Goal: Task Accomplishment & Management: Manage account settings

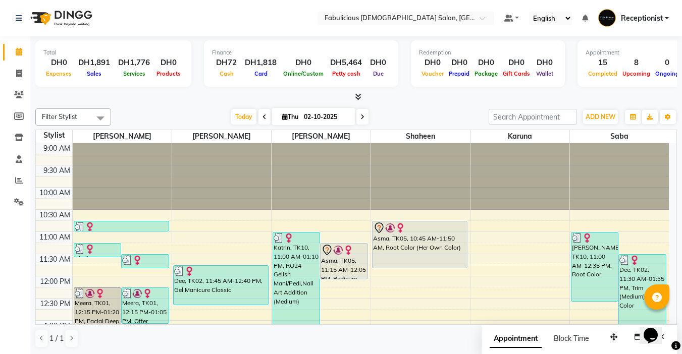
scroll to position [356, 0]
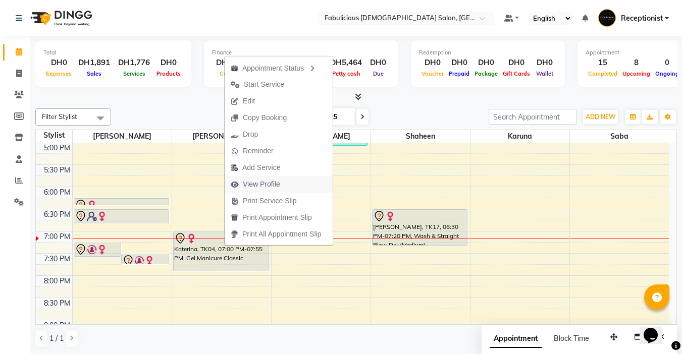
click at [277, 183] on span "View Profile" at bounding box center [261, 184] width 37 height 11
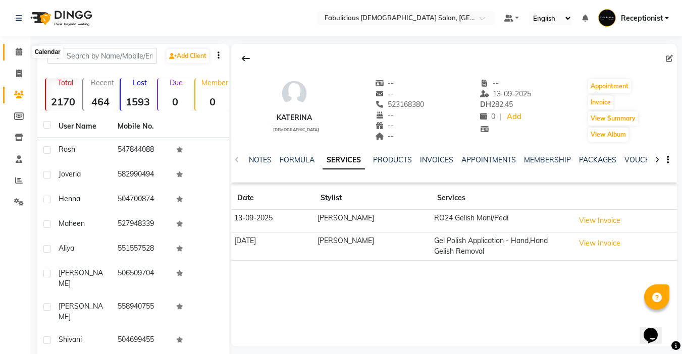
click at [20, 51] on icon at bounding box center [19, 52] width 7 height 8
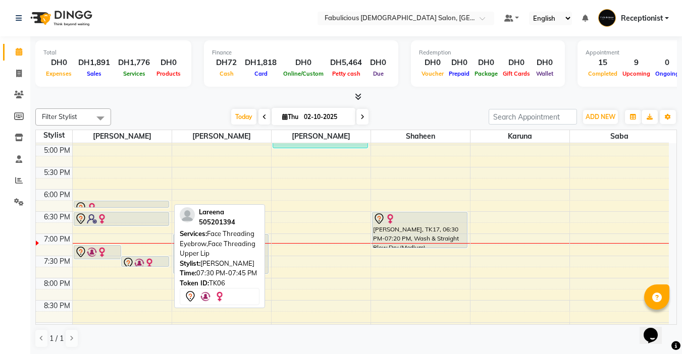
scroll to position [404, 0]
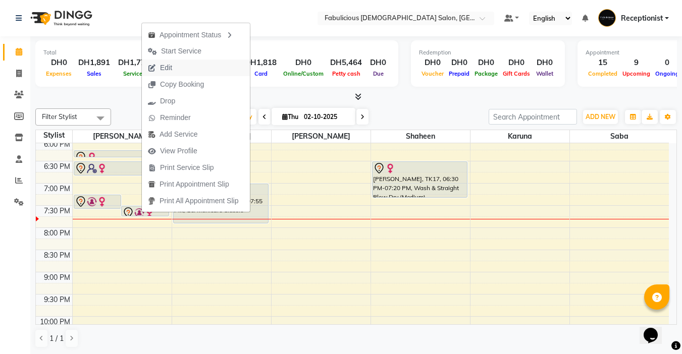
click at [163, 63] on span "Edit" at bounding box center [166, 68] width 12 height 11
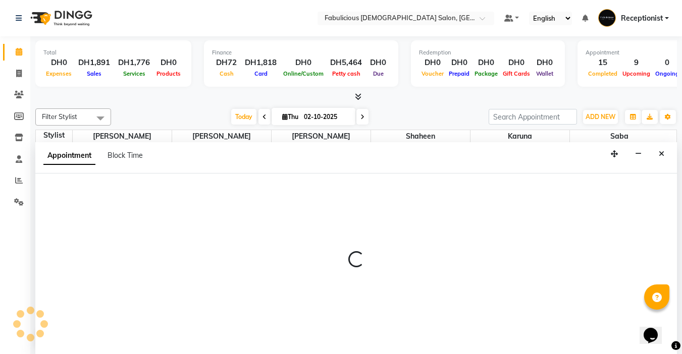
select select "tentative"
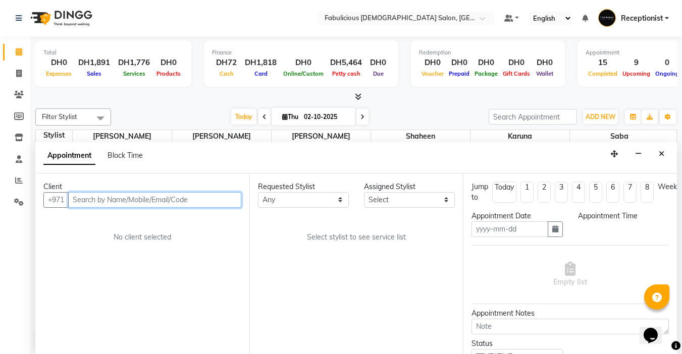
type input "02-10-2025"
select select "1170"
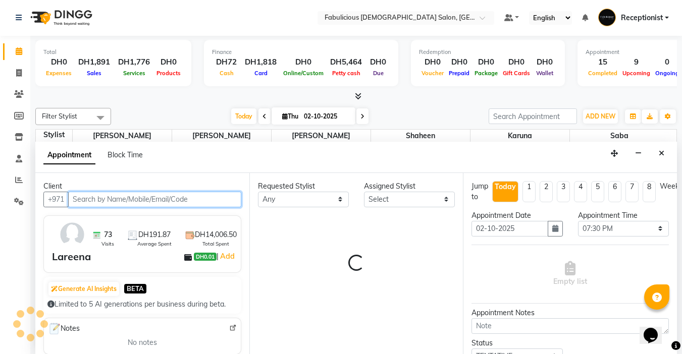
select select "11627"
select select "1134"
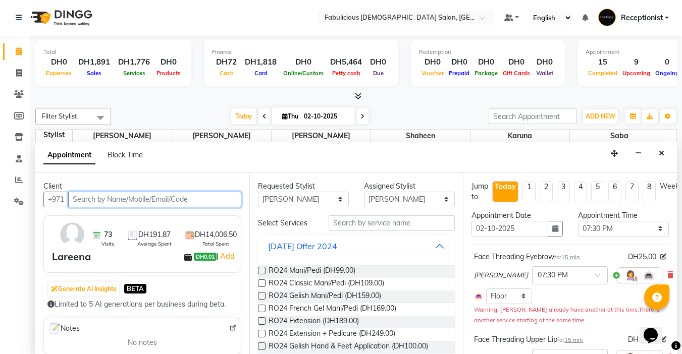
scroll to position [50, 0]
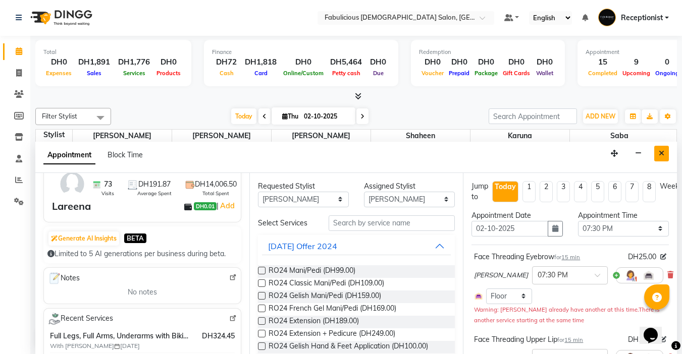
click at [660, 156] on icon "Close" at bounding box center [661, 153] width 6 height 7
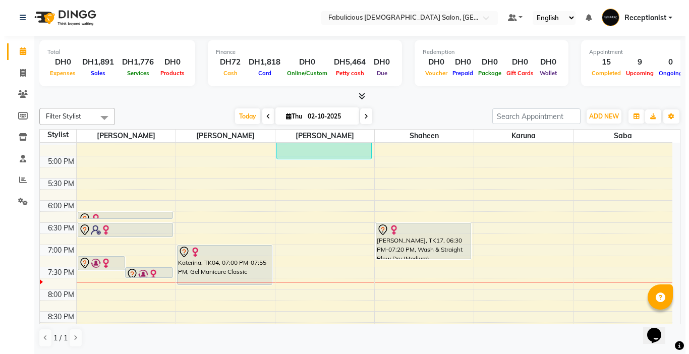
scroll to position [344, 0]
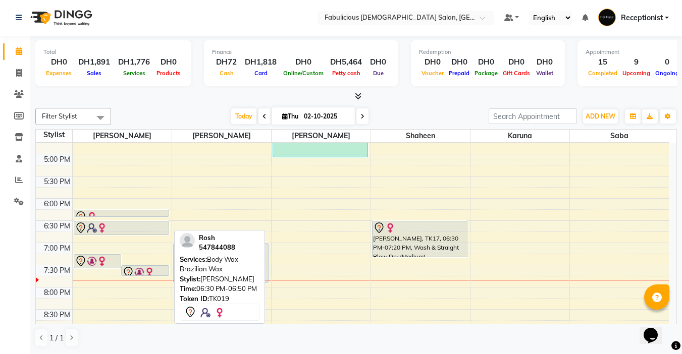
click at [113, 227] on div at bounding box center [121, 228] width 93 height 12
select select "7"
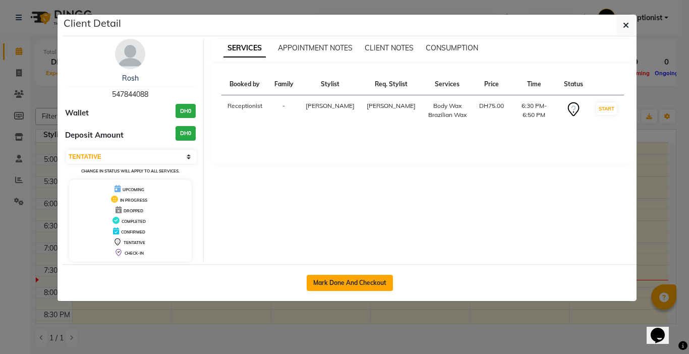
click at [320, 285] on button "Mark Done And Checkout" at bounding box center [350, 283] width 86 height 16
select select "738"
select select "service"
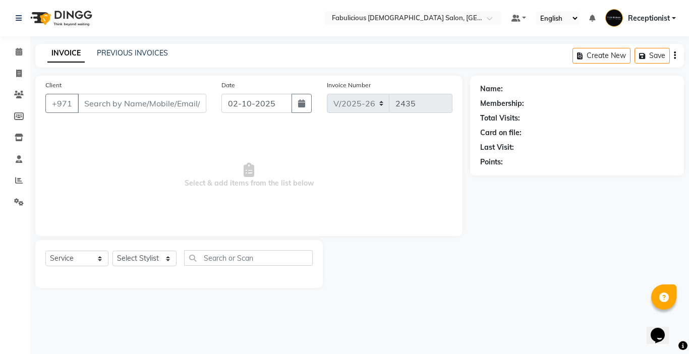
type input "547844088"
select select "11627"
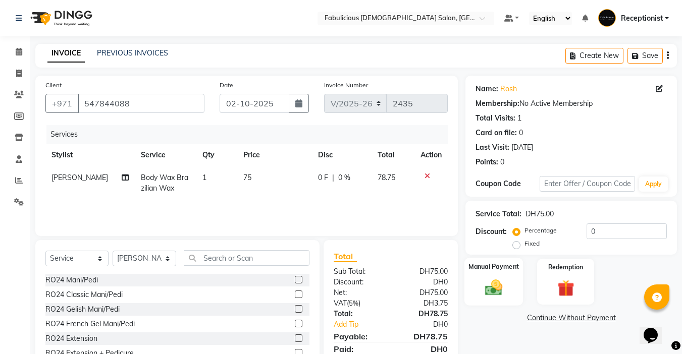
click at [492, 292] on img at bounding box center [493, 287] width 28 height 20
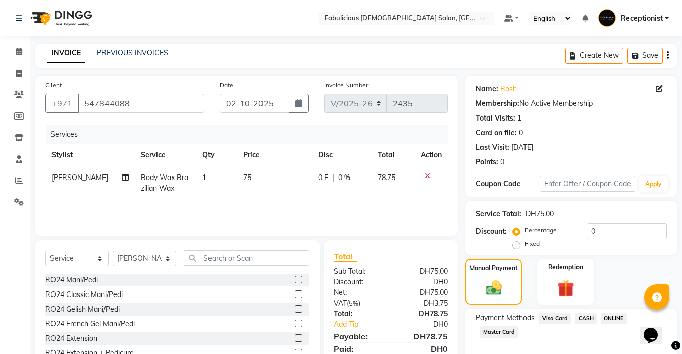
click at [482, 332] on span "Master Card" at bounding box center [498, 332] width 38 height 12
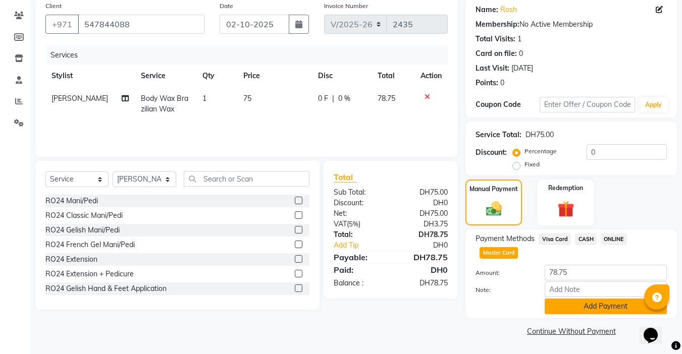
click at [591, 304] on button "Add Payment" at bounding box center [605, 307] width 122 height 16
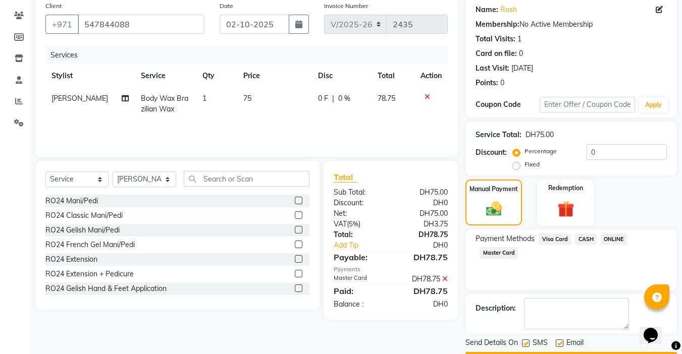
click at [561, 352] on button "Checkout" at bounding box center [570, 360] width 211 height 16
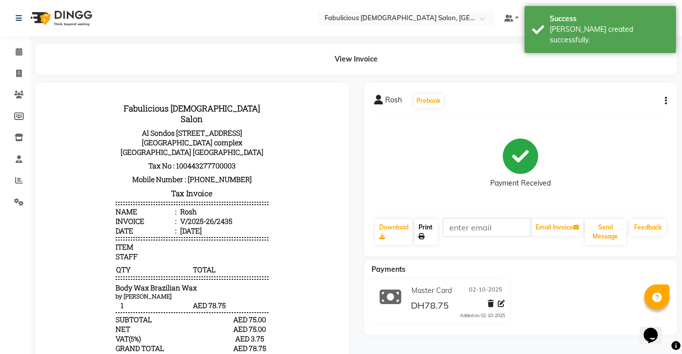
click at [424, 232] on link "Print" at bounding box center [425, 232] width 23 height 26
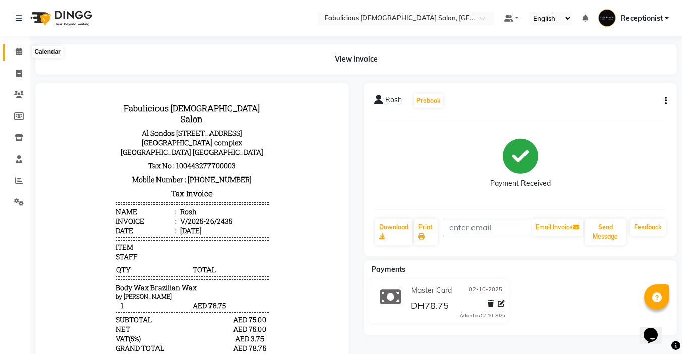
click at [14, 49] on span at bounding box center [19, 52] width 18 height 12
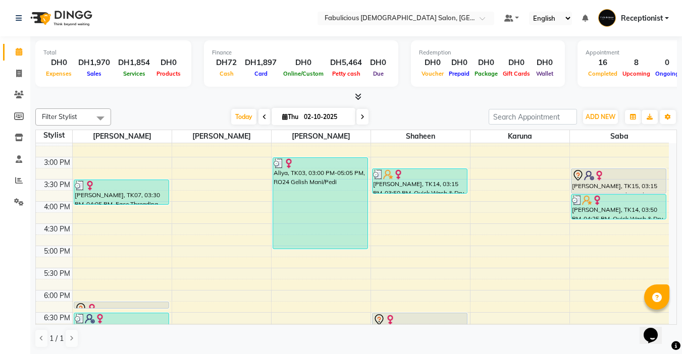
scroll to position [353, 0]
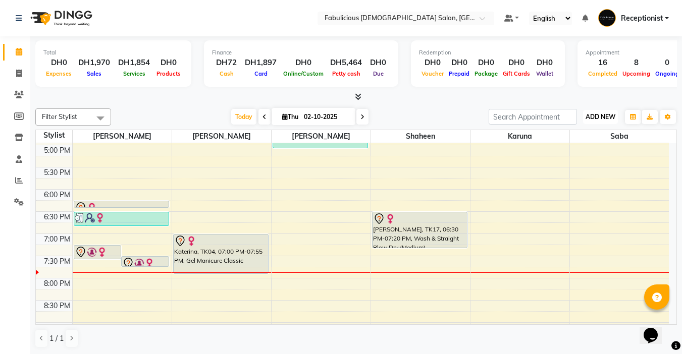
click at [599, 118] on span "ADD NEW" at bounding box center [600, 117] width 30 height 8
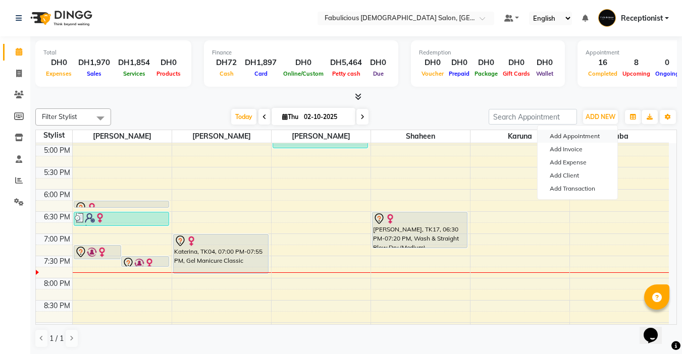
click at [552, 137] on button "Add Appointment" at bounding box center [577, 136] width 80 height 13
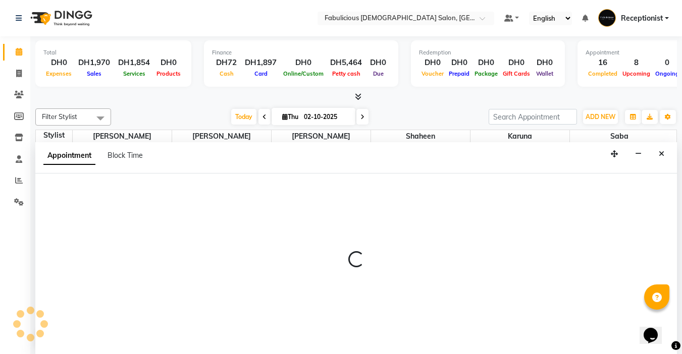
select select "tentative"
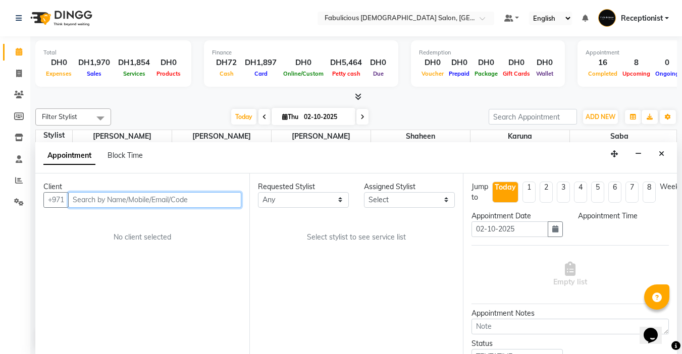
select select "600"
click at [136, 201] on input "text" at bounding box center [154, 200] width 173 height 16
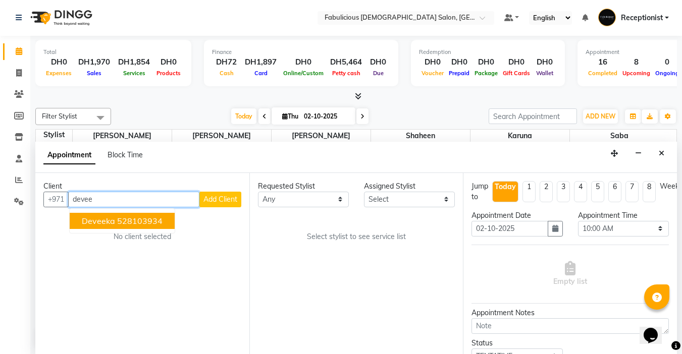
click at [93, 218] on span "Deveeka" at bounding box center [98, 221] width 33 height 10
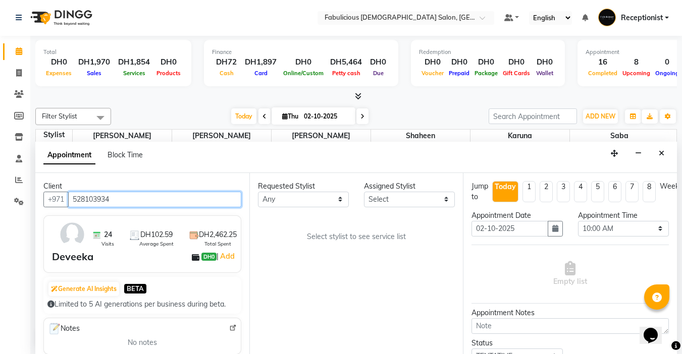
type input "528103934"
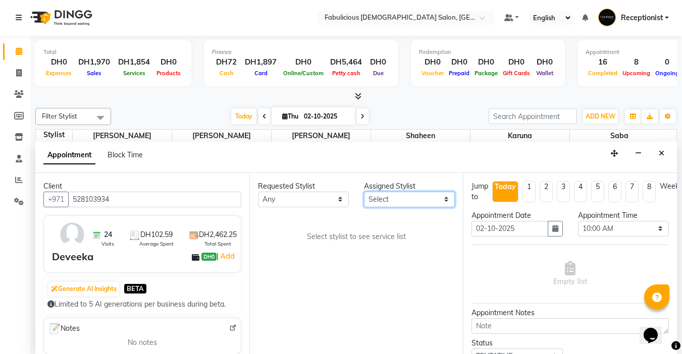
click at [400, 201] on select "Select [PERSON_NAME] [PERSON_NAME] [PERSON_NAME] [PERSON_NAME]" at bounding box center [409, 200] width 91 height 16
select select "11627"
click at [364, 192] on select "Select [PERSON_NAME] [PERSON_NAME] [PERSON_NAME] [PERSON_NAME]" at bounding box center [409, 200] width 91 height 16
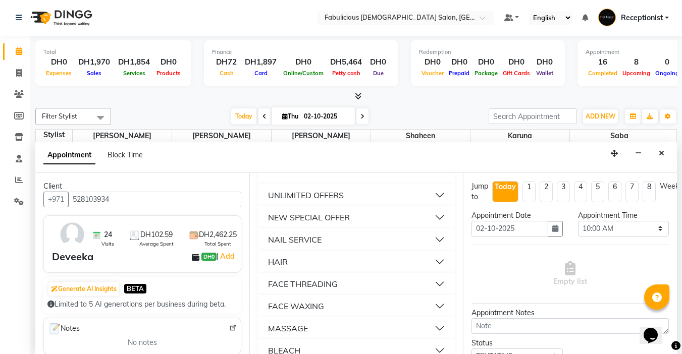
scroll to position [605, 0]
click at [338, 292] on button "FACE THREADING" at bounding box center [356, 283] width 189 height 18
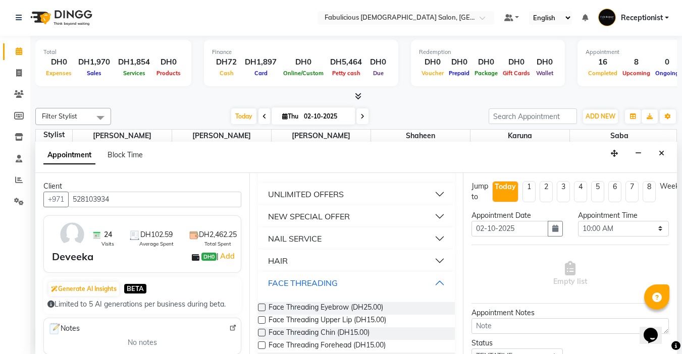
scroll to position [706, 0]
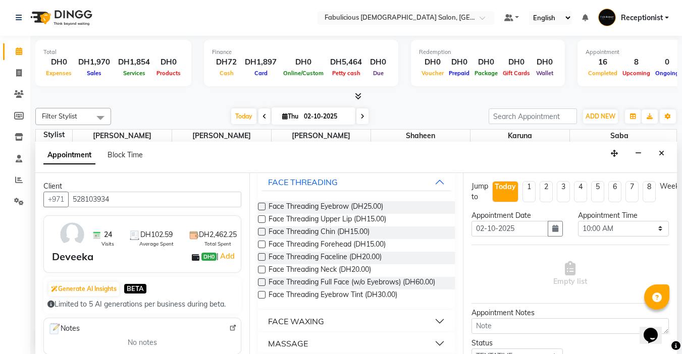
click at [262, 210] on label at bounding box center [262, 207] width 8 height 8
click at [262, 211] on input "checkbox" at bounding box center [261, 207] width 7 height 7
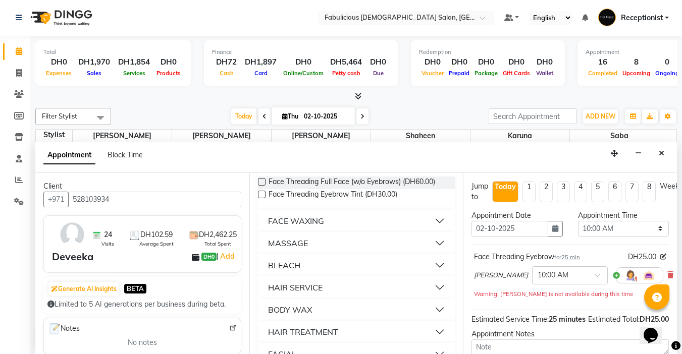
checkbox input "false"
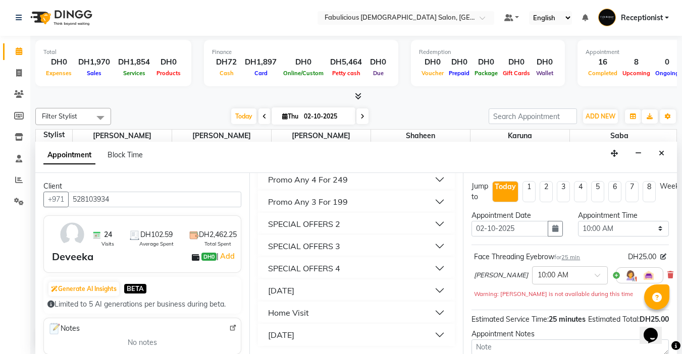
click at [294, 337] on div "[DATE]" at bounding box center [281, 335] width 26 height 12
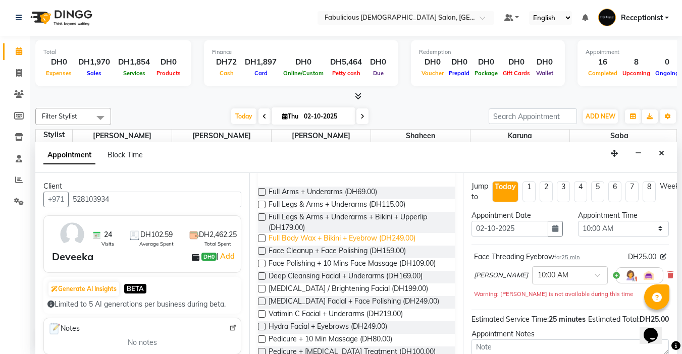
scroll to position [1261, 0]
click at [260, 195] on label at bounding box center [262, 191] width 8 height 8
click at [260, 195] on input "checkbox" at bounding box center [261, 192] width 7 height 7
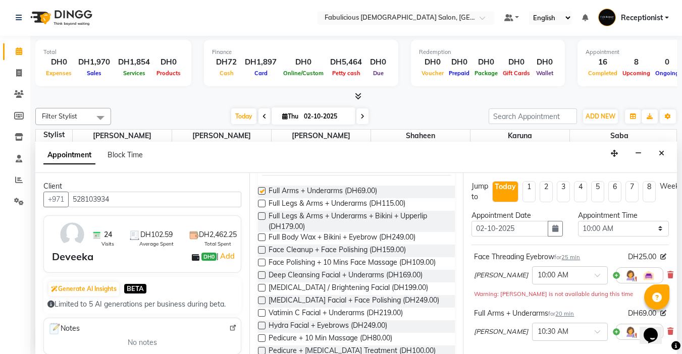
checkbox input "false"
click at [650, 229] on select "Select 10:00 AM 10:15 AM 10:30 AM 10:45 AM 11:00 AM 11:15 AM 11:30 AM 11:45 AM …" at bounding box center [623, 229] width 91 height 16
select select "1155"
click at [578, 221] on select "Select 10:00 AM 10:15 AM 10:30 AM 10:45 AM 11:00 AM 11:15 AM 11:30 AM 11:45 AM …" at bounding box center [623, 229] width 91 height 16
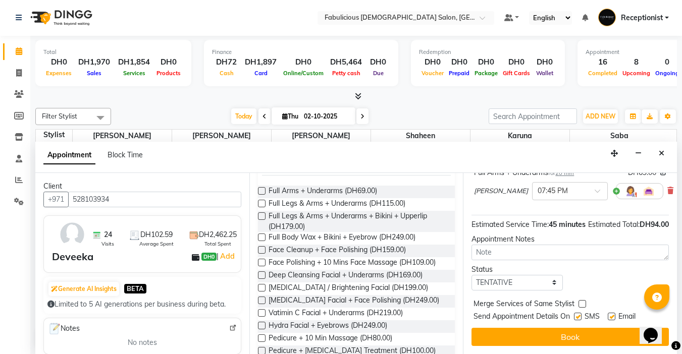
scroll to position [159, 0]
click at [583, 301] on div at bounding box center [581, 306] width 7 height 11
click at [582, 300] on label at bounding box center [582, 304] width 8 height 8
click at [582, 302] on input "checkbox" at bounding box center [581, 305] width 7 height 7
checkbox input "true"
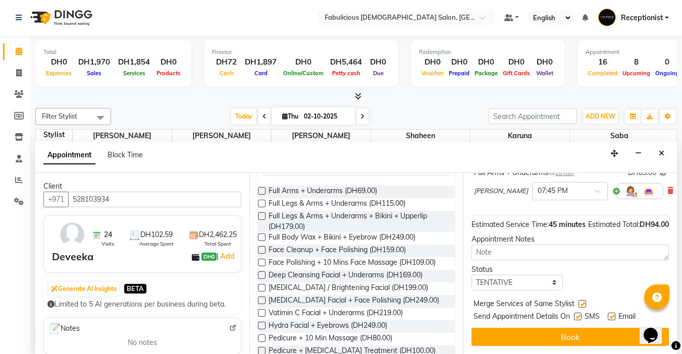
click at [572, 317] on div "Jump to [DATE] 1 2 3 4 5 6 7 8 Weeks Appointment Date [DATE] Appointment Time S…" at bounding box center [570, 263] width 214 height 181
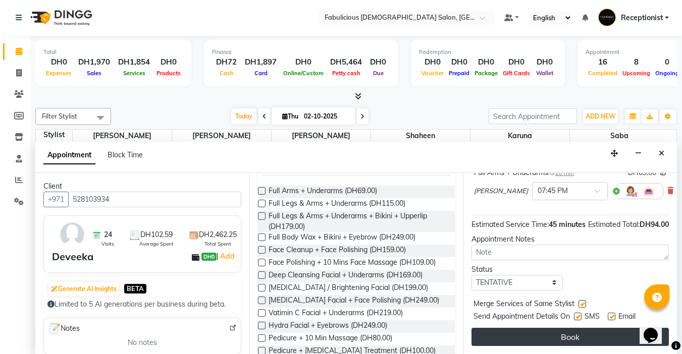
click at [571, 330] on button "Book" at bounding box center [569, 337] width 197 height 18
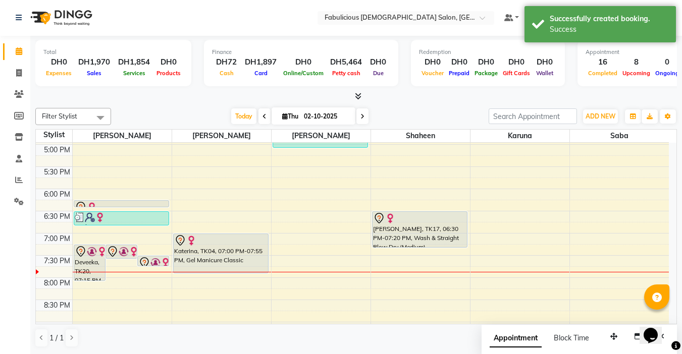
scroll to position [0, 0]
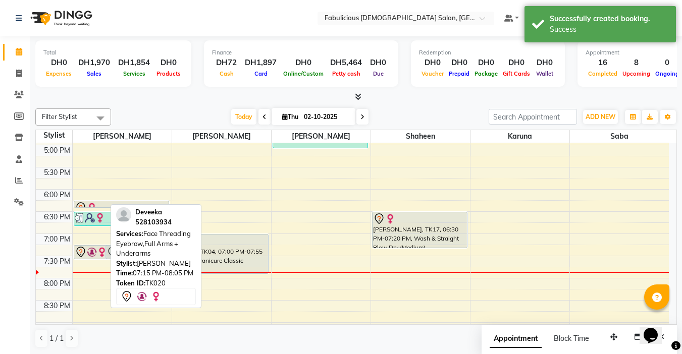
drag, startPoint x: 91, startPoint y: 279, endPoint x: 137, endPoint y: 245, distance: 57.3
click at [92, 256] on div "Deveeka, TK20, 07:15 PM-08:05 PM, Face Threading Eyebrow,Full Arms + Underarms …" at bounding box center [122, 122] width 99 height 665
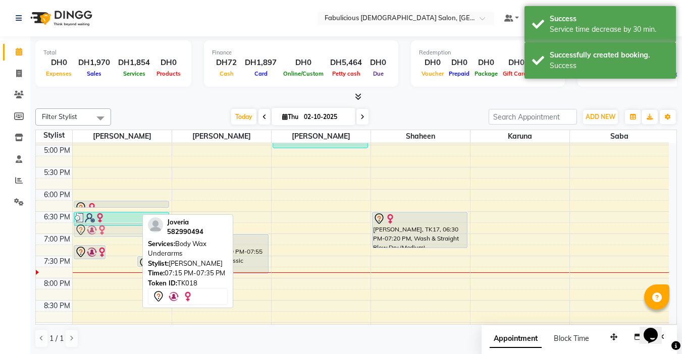
drag, startPoint x: 128, startPoint y: 251, endPoint x: 129, endPoint y: 234, distance: 17.2
click at [129, 234] on div "Deveeka, TK20, 07:15 PM-07:35 PM, Face Threading Eyebrow,Full Arms + Underarms …" at bounding box center [122, 122] width 99 height 665
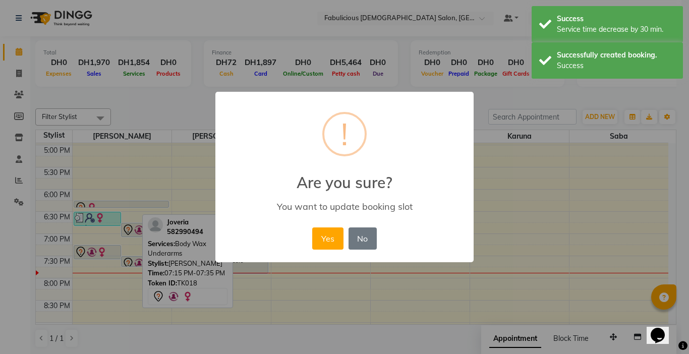
drag, startPoint x: 318, startPoint y: 240, endPoint x: 225, endPoint y: 231, distance: 93.3
click at [319, 240] on button "Yes" at bounding box center [327, 239] width 31 height 22
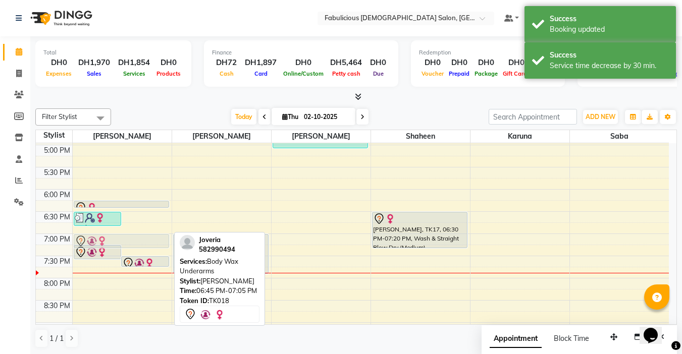
drag, startPoint x: 136, startPoint y: 229, endPoint x: 136, endPoint y: 238, distance: 8.6
click at [136, 238] on div "Chell, TK11, 11:15 AM-11:35 AM, Full Arms + Underarms Hanan, TK12, 11:30 AM-11:…" at bounding box center [122, 122] width 99 height 665
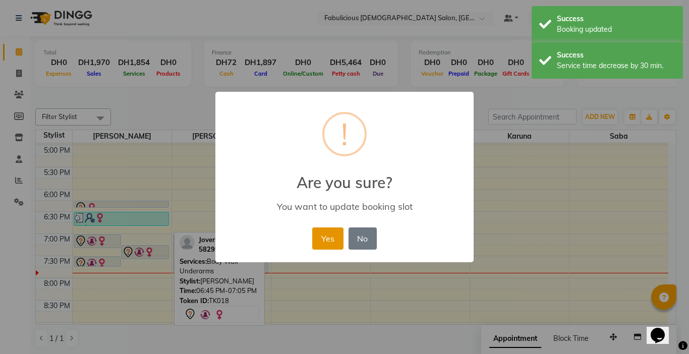
click at [324, 245] on button "Yes" at bounding box center [327, 239] width 31 height 22
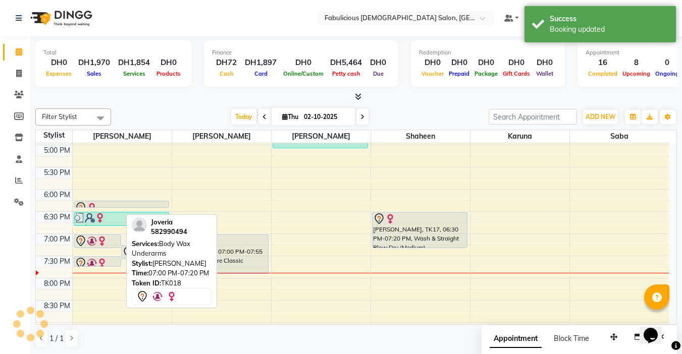
click at [90, 242] on img at bounding box center [92, 241] width 10 height 10
click at [97, 242] on img at bounding box center [102, 241] width 10 height 10
select select "7"
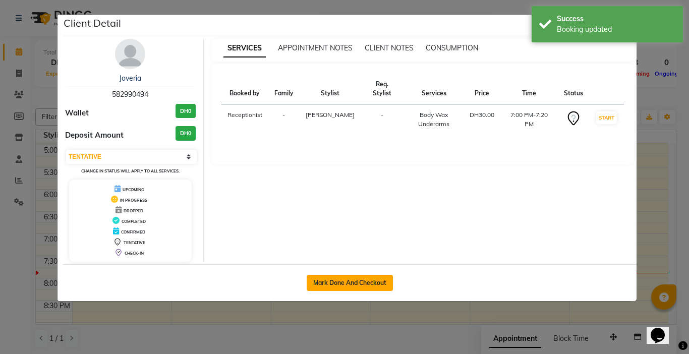
click at [322, 281] on button "Mark Done And Checkout" at bounding box center [350, 283] width 86 height 16
select select "service"
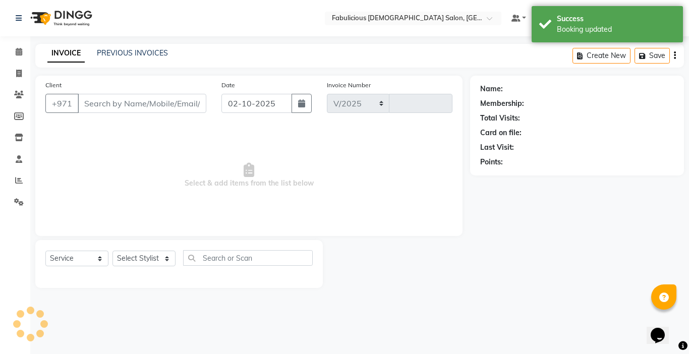
select select "738"
type input "2436"
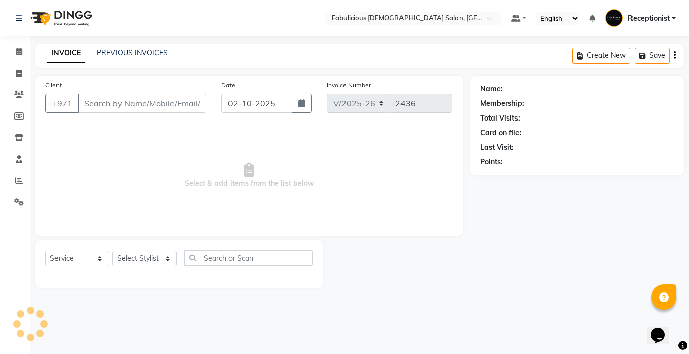
type input "582990494"
select select "11627"
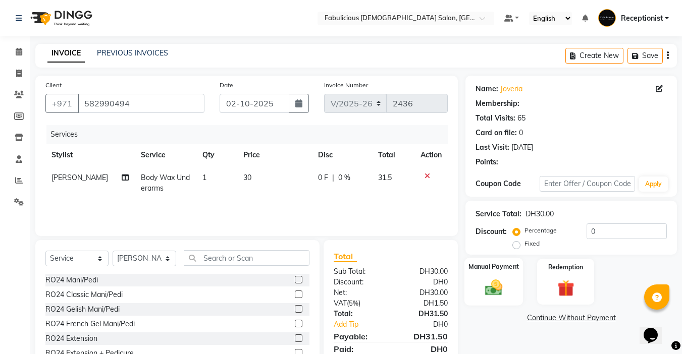
click at [490, 277] on img at bounding box center [493, 287] width 28 height 20
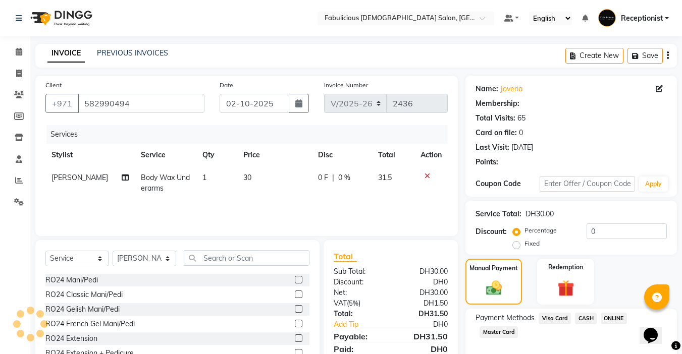
scroll to position [50, 0]
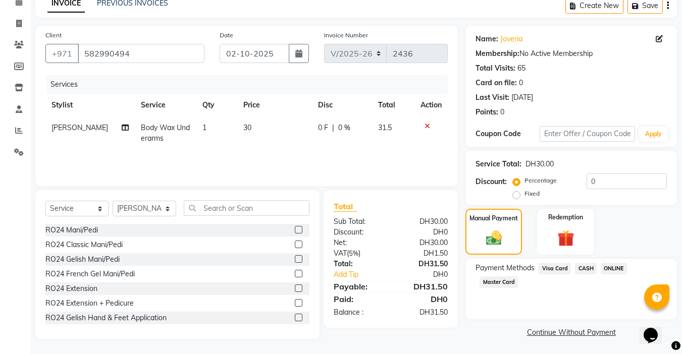
click at [497, 285] on span "Master Card" at bounding box center [498, 282] width 38 height 12
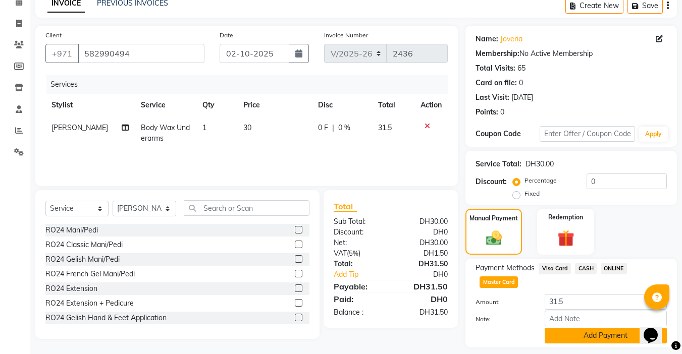
click at [564, 339] on button "Add Payment" at bounding box center [605, 336] width 122 height 16
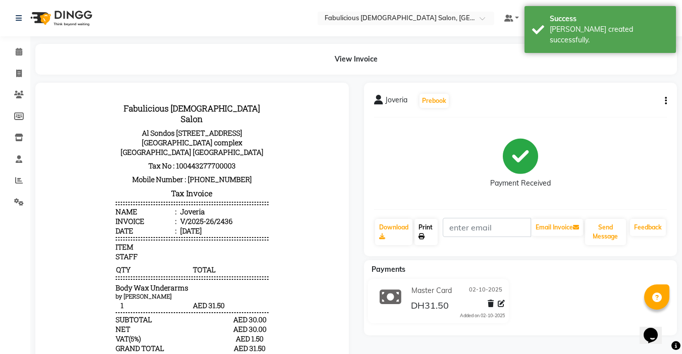
click at [426, 232] on link "Print" at bounding box center [425, 232] width 23 height 26
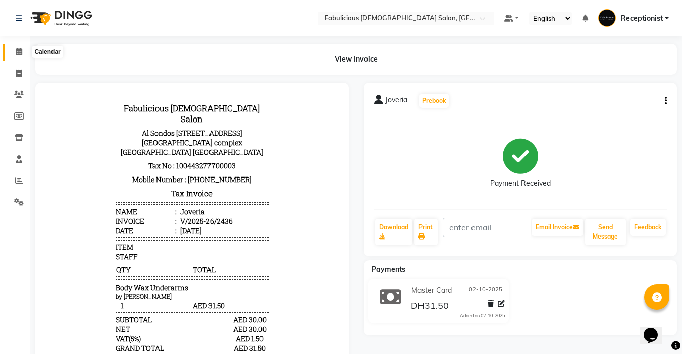
click at [15, 56] on span at bounding box center [19, 52] width 18 height 12
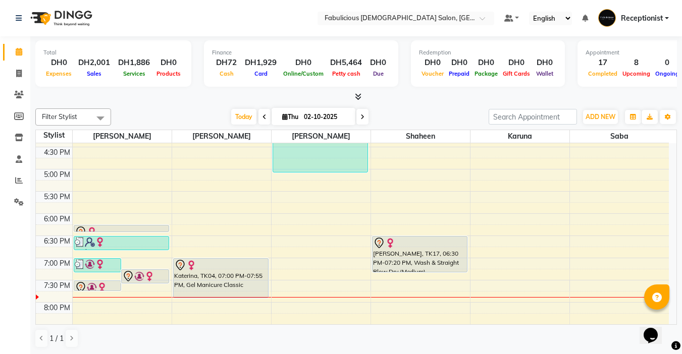
scroll to position [353, 0]
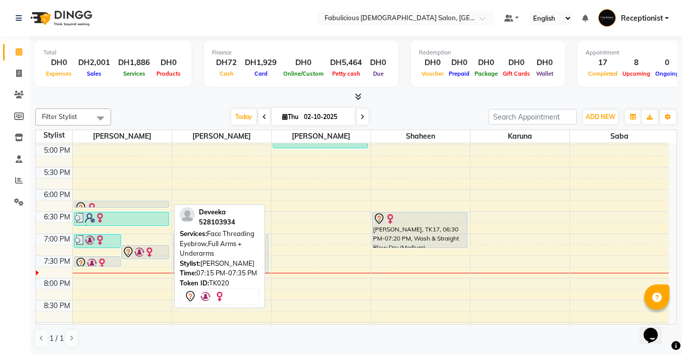
click at [156, 248] on div at bounding box center [145, 252] width 46 height 12
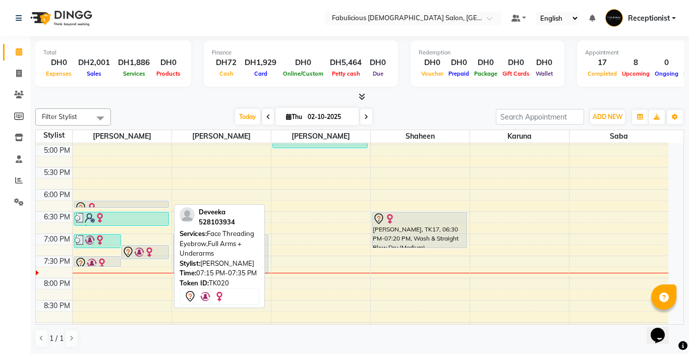
select select "7"
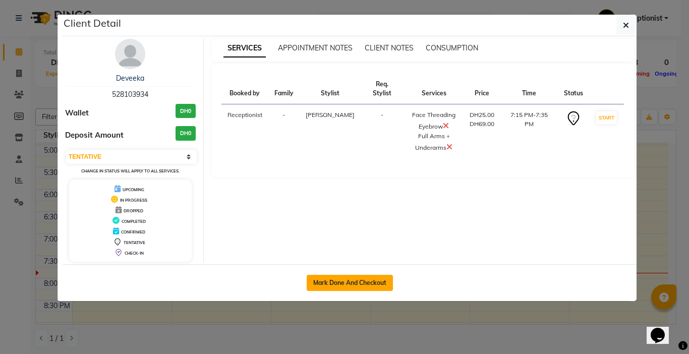
click at [314, 283] on button "Mark Done And Checkout" at bounding box center [350, 283] width 86 height 16
select select "service"
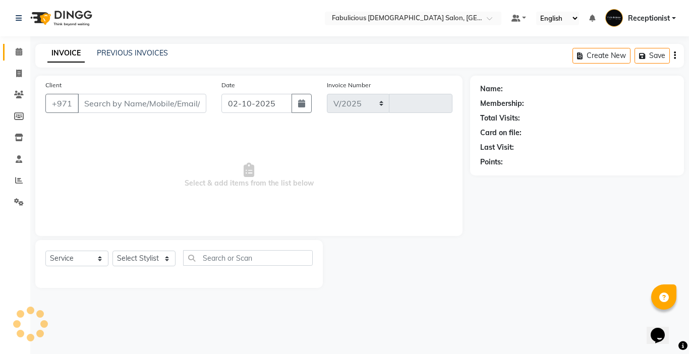
select select "738"
type input "2437"
type input "528103934"
select select "11627"
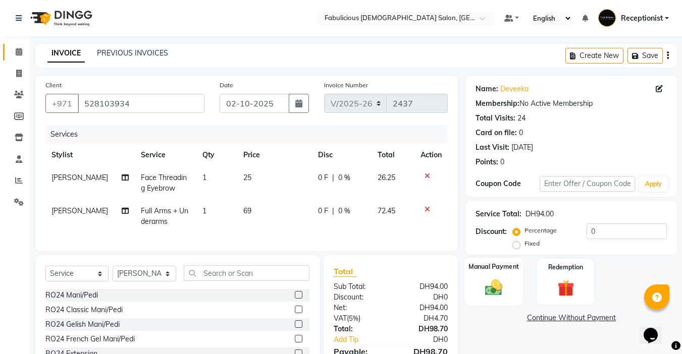
scroll to position [73, 0]
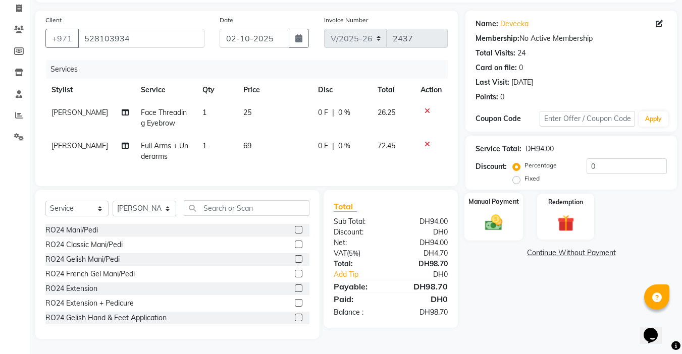
click at [499, 218] on img at bounding box center [493, 222] width 28 height 20
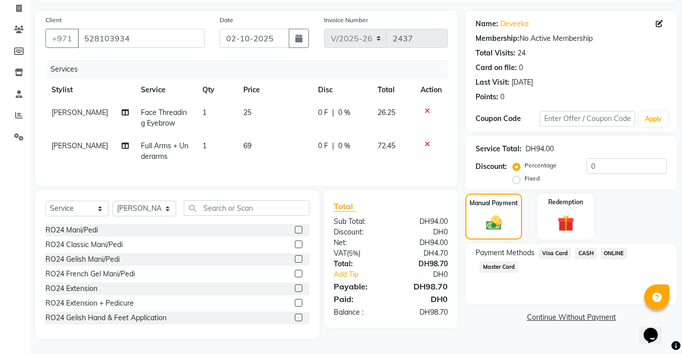
click at [545, 248] on span "Visa Card" at bounding box center [554, 254] width 32 height 12
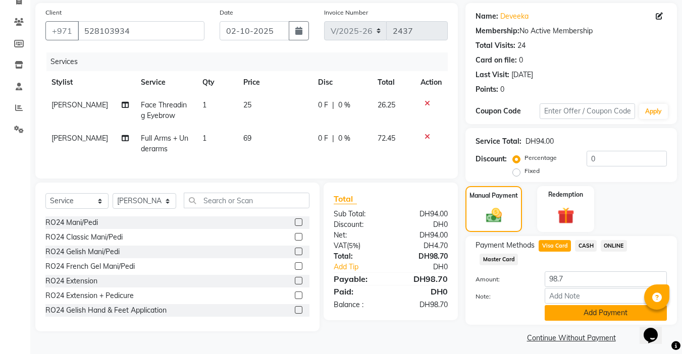
click at [569, 319] on button "Add Payment" at bounding box center [605, 313] width 122 height 16
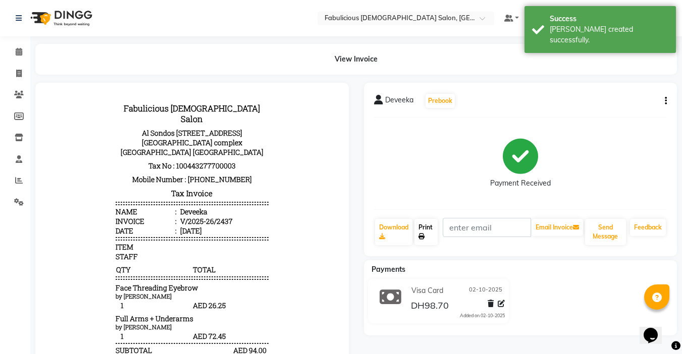
click at [422, 234] on icon at bounding box center [421, 237] width 6 height 6
click at [420, 230] on link "Print" at bounding box center [425, 232] width 23 height 26
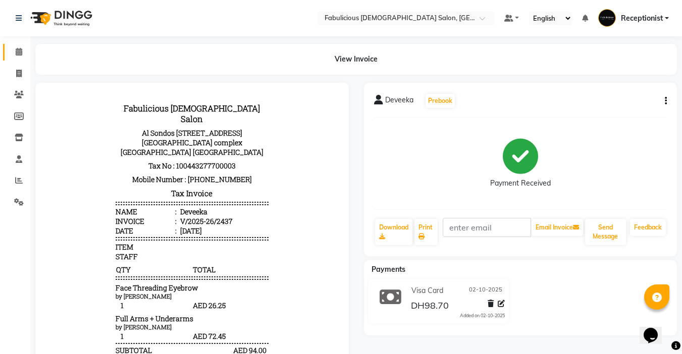
click at [17, 53] on icon at bounding box center [19, 52] width 7 height 8
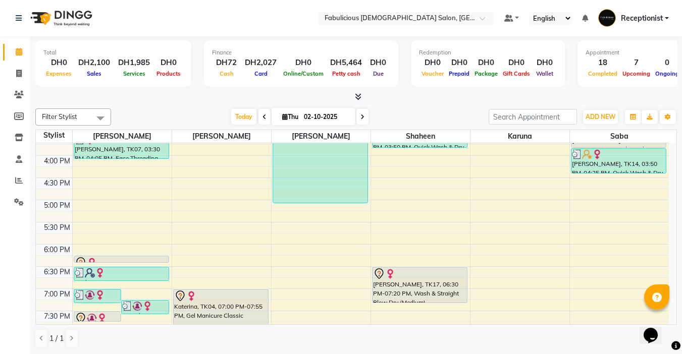
scroll to position [353, 0]
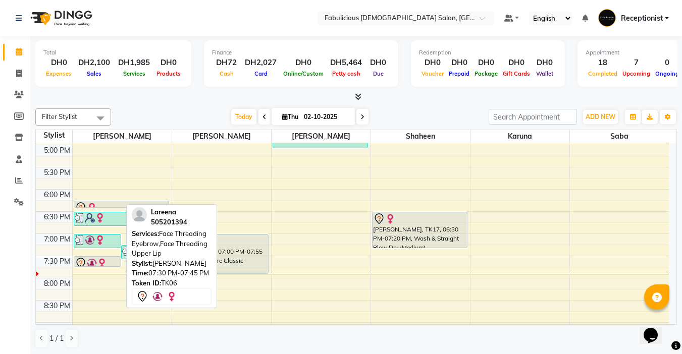
click at [106, 263] on img at bounding box center [102, 263] width 10 height 10
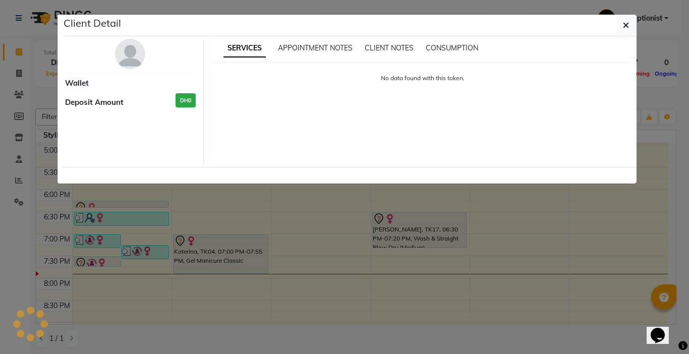
select select "7"
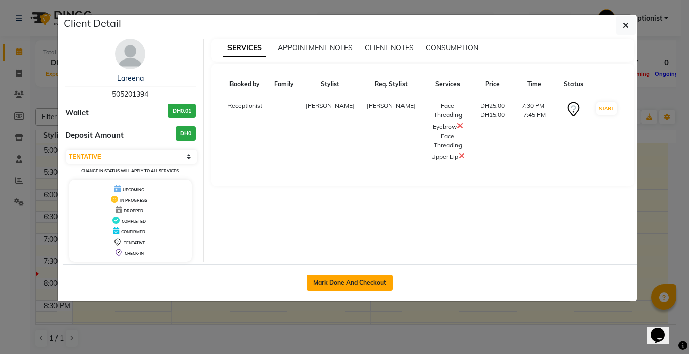
click at [336, 282] on button "Mark Done And Checkout" at bounding box center [350, 283] width 86 height 16
select select "service"
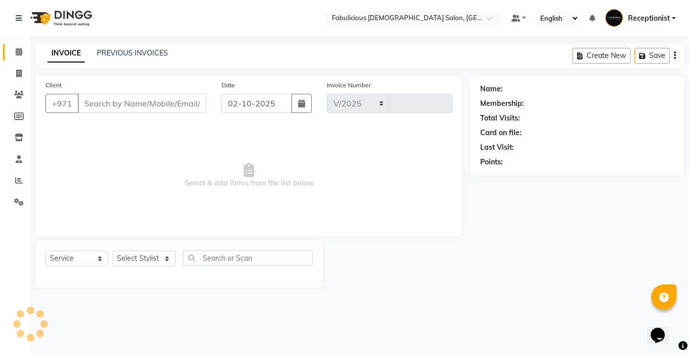
select select "738"
type input "2438"
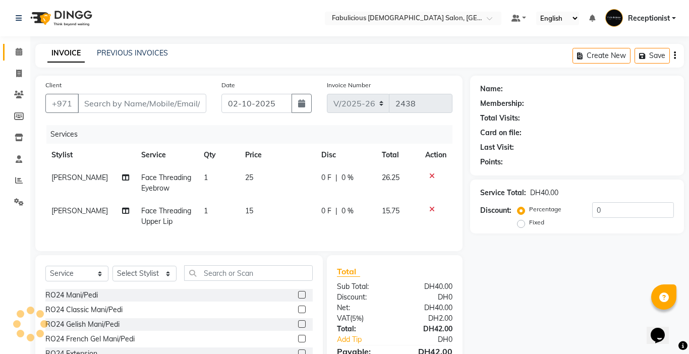
type input "505201394"
select select "11627"
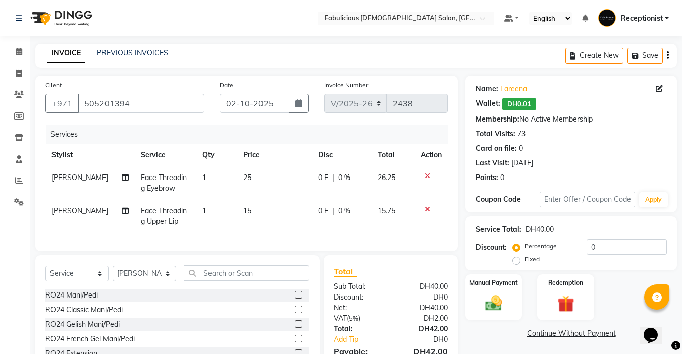
click at [202, 177] on td "1" at bounding box center [216, 182] width 41 height 33
select select "11627"
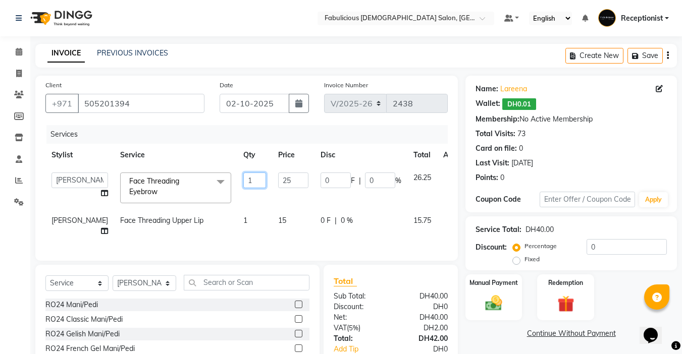
click at [243, 180] on input "1" at bounding box center [254, 181] width 23 height 16
type input "2"
click at [237, 221] on td "1" at bounding box center [254, 225] width 35 height 33
select select "11627"
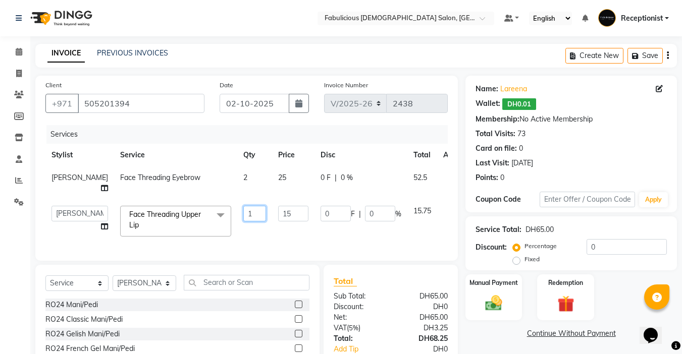
click at [243, 207] on input "1" at bounding box center [254, 214] width 23 height 16
type input "2"
click at [272, 221] on td "15" at bounding box center [293, 221] width 42 height 43
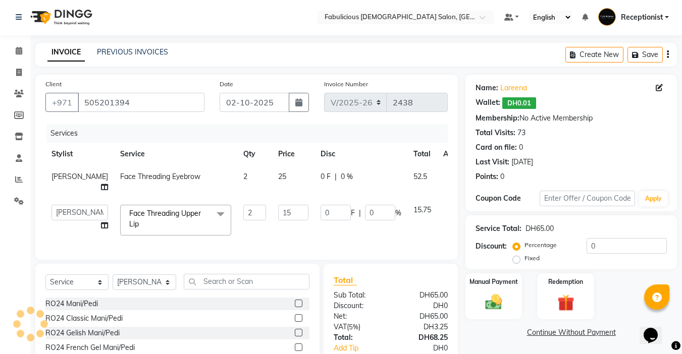
select select "11627"
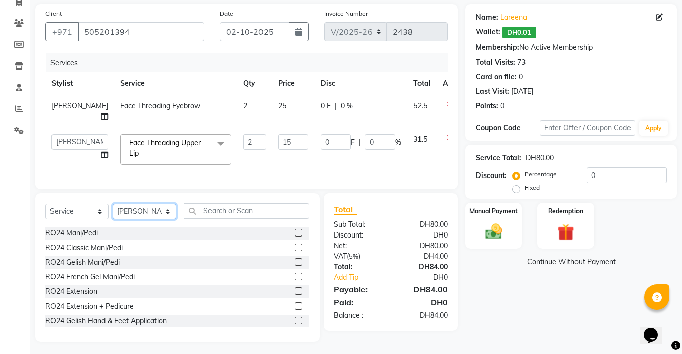
click at [171, 212] on select "Select Stylist [PERSON_NAME] [PERSON_NAME] [PERSON_NAME] [PERSON_NAME] Receptio…" at bounding box center [144, 212] width 64 height 16
select select "11630"
click at [112, 204] on select "Select Stylist [PERSON_NAME] [PERSON_NAME] [PERSON_NAME] [PERSON_NAME] Receptio…" at bounding box center [144, 212] width 64 height 16
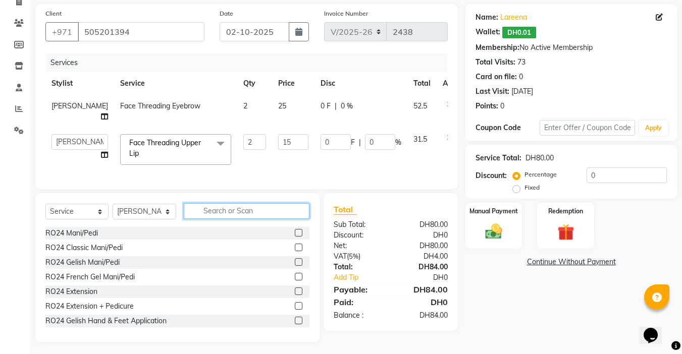
click at [217, 214] on input "text" at bounding box center [247, 211] width 126 height 16
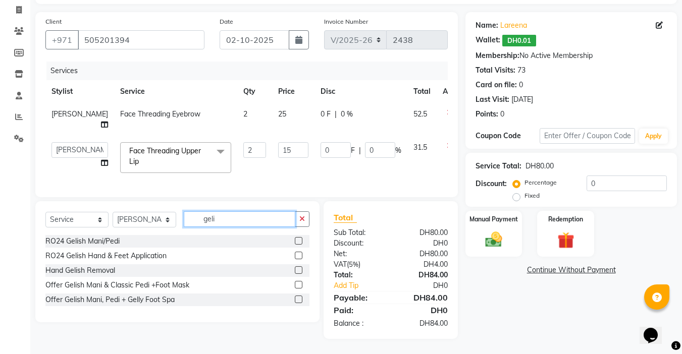
scroll to position [61, 0]
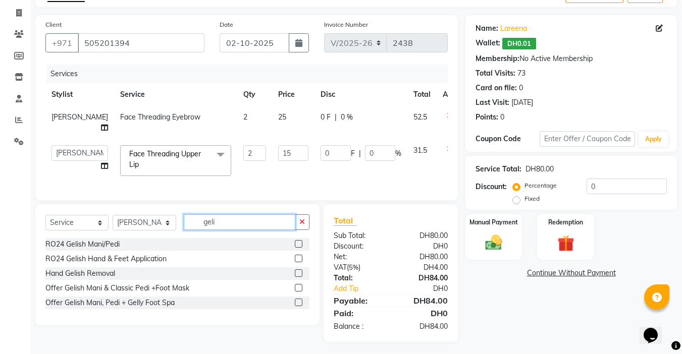
type input "geli"
click at [297, 271] on label at bounding box center [299, 273] width 8 height 8
click at [297, 271] on input "checkbox" at bounding box center [298, 273] width 7 height 7
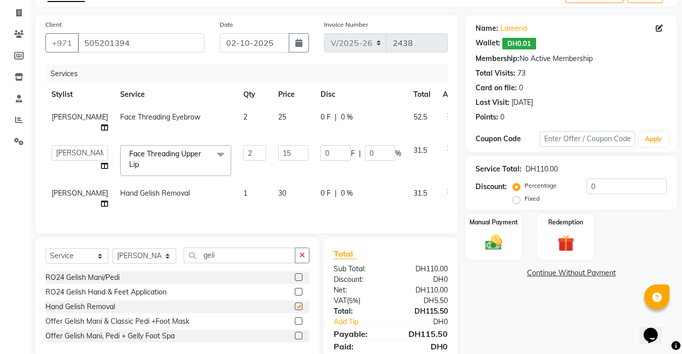
checkbox input "false"
click at [272, 190] on td "30" at bounding box center [293, 198] width 42 height 33
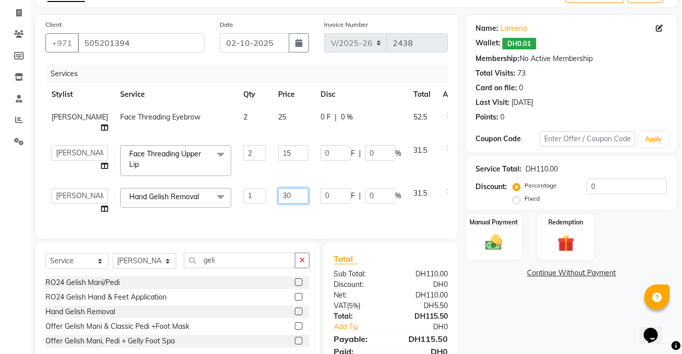
click at [278, 189] on input "30" at bounding box center [293, 196] width 30 height 16
type input "3"
type input "29"
click at [314, 196] on td "0 F | 0 %" at bounding box center [360, 201] width 93 height 38
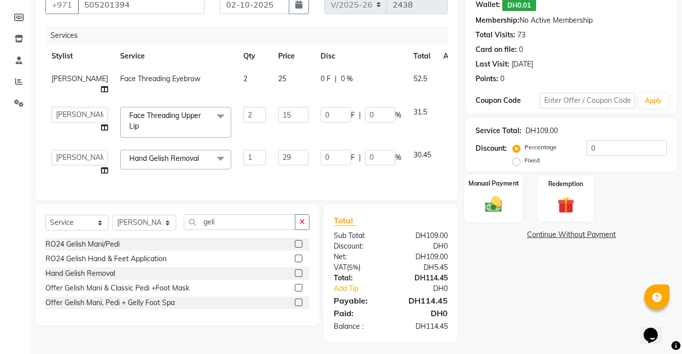
click at [497, 208] on img at bounding box center [493, 204] width 28 height 20
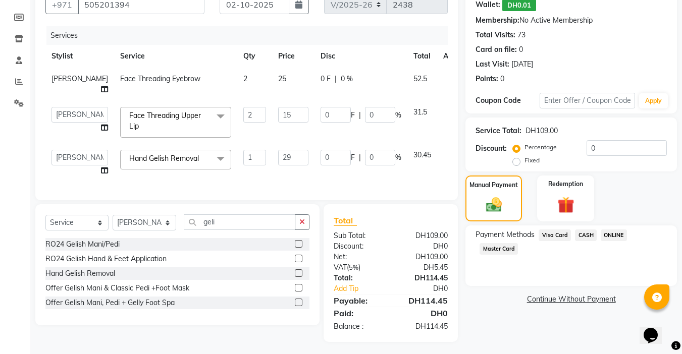
click at [549, 231] on span "Visa Card" at bounding box center [554, 236] width 32 height 12
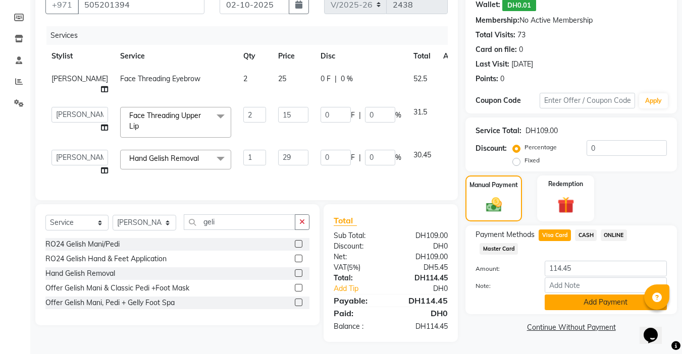
click at [591, 301] on button "Add Payment" at bounding box center [605, 303] width 122 height 16
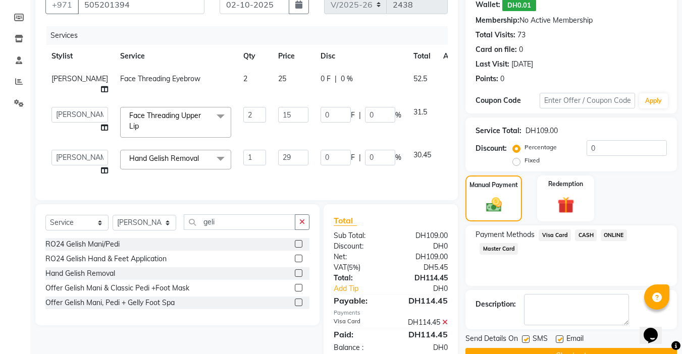
click at [566, 348] on button "Checkout" at bounding box center [570, 356] width 211 height 16
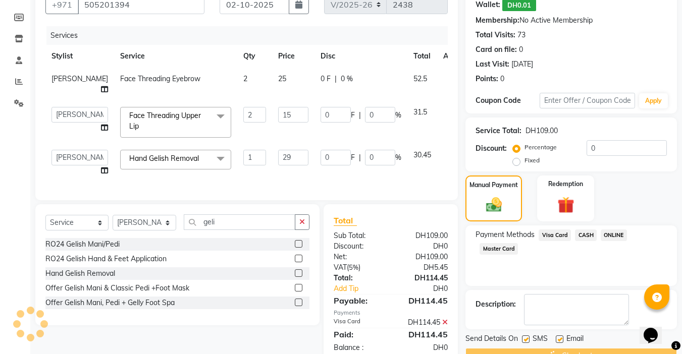
scroll to position [124, 0]
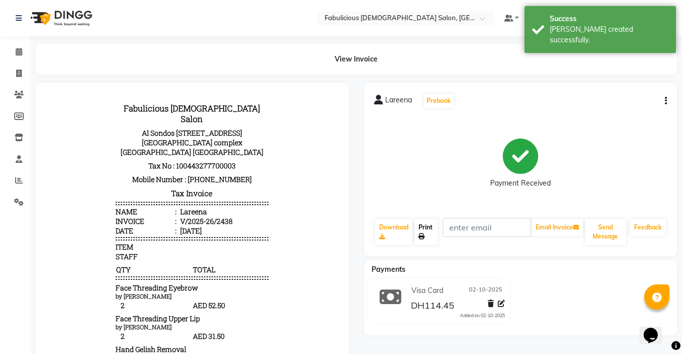
click at [424, 226] on link "Print" at bounding box center [425, 232] width 23 height 26
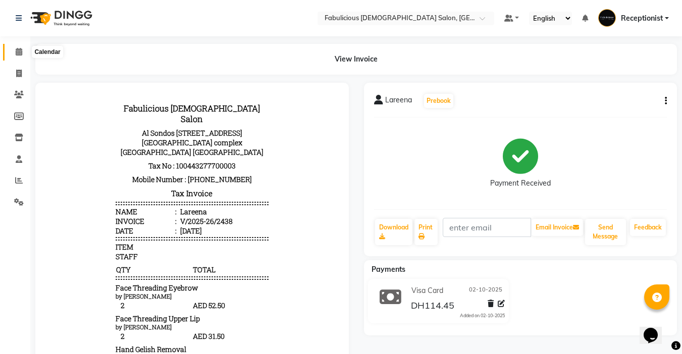
click at [17, 52] on icon at bounding box center [19, 52] width 7 height 8
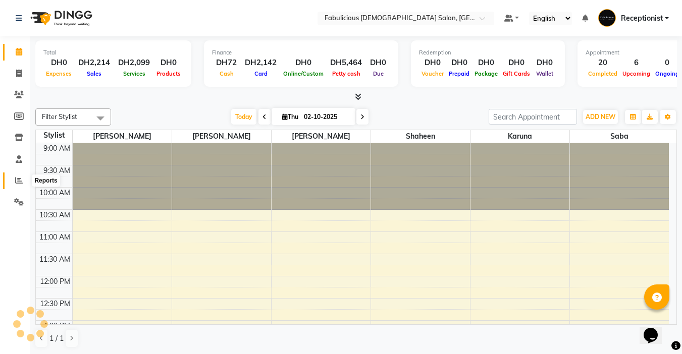
click at [14, 180] on span at bounding box center [19, 181] width 18 height 12
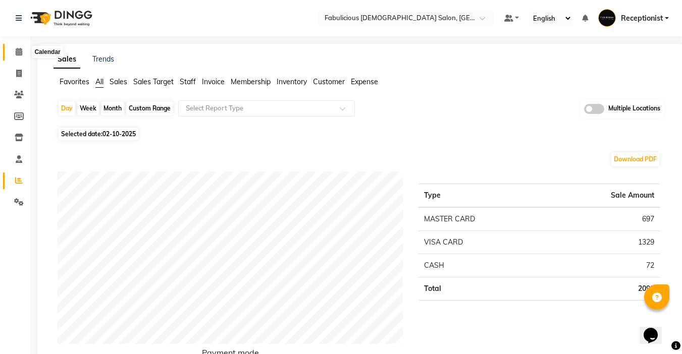
click at [20, 52] on icon at bounding box center [19, 52] width 7 height 8
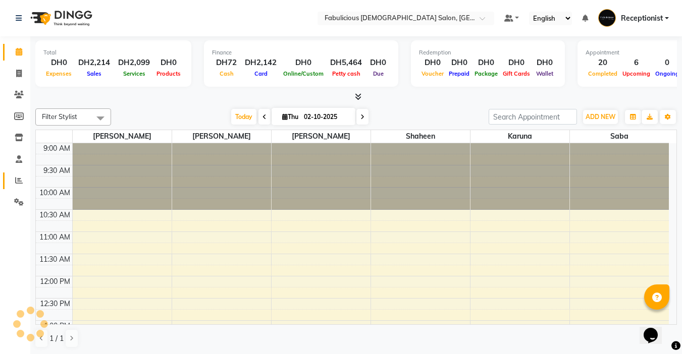
click at [18, 181] on icon at bounding box center [19, 181] width 8 height 8
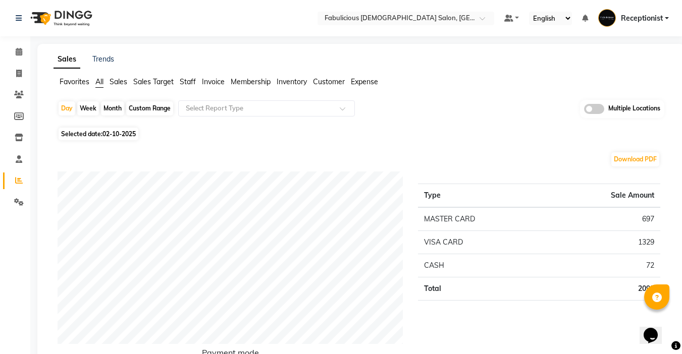
click at [105, 108] on div "Month" at bounding box center [112, 108] width 23 height 14
select select "10"
select select "2025"
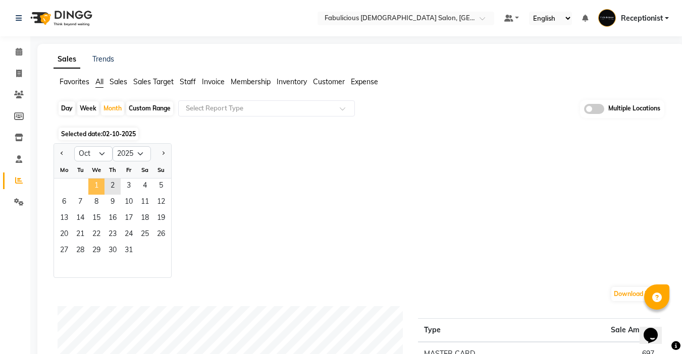
click at [96, 188] on span "1" at bounding box center [96, 187] width 16 height 16
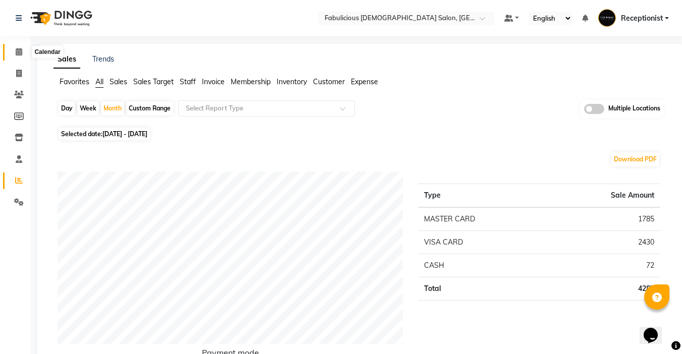
click at [17, 51] on icon at bounding box center [19, 52] width 7 height 8
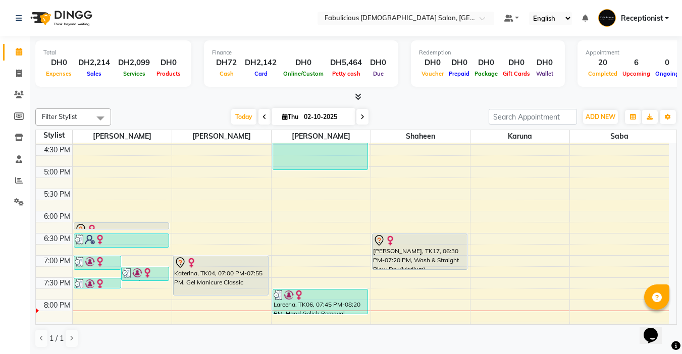
scroll to position [333, 0]
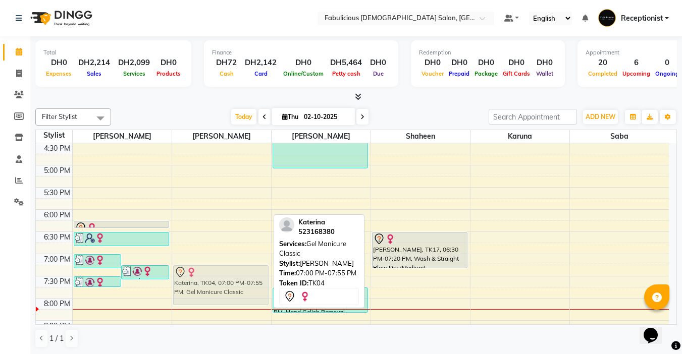
drag, startPoint x: 224, startPoint y: 258, endPoint x: 223, endPoint y: 270, distance: 12.1
click at [223, 270] on div "Dee, TK02, 11:45 AM-12:40 PM, Gel Manicure Classic Rasha, TK08, 01:45 PM-02:30 …" at bounding box center [221, 142] width 99 height 665
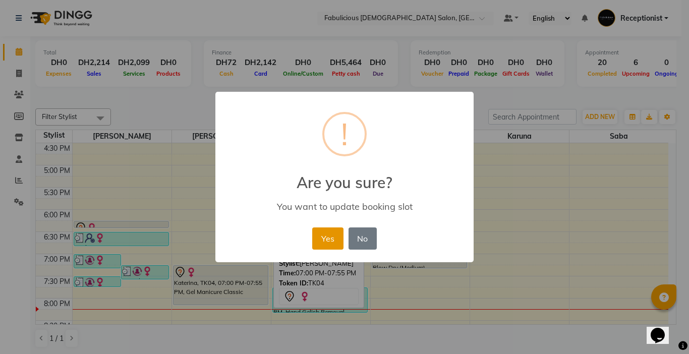
click at [329, 244] on button "Yes" at bounding box center [327, 239] width 31 height 22
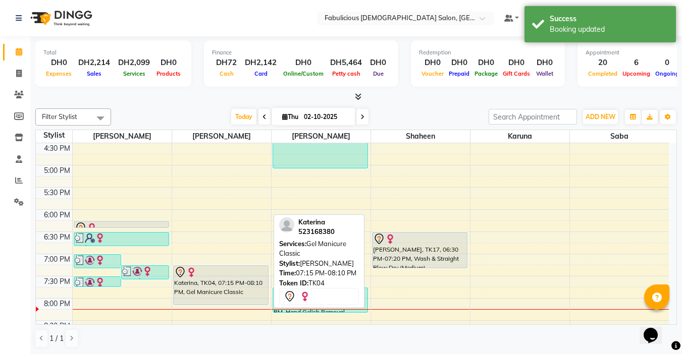
click at [234, 294] on div "Katerina, TK04, 07:15 PM-08:10 PM, Gel Manicure Classic" at bounding box center [221, 285] width 94 height 39
click at [210, 287] on div "Katerina, TK04, 07:15 PM-08:10 PM, Gel Manicure Classic" at bounding box center [221, 285] width 94 height 39
select select "7"
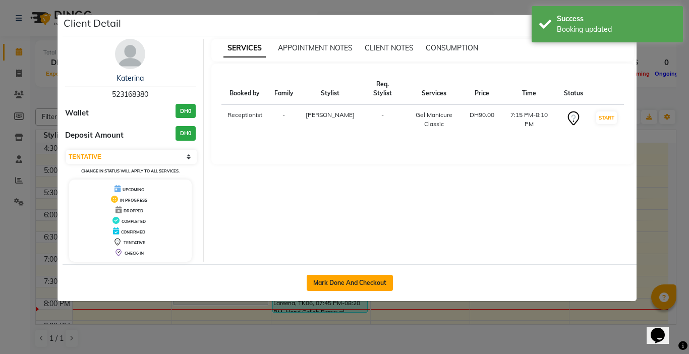
click at [327, 286] on button "Mark Done And Checkout" at bounding box center [350, 283] width 86 height 16
select select "service"
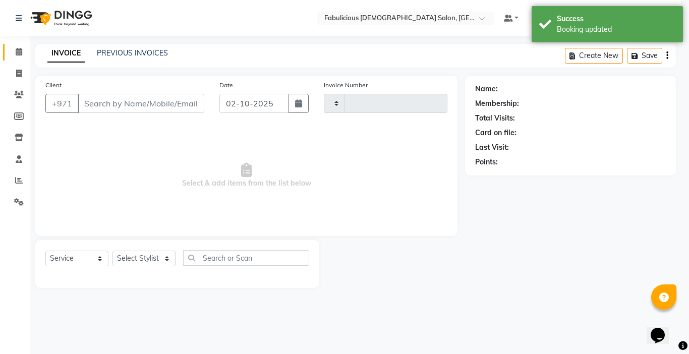
type input "2439"
select select "738"
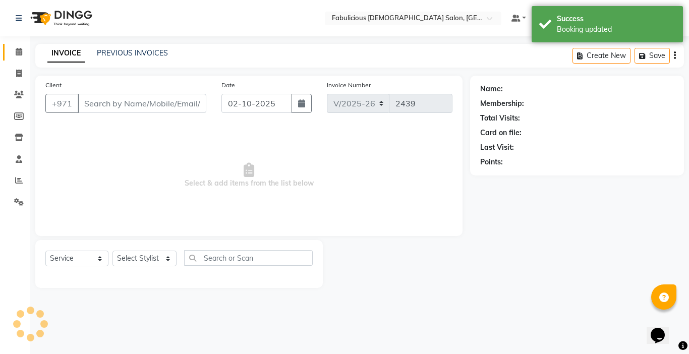
type input "523168380"
select select "11628"
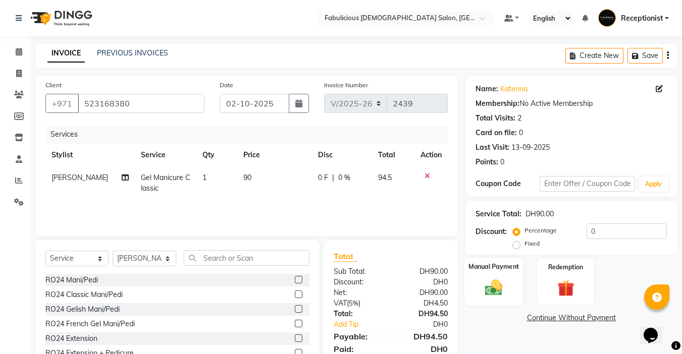
click at [494, 291] on img at bounding box center [493, 287] width 28 height 20
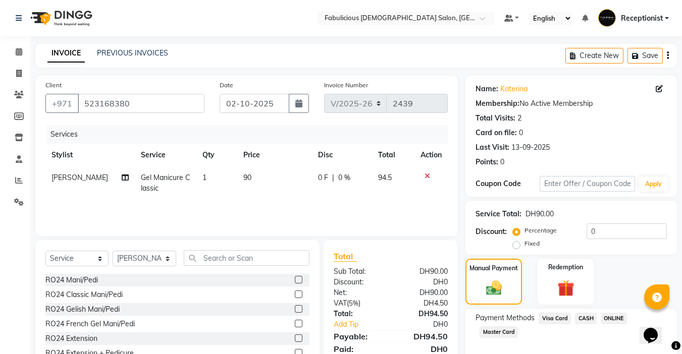
click at [545, 318] on span "Visa Card" at bounding box center [554, 319] width 32 height 12
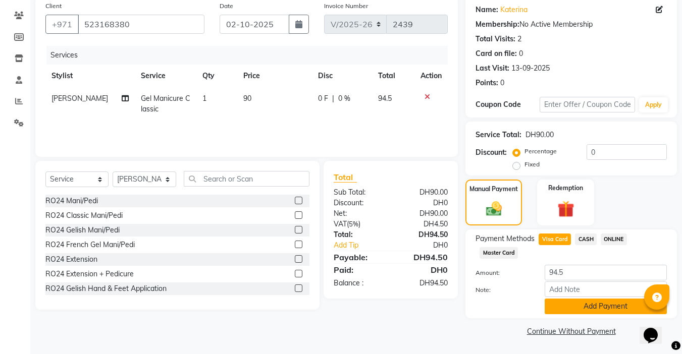
click at [589, 310] on button "Add Payment" at bounding box center [605, 307] width 122 height 16
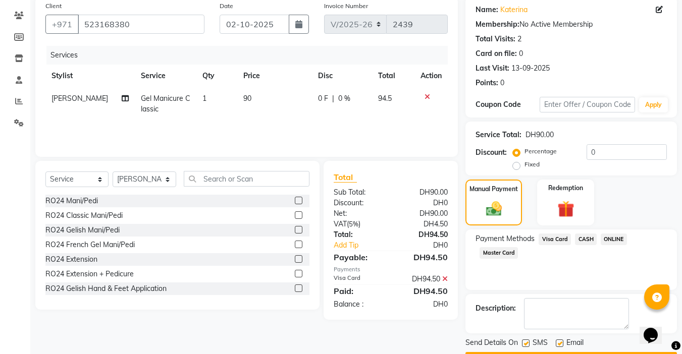
click at [558, 352] on button "Checkout" at bounding box center [570, 360] width 211 height 16
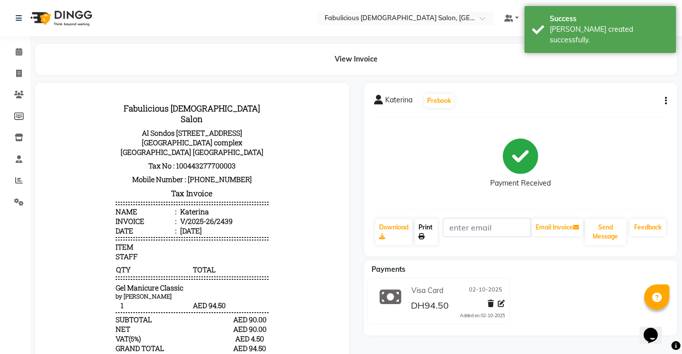
click at [420, 229] on link "Print" at bounding box center [425, 232] width 23 height 26
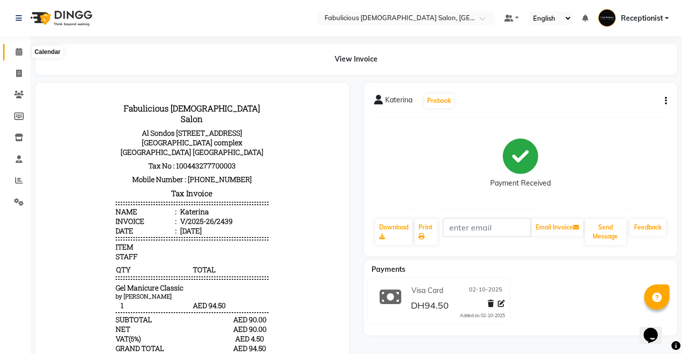
click at [18, 51] on icon at bounding box center [19, 52] width 7 height 8
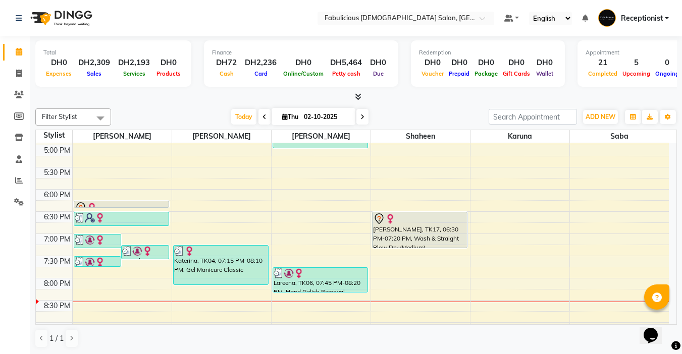
scroll to position [404, 0]
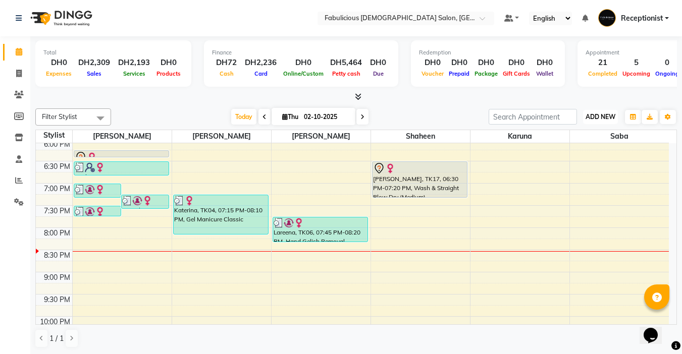
click at [588, 116] on span "ADD NEW" at bounding box center [600, 117] width 30 height 8
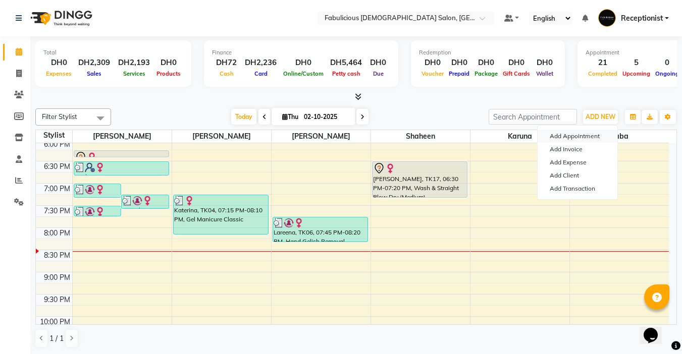
click at [568, 134] on button "Add Appointment" at bounding box center [577, 136] width 80 height 13
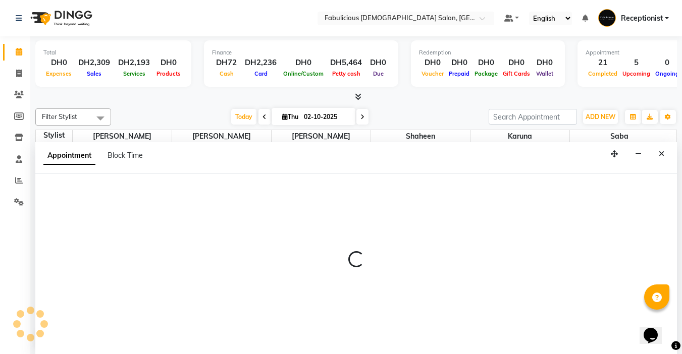
scroll to position [1, 0]
select select "tentative"
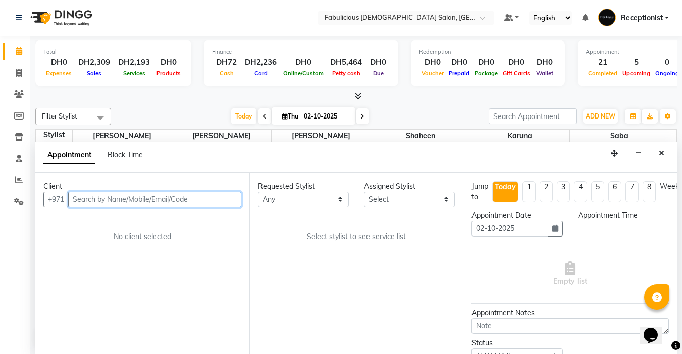
select select "600"
click at [136, 203] on input "text" at bounding box center [154, 200] width 173 height 16
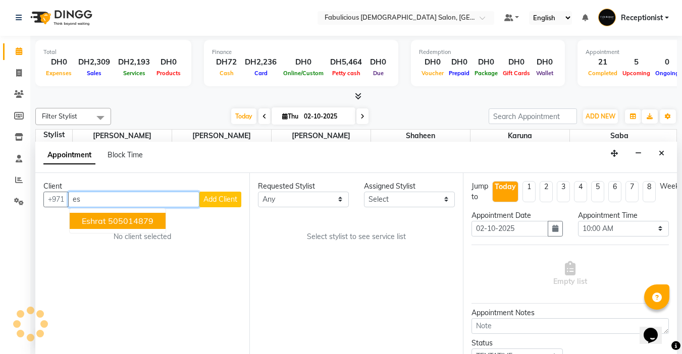
type input "e"
click at [82, 221] on span "Eshrat" at bounding box center [94, 221] width 24 height 10
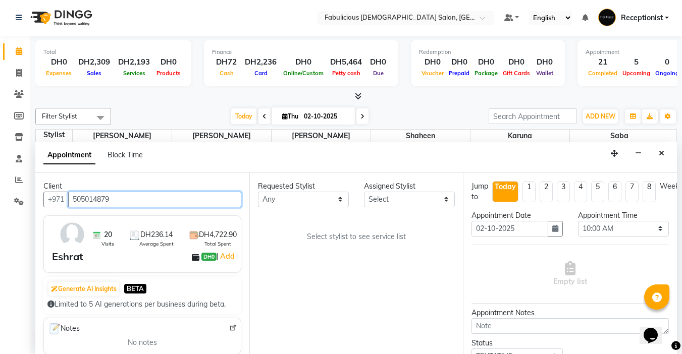
type input "505014879"
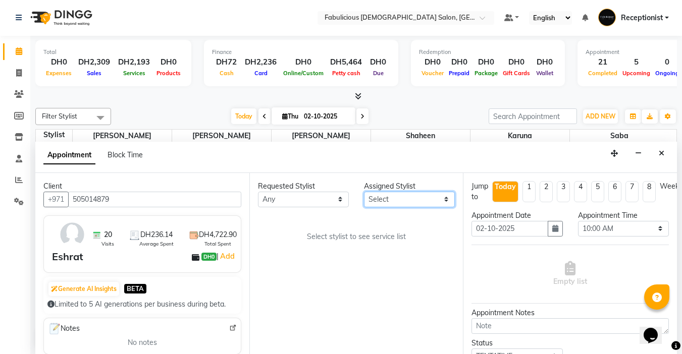
click at [388, 202] on select "Select [PERSON_NAME] [PERSON_NAME] [PERSON_NAME] [PERSON_NAME]" at bounding box center [409, 200] width 91 height 16
select select "11627"
click at [364, 192] on select "Select [PERSON_NAME] [PERSON_NAME] [PERSON_NAME] [PERSON_NAME]" at bounding box center [409, 200] width 91 height 16
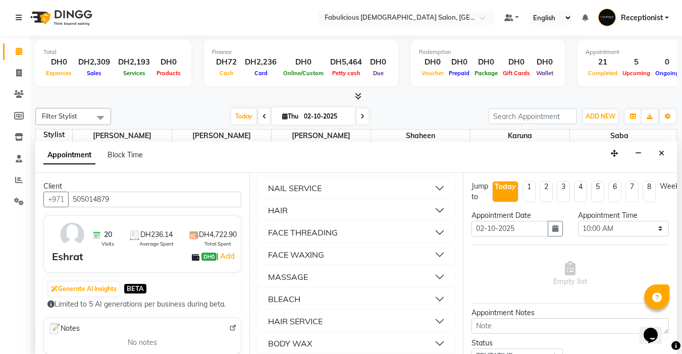
scroll to position [706, 0]
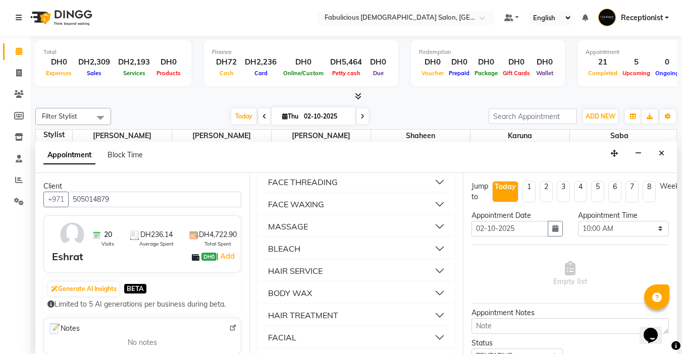
click at [271, 188] on div "FACE THREADING" at bounding box center [303, 182] width 70 height 12
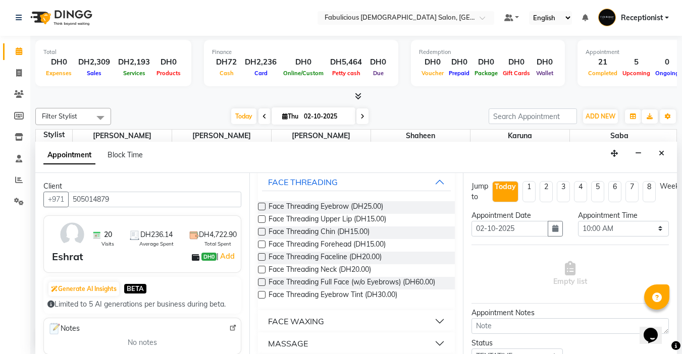
click at [260, 210] on label at bounding box center [262, 207] width 8 height 8
click at [260, 211] on input "checkbox" at bounding box center [261, 207] width 7 height 7
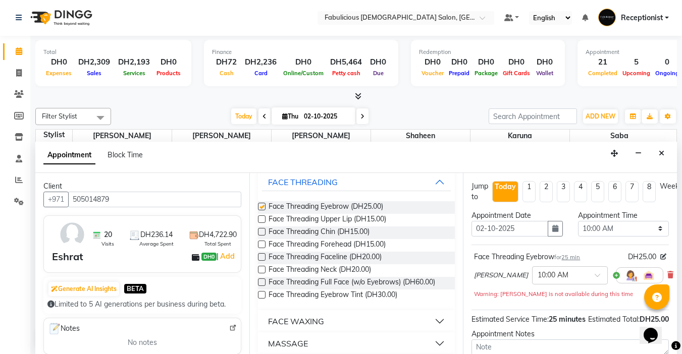
checkbox input "false"
click at [258, 223] on label at bounding box center [262, 219] width 8 height 8
click at [258, 223] on input "checkbox" at bounding box center [261, 220] width 7 height 7
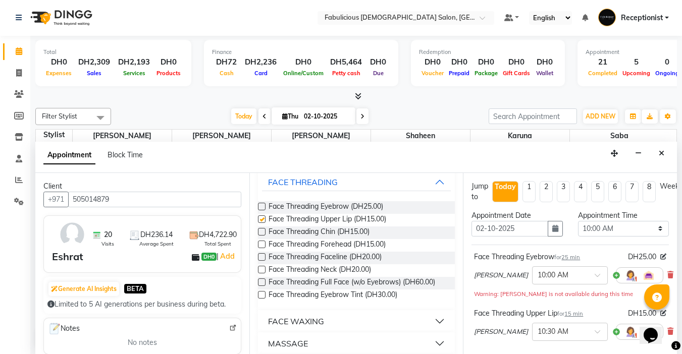
checkbox input "false"
click at [653, 228] on select "Select 10:00 AM 10:15 AM 10:30 AM 10:45 AM 11:00 AM 11:15 AM 11:30 AM 11:45 AM …" at bounding box center [623, 229] width 91 height 16
select select "1215"
click at [578, 221] on select "Select 10:00 AM 10:15 AM 10:30 AM 10:45 AM 11:00 AM 11:15 AM 11:30 AM 11:45 AM …" at bounding box center [623, 229] width 91 height 16
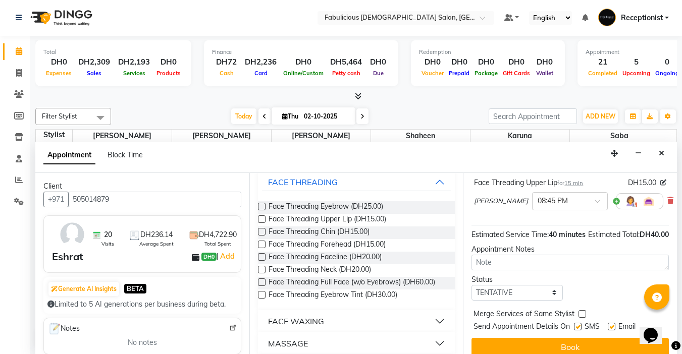
scroll to position [148, 0]
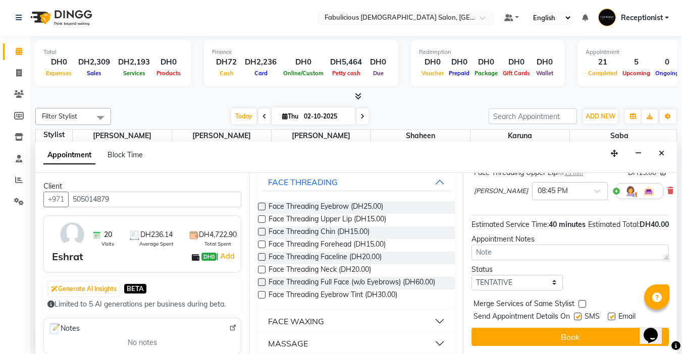
click at [583, 300] on label at bounding box center [582, 304] width 8 height 8
click at [583, 302] on input "checkbox" at bounding box center [581, 305] width 7 height 7
checkbox input "true"
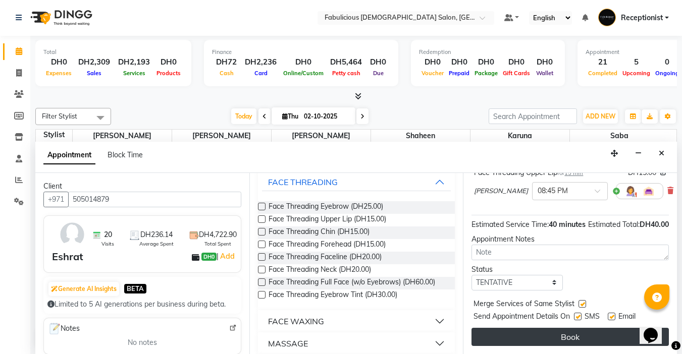
click at [565, 328] on button "Book" at bounding box center [569, 337] width 197 height 18
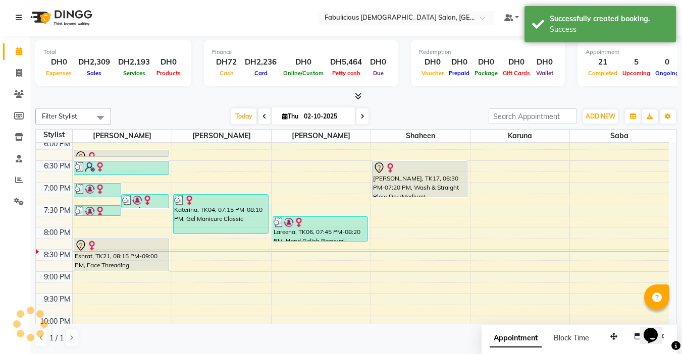
scroll to position [0, 0]
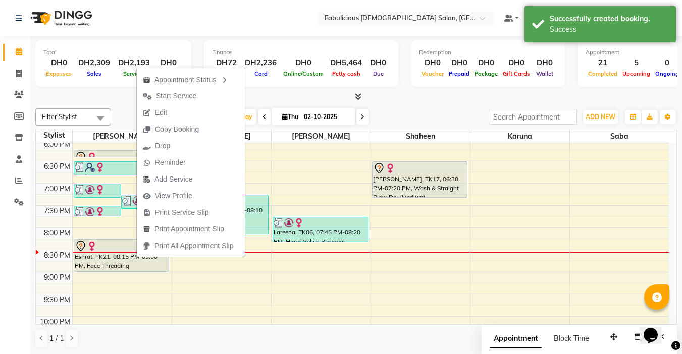
click at [157, 113] on span "Edit" at bounding box center [161, 112] width 12 height 11
select select "tentative"
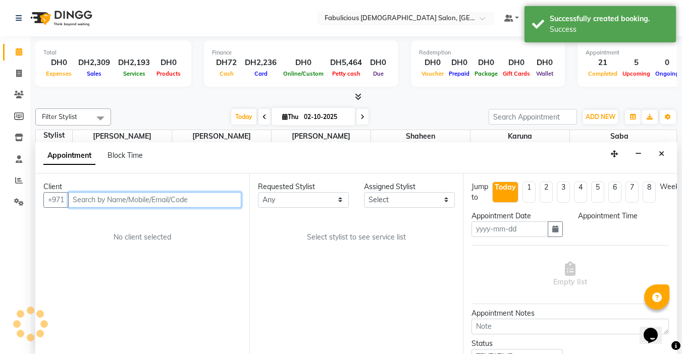
type input "02-10-2025"
select select "1215"
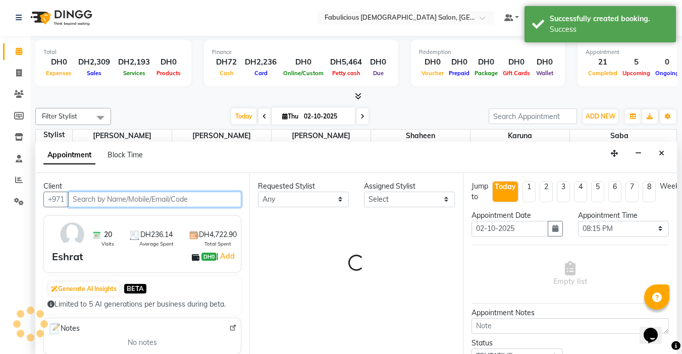
select select "11627"
select select "1134"
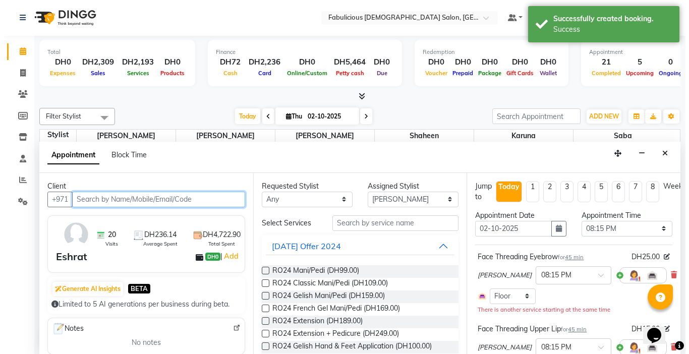
scroll to position [101, 0]
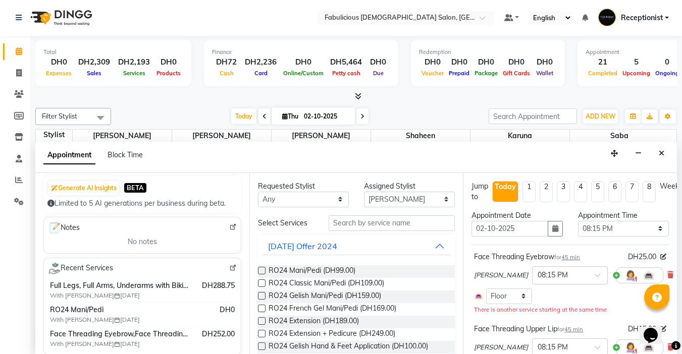
click at [660, 153] on icon "Close" at bounding box center [661, 153] width 6 height 7
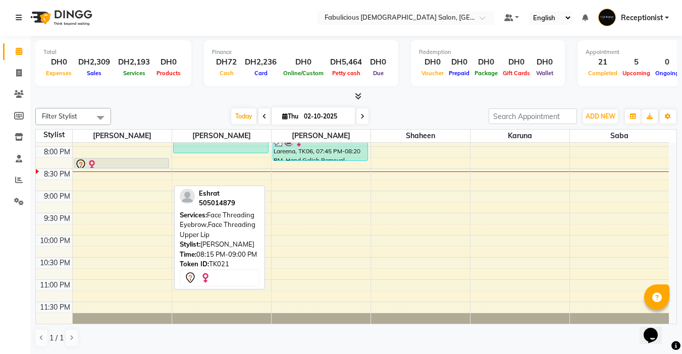
drag, startPoint x: 105, startPoint y: 191, endPoint x: 103, endPoint y: 169, distance: 21.7
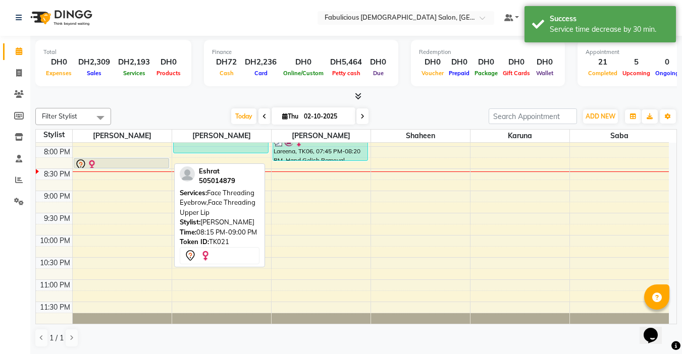
click at [124, 163] on div at bounding box center [121, 165] width 93 height 12
select select "7"
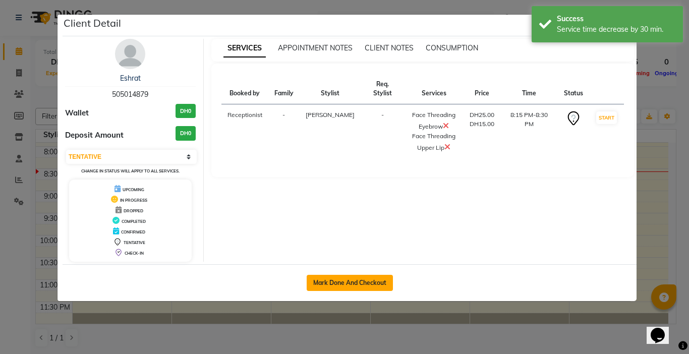
click at [316, 284] on button "Mark Done And Checkout" at bounding box center [350, 283] width 86 height 16
select select "738"
select select "service"
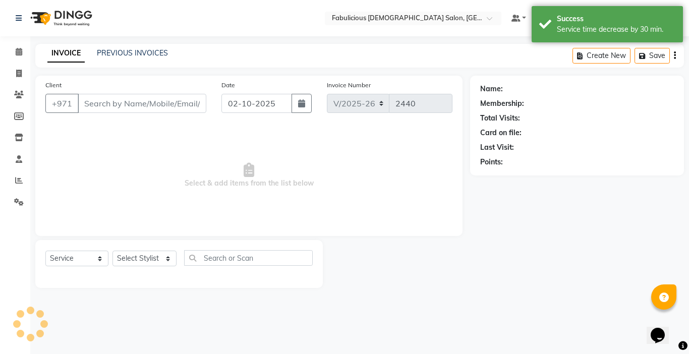
type input "505014879"
select select "11627"
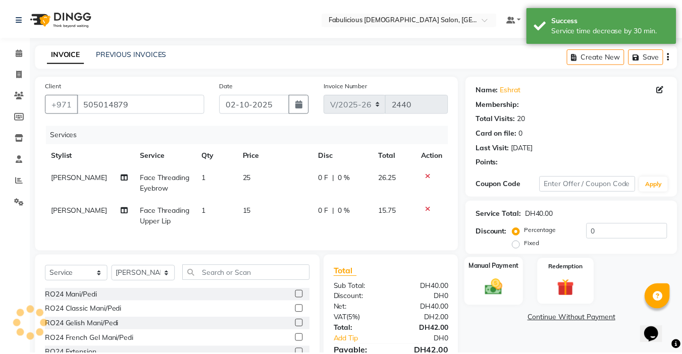
scroll to position [73, 0]
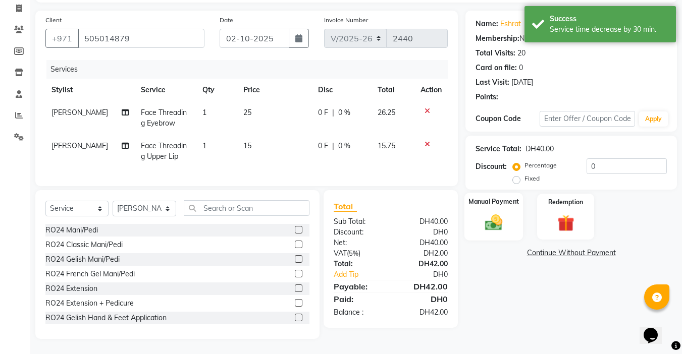
click at [492, 216] on img at bounding box center [493, 222] width 28 height 20
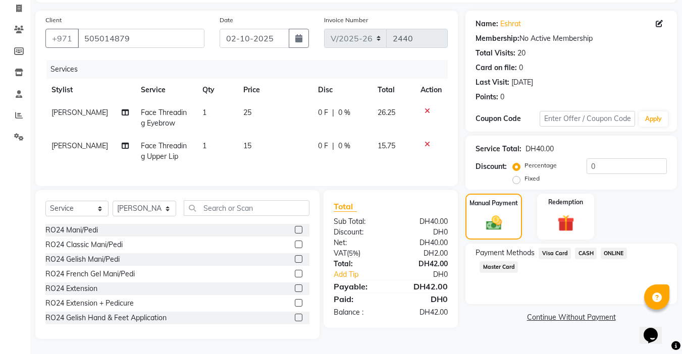
click at [544, 248] on span "Visa Card" at bounding box center [554, 254] width 32 height 12
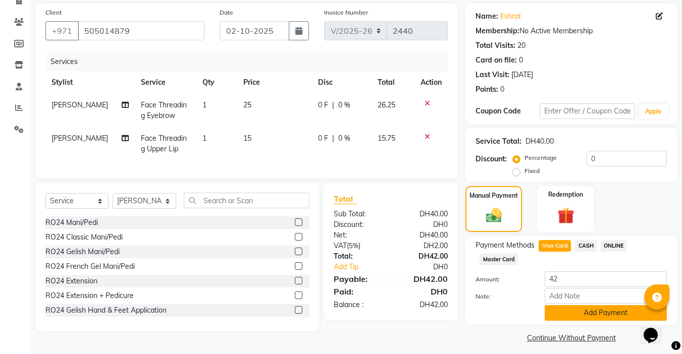
click at [583, 315] on button "Add Payment" at bounding box center [605, 313] width 122 height 16
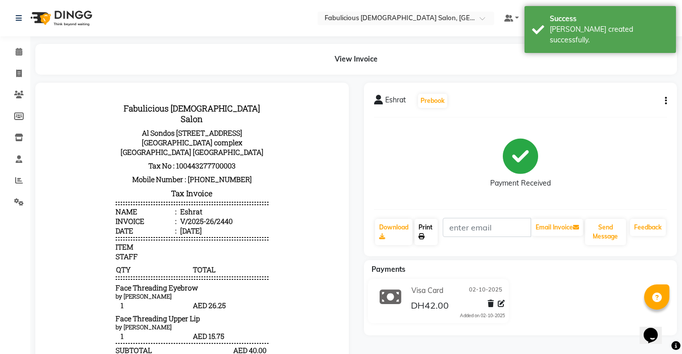
click at [422, 227] on link "Print" at bounding box center [425, 232] width 23 height 26
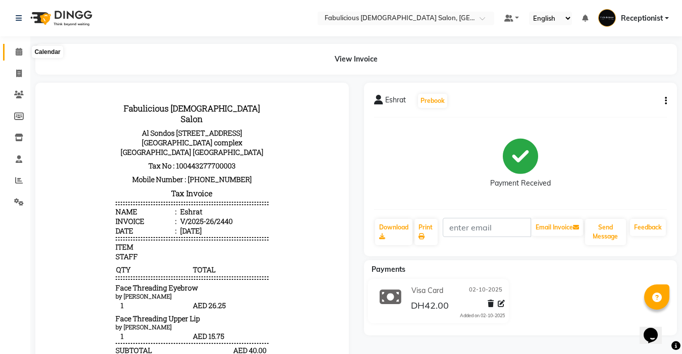
click at [22, 50] on icon at bounding box center [19, 52] width 7 height 8
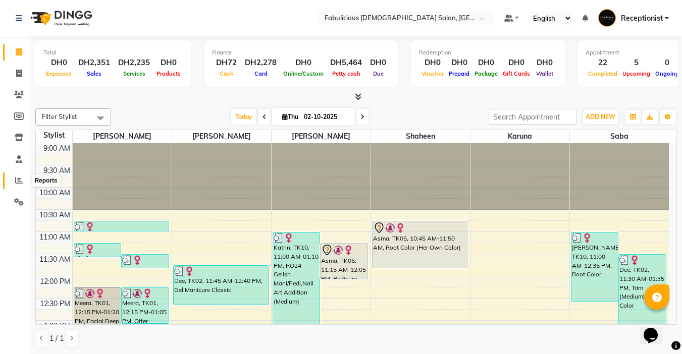
click at [14, 182] on span at bounding box center [19, 181] width 18 height 12
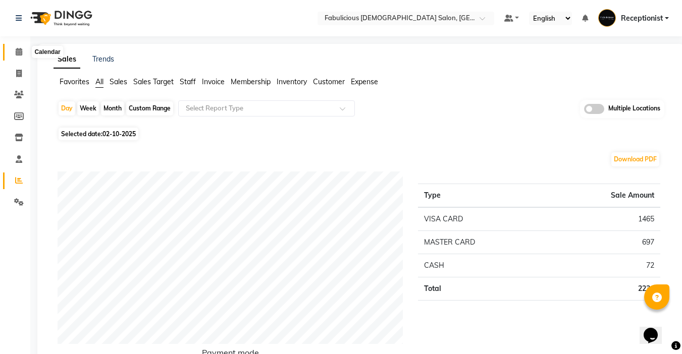
click at [16, 53] on icon at bounding box center [19, 52] width 7 height 8
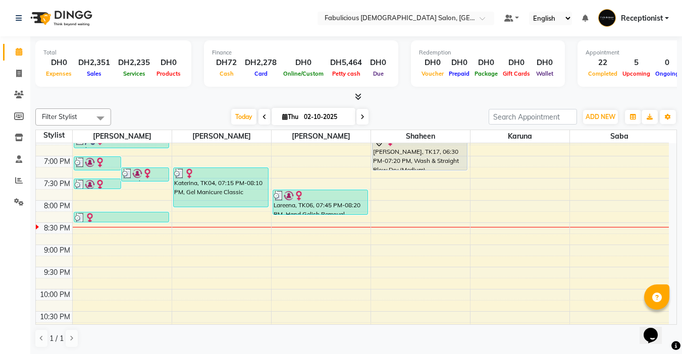
scroll to position [454, 0]
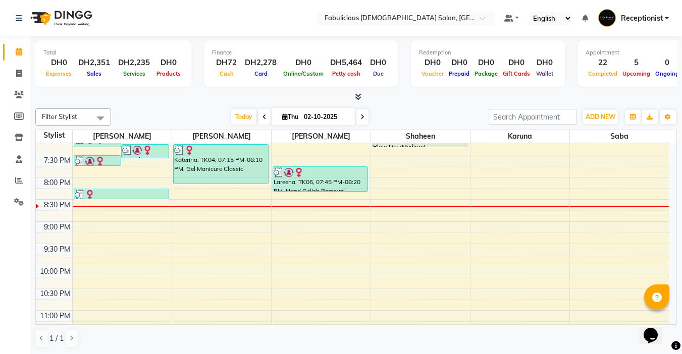
click at [362, 115] on icon at bounding box center [362, 117] width 4 height 6
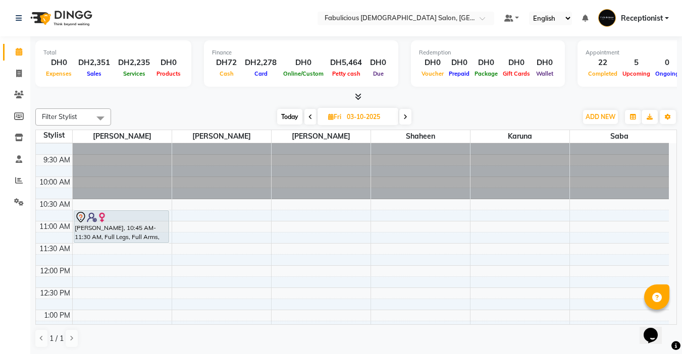
scroll to position [0, 0]
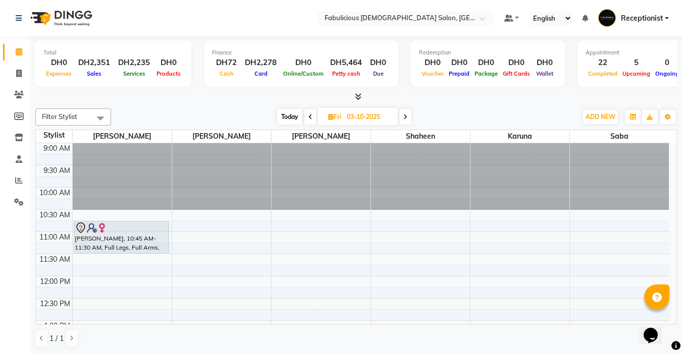
click at [405, 118] on icon at bounding box center [405, 117] width 4 height 6
type input "04-10-2025"
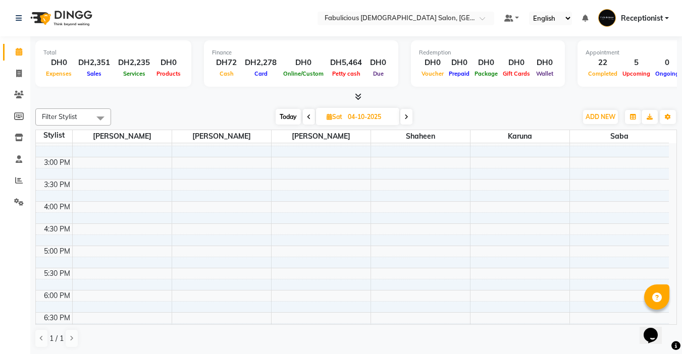
scroll to position [303, 0]
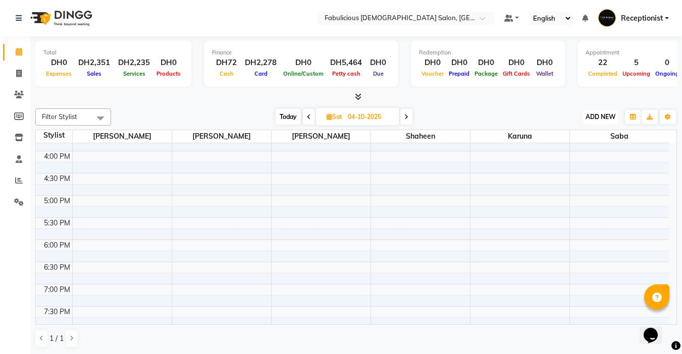
click at [587, 118] on span "ADD NEW" at bounding box center [600, 117] width 30 height 8
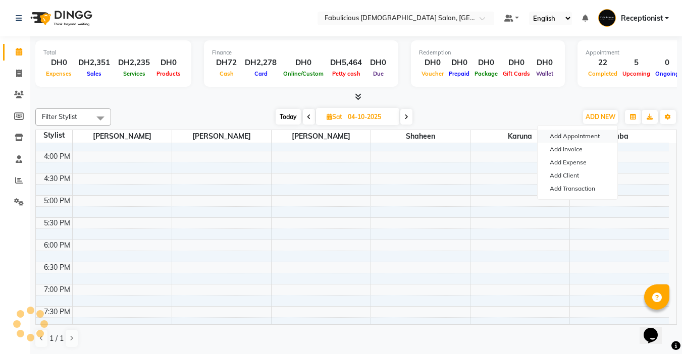
click at [554, 136] on button "Add Appointment" at bounding box center [577, 136] width 80 height 13
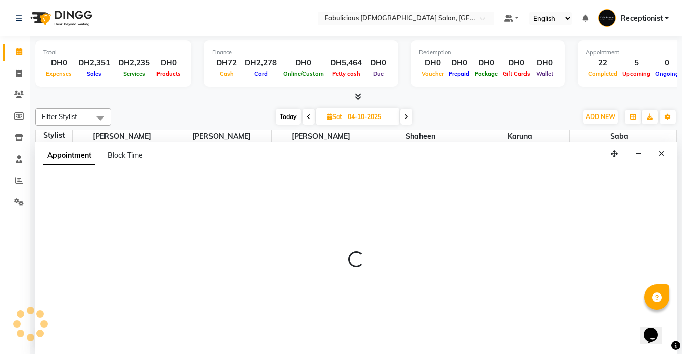
scroll to position [1, 0]
select select "tentative"
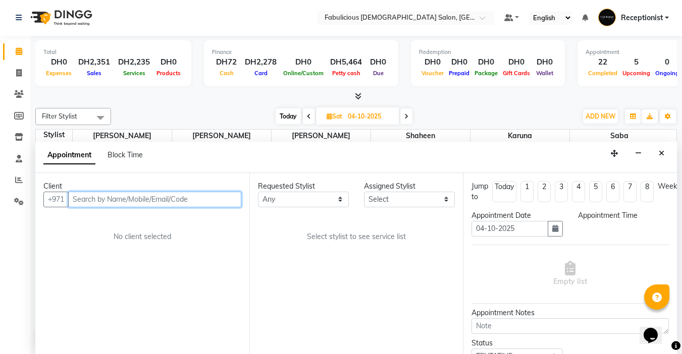
select select "600"
click at [232, 200] on input "text" at bounding box center [154, 200] width 173 height 16
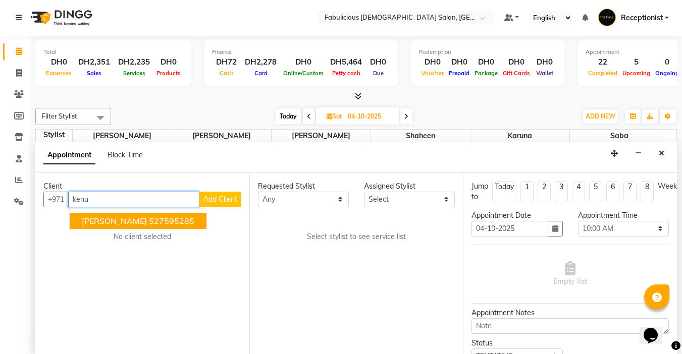
drag, startPoint x: 99, startPoint y: 221, endPoint x: 257, endPoint y: 203, distance: 158.9
click at [100, 220] on span "[PERSON_NAME]" at bounding box center [114, 221] width 65 height 10
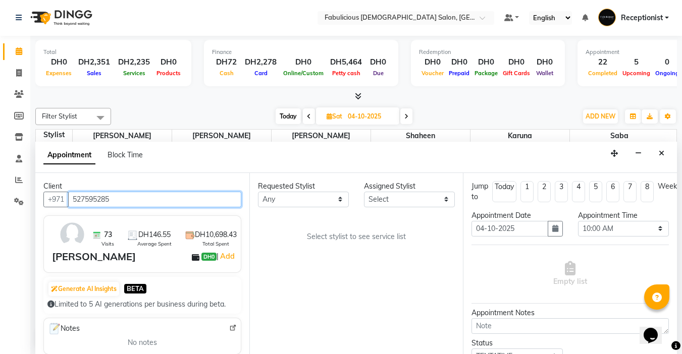
type input "527595285"
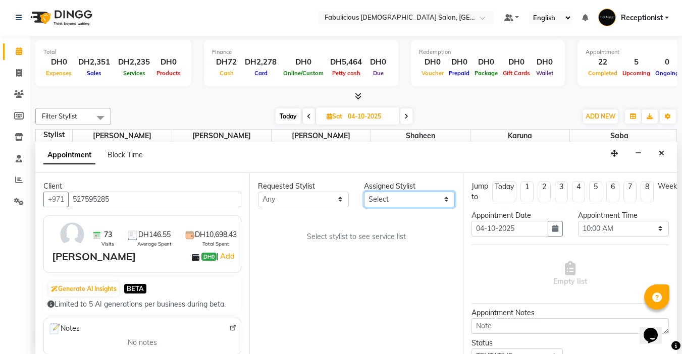
drag, startPoint x: 395, startPoint y: 200, endPoint x: 394, endPoint y: 206, distance: 6.1
click at [395, 200] on select "Select [PERSON_NAME] [PERSON_NAME] [PERSON_NAME] [PERSON_NAME]" at bounding box center [409, 200] width 91 height 16
select select "11627"
click at [364, 192] on select "Select [PERSON_NAME] [PERSON_NAME] [PERSON_NAME] [PERSON_NAME]" at bounding box center [409, 200] width 91 height 16
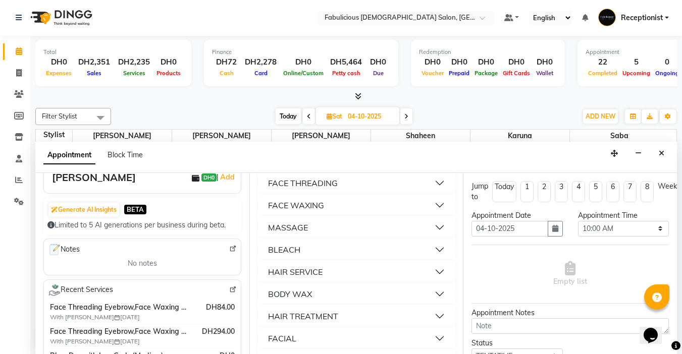
scroll to position [706, 0]
click at [304, 188] on div "FACE THREADING" at bounding box center [303, 182] width 70 height 12
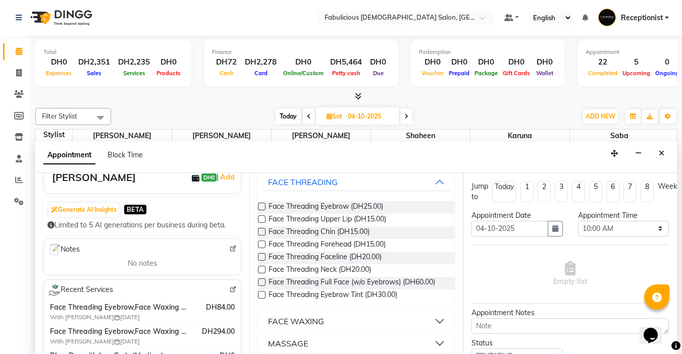
click at [260, 210] on label at bounding box center [262, 207] width 8 height 8
click at [260, 211] on input "checkbox" at bounding box center [261, 207] width 7 height 7
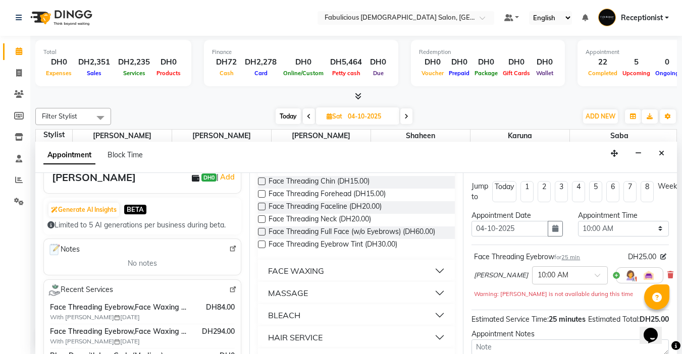
checkbox input "false"
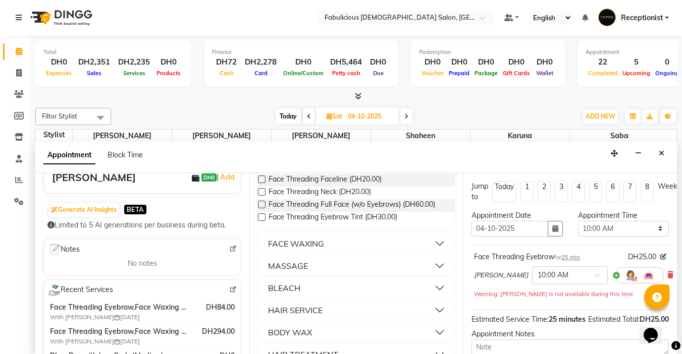
scroll to position [807, 0]
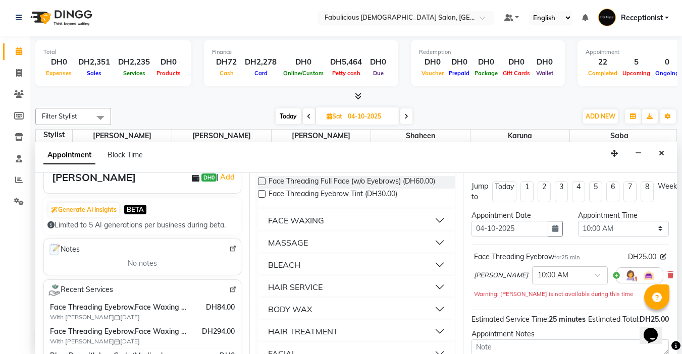
click at [272, 227] on div "FACE WAXING" at bounding box center [296, 220] width 56 height 12
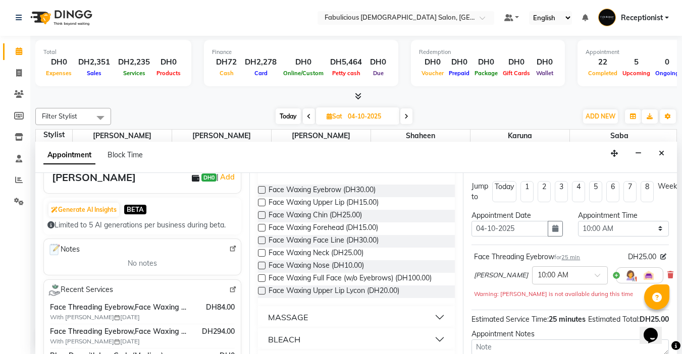
scroll to position [866, 0]
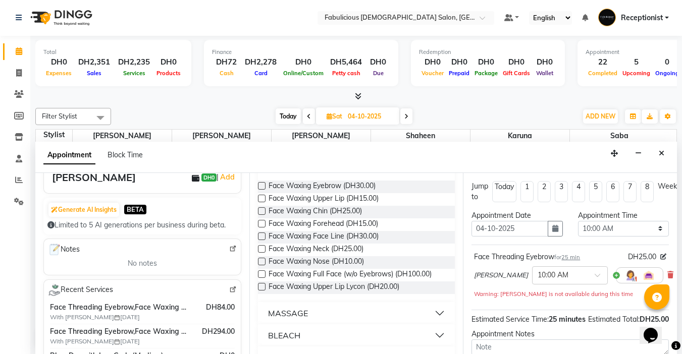
click at [259, 202] on label at bounding box center [262, 199] width 8 height 8
click at [259, 203] on input "checkbox" at bounding box center [261, 199] width 7 height 7
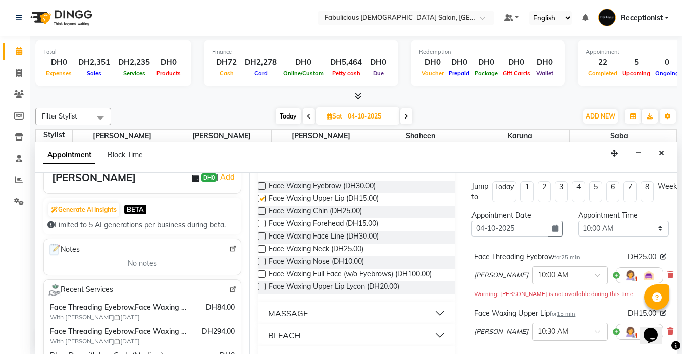
checkbox input "false"
click at [651, 227] on select "Select 10:00 AM 10:15 AM 10:30 AM 10:45 AM 11:00 AM 11:15 AM 11:30 AM 11:45 AM …" at bounding box center [623, 229] width 91 height 16
click at [636, 225] on select "Select 10:00 AM 10:15 AM 10:30 AM 10:45 AM 11:00 AM 11:15 AM 11:30 AM 11:45 AM …" at bounding box center [623, 229] width 91 height 16
click at [652, 225] on select "Select 10:00 AM 10:15 AM 10:30 AM 10:45 AM 11:00 AM 11:15 AM 11:30 AM 11:45 AM …" at bounding box center [623, 229] width 91 height 16
select select "1020"
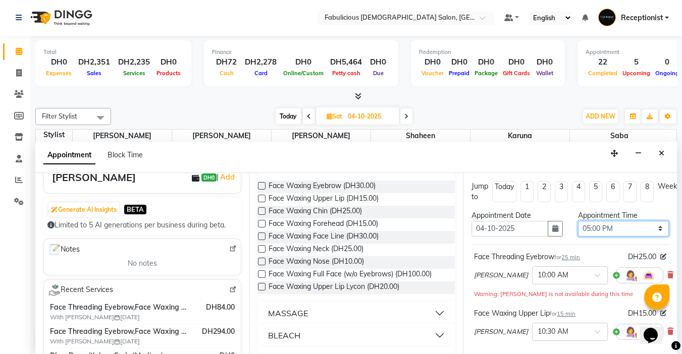
click at [578, 221] on select "Select 10:00 AM 10:15 AM 10:30 AM 10:45 AM 11:00 AM 11:15 AM 11:30 AM 11:45 AM …" at bounding box center [623, 229] width 91 height 16
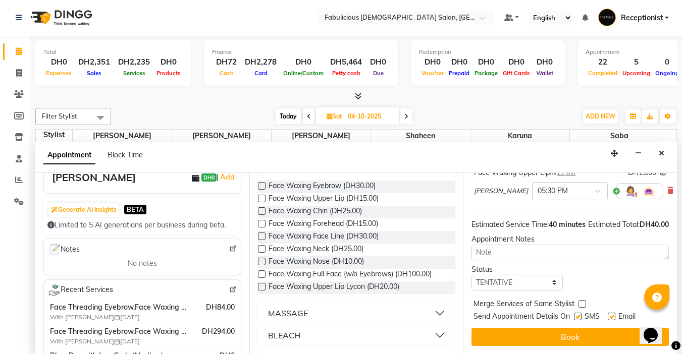
scroll to position [148, 0]
click at [581, 300] on label at bounding box center [582, 304] width 8 height 8
click at [581, 302] on input "checkbox" at bounding box center [581, 305] width 7 height 7
checkbox input "true"
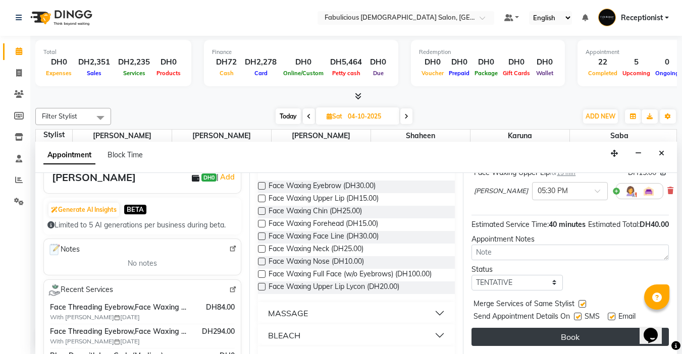
click at [561, 333] on button "Book" at bounding box center [569, 337] width 197 height 18
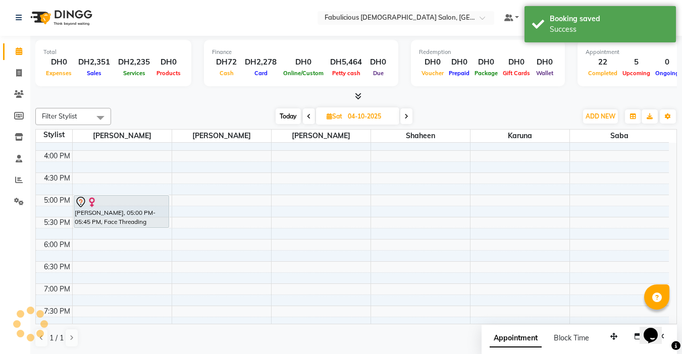
scroll to position [0, 0]
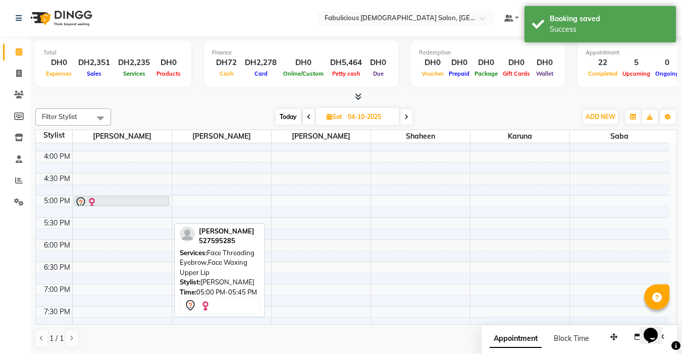
drag, startPoint x: 113, startPoint y: 228, endPoint x: 127, endPoint y: 199, distance: 31.4
click at [127, 199] on div "[PERSON_NAME], 05:00 PM-05:45 PM, Face Threading Eyebrow,Face Waxing Upper Lip …" at bounding box center [122, 173] width 99 height 665
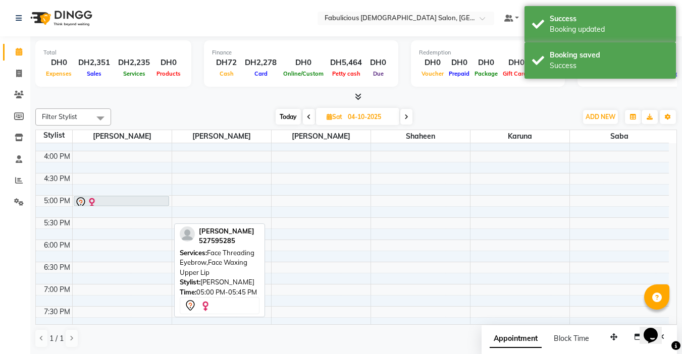
scroll to position [353, 0]
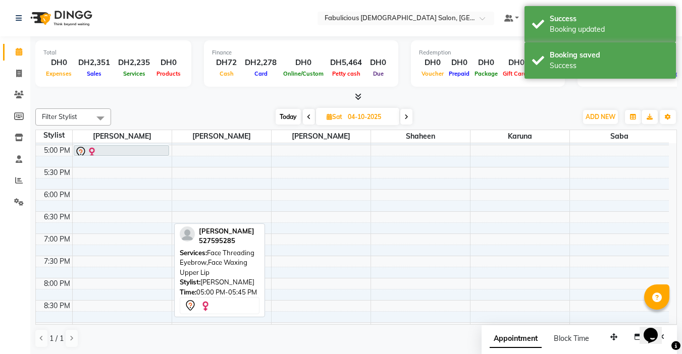
click at [308, 117] on icon at bounding box center [309, 117] width 4 height 6
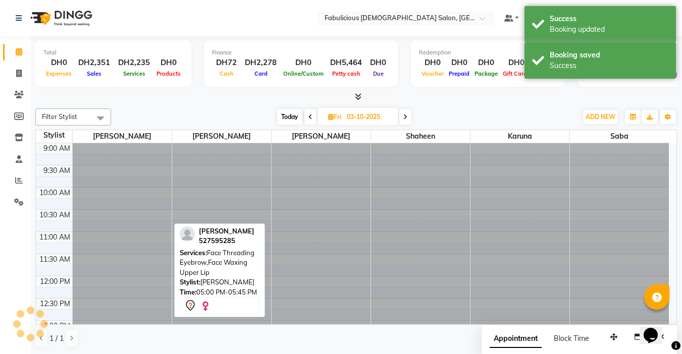
click at [308, 117] on icon at bounding box center [310, 117] width 4 height 6
type input "02-10-2025"
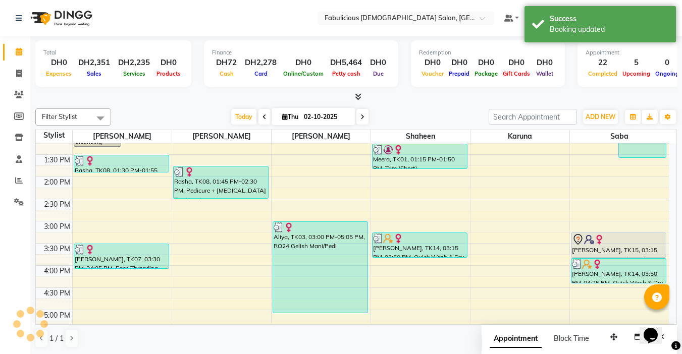
scroll to position [182, 0]
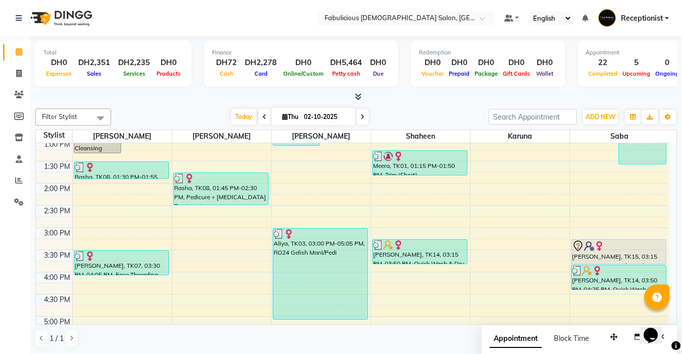
click at [516, 206] on div "9:00 AM 9:30 AM 10:00 AM 10:30 AM 11:00 AM 11:30 AM 12:00 PM 12:30 PM 1:00 PM 1…" at bounding box center [352, 294] width 633 height 665
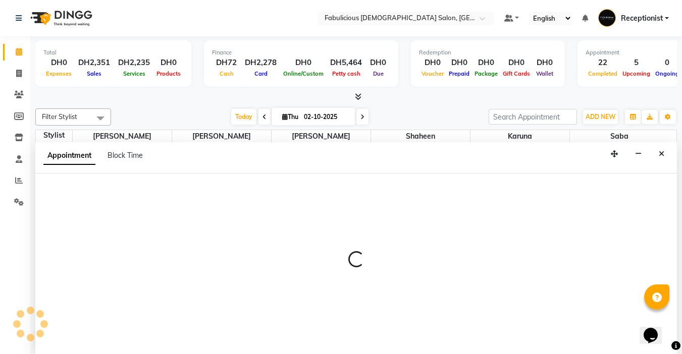
select select "12289"
select select "tentative"
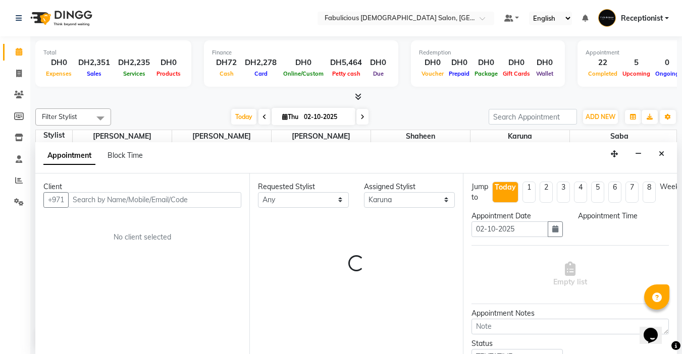
scroll to position [1, 0]
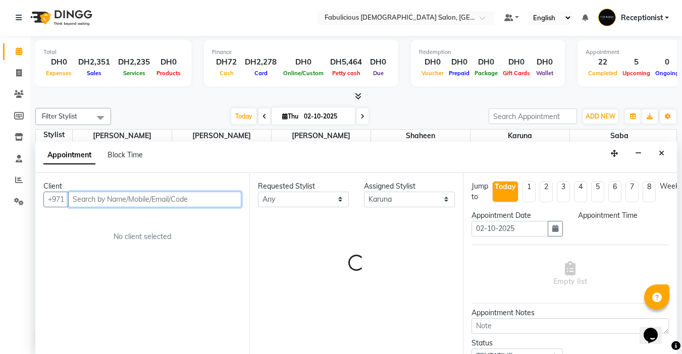
select select "855"
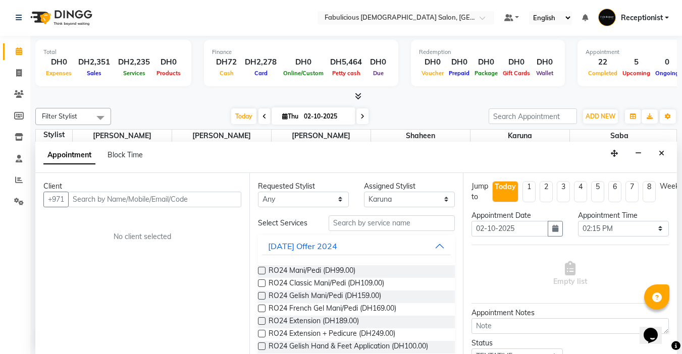
click at [663, 156] on icon "Close" at bounding box center [661, 153] width 6 height 7
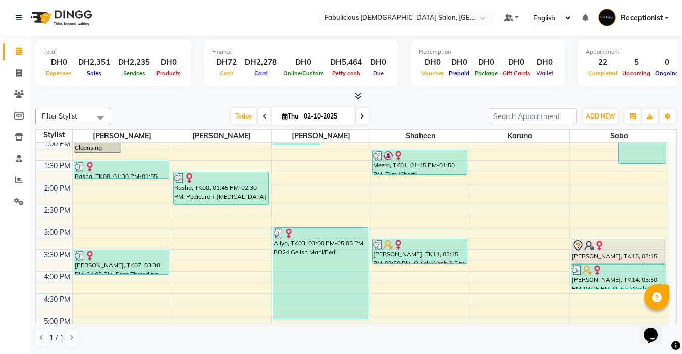
click at [360, 114] on icon at bounding box center [362, 117] width 4 height 6
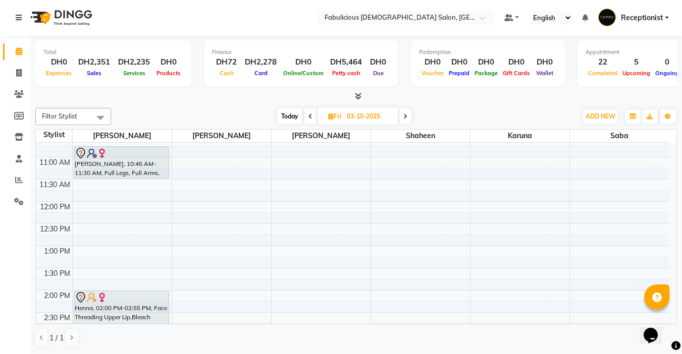
scroll to position [50, 0]
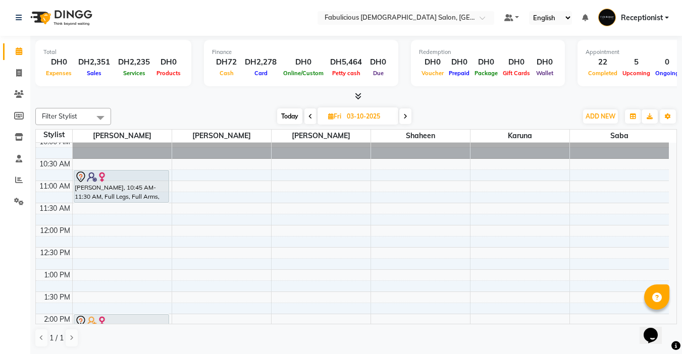
click at [406, 117] on icon at bounding box center [405, 117] width 4 height 6
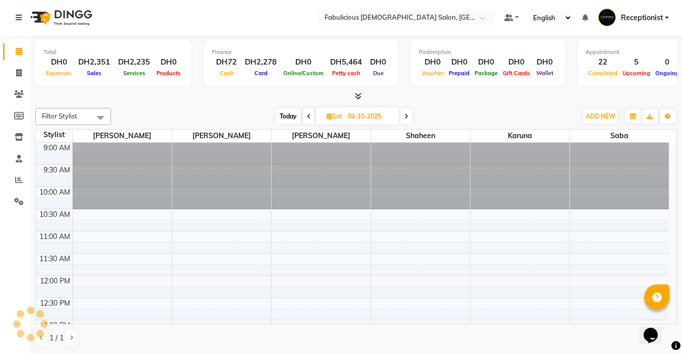
scroll to position [484, 0]
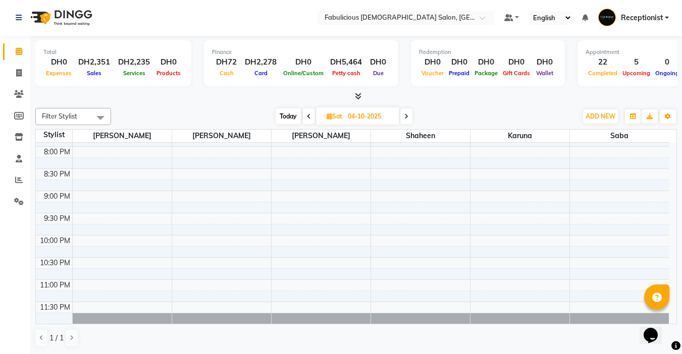
click at [406, 117] on icon at bounding box center [406, 117] width 4 height 6
click at [406, 117] on icon at bounding box center [407, 117] width 4 height 6
type input "[DATE]"
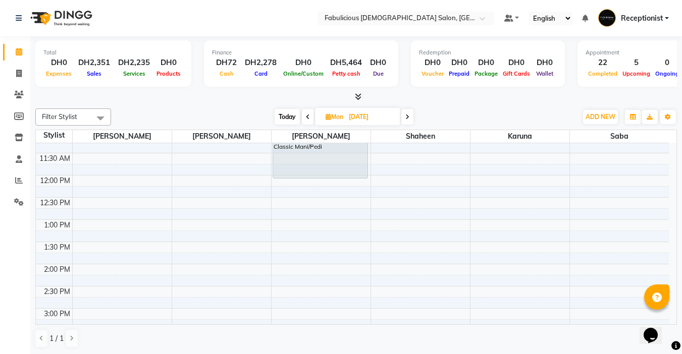
scroll to position [81, 0]
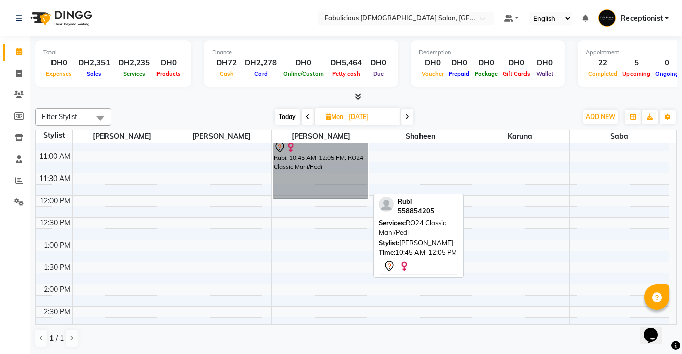
drag, startPoint x: 330, startPoint y: 167, endPoint x: 325, endPoint y: 168, distance: 5.6
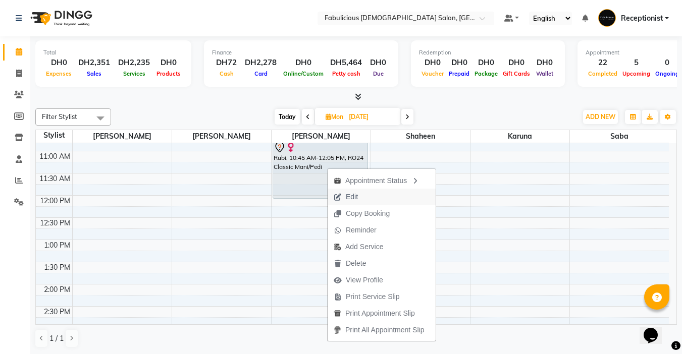
click at [353, 190] on span "Edit" at bounding box center [345, 197] width 36 height 17
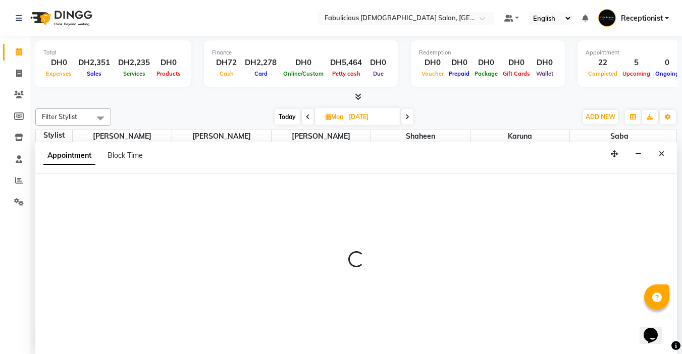
scroll to position [1, 0]
select select "tentative"
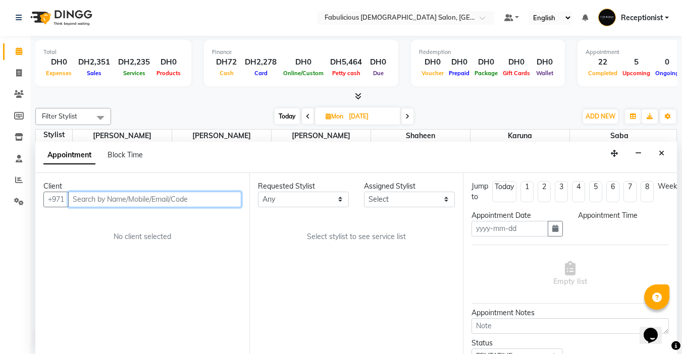
type input "[DATE]"
select select "645"
select select "11630"
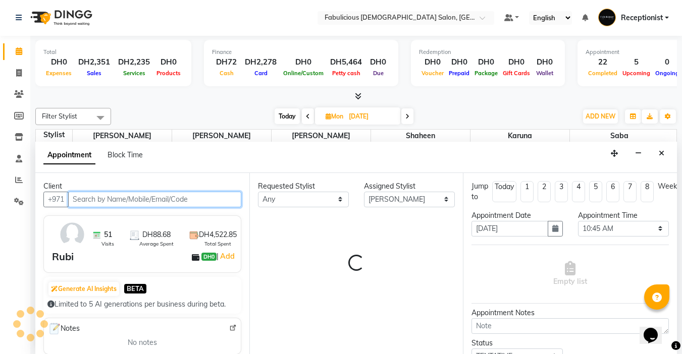
scroll to position [484, 0]
select select "1134"
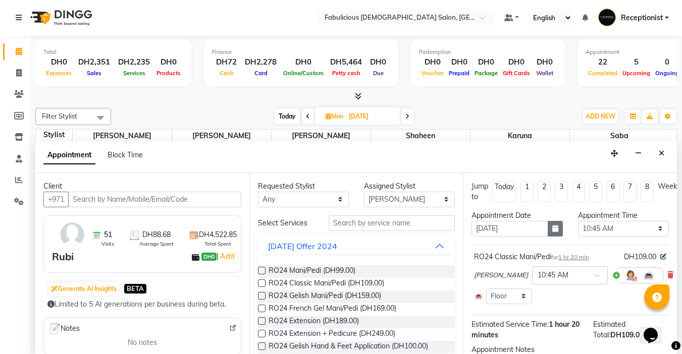
click at [552, 228] on icon "button" at bounding box center [555, 228] width 6 height 7
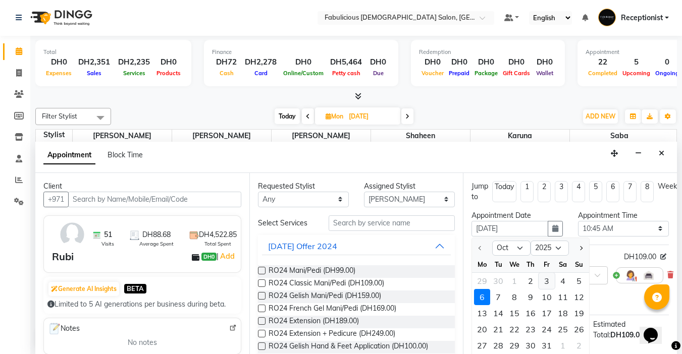
click at [546, 283] on div "3" at bounding box center [546, 281] width 16 height 16
type input "03-10-2025"
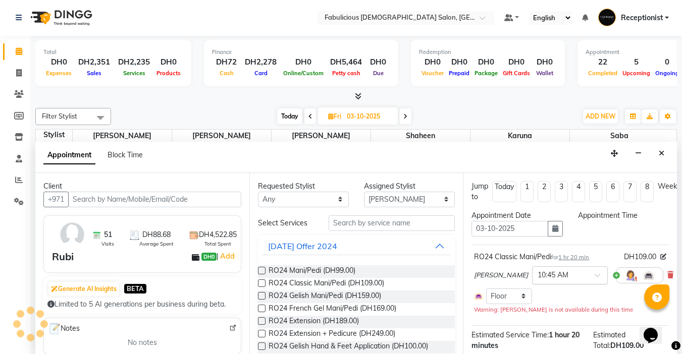
scroll to position [0, 0]
select select "645"
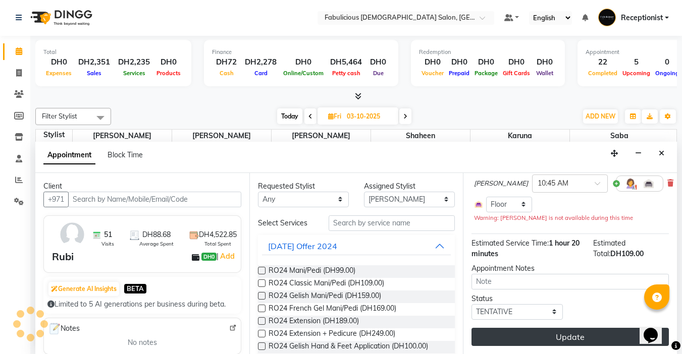
scroll to position [89, 0]
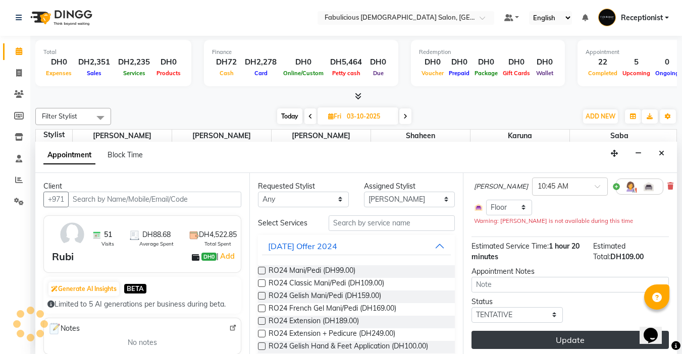
click at [555, 331] on button "Update" at bounding box center [569, 340] width 197 height 18
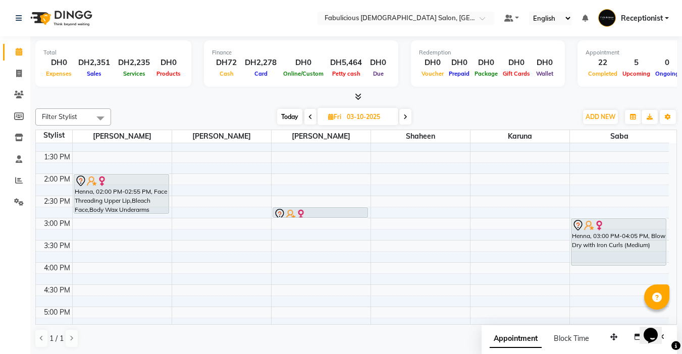
scroll to position [151, 0]
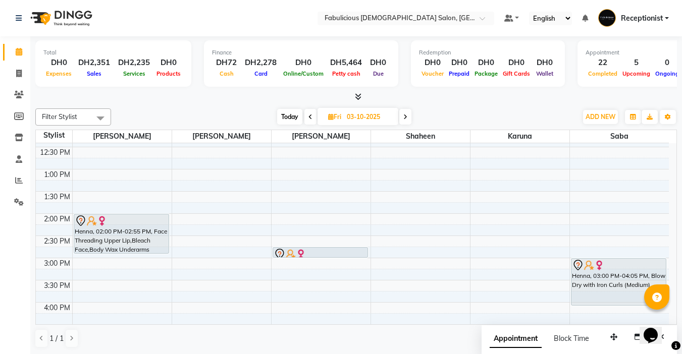
click at [387, 114] on input "03-10-2025" at bounding box center [369, 116] width 50 height 15
select select "10"
select select "2025"
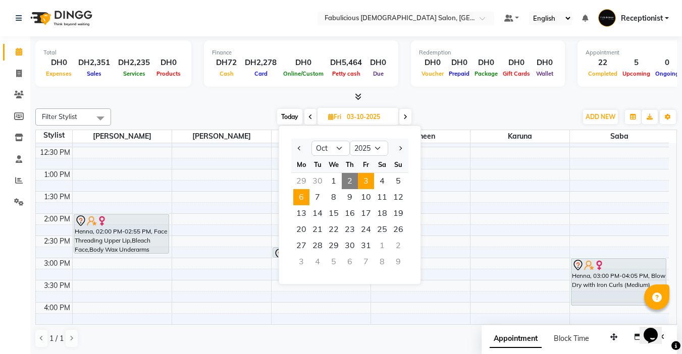
click at [303, 194] on span "6" at bounding box center [301, 197] width 16 height 16
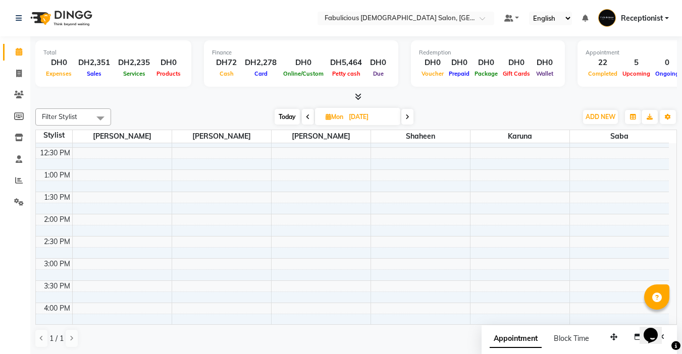
scroll to position [0, 0]
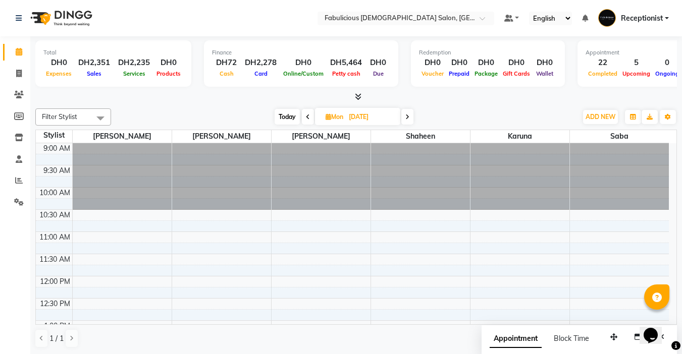
click at [293, 116] on span "Today" at bounding box center [286, 117] width 25 height 16
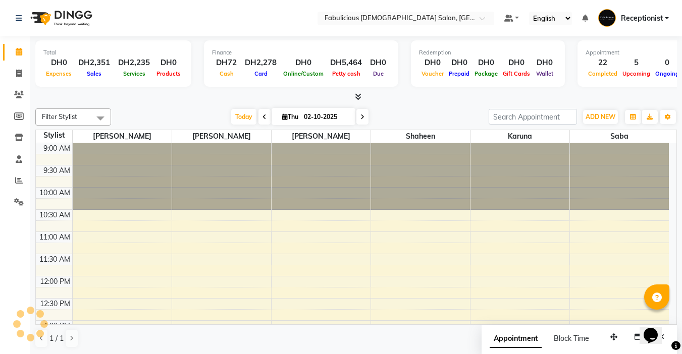
scroll to position [484, 0]
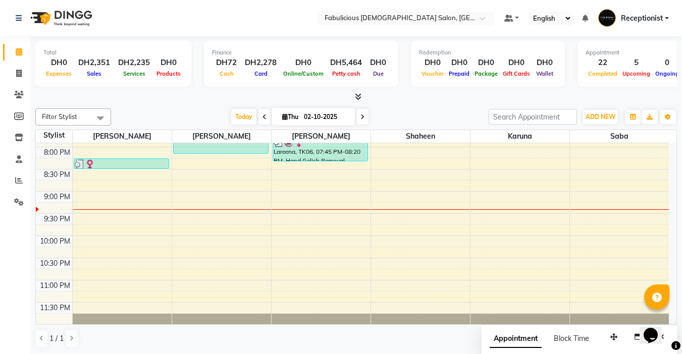
click at [361, 120] on span at bounding box center [362, 117] width 12 height 16
type input "03-10-2025"
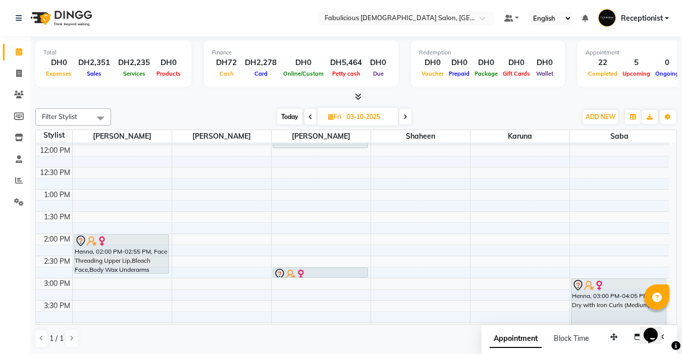
scroll to position [0, 0]
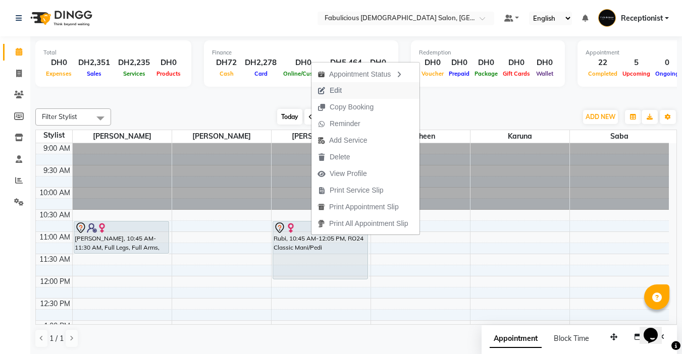
click at [330, 90] on span "Edit" at bounding box center [335, 90] width 12 height 11
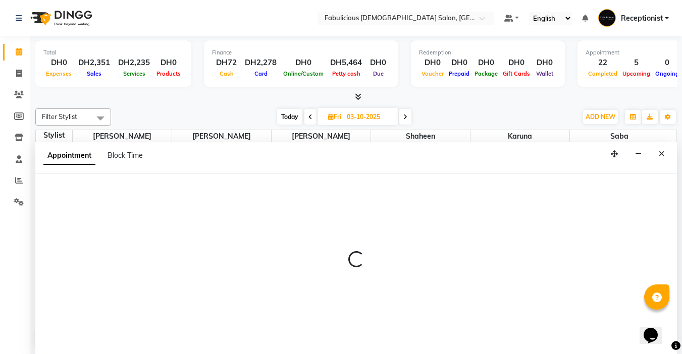
select select "tentative"
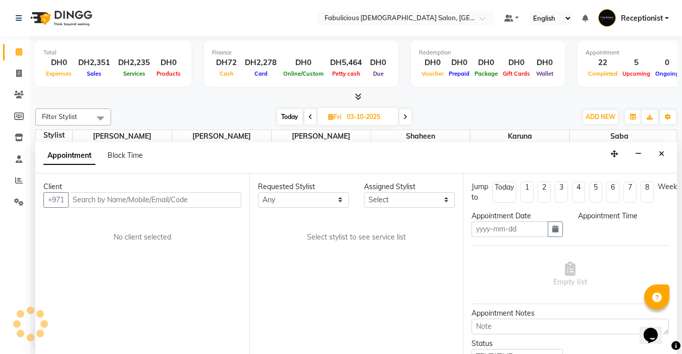
scroll to position [1, 0]
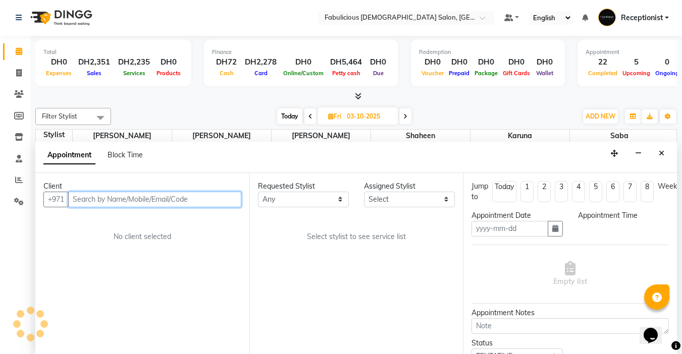
type input "03-10-2025"
select select "645"
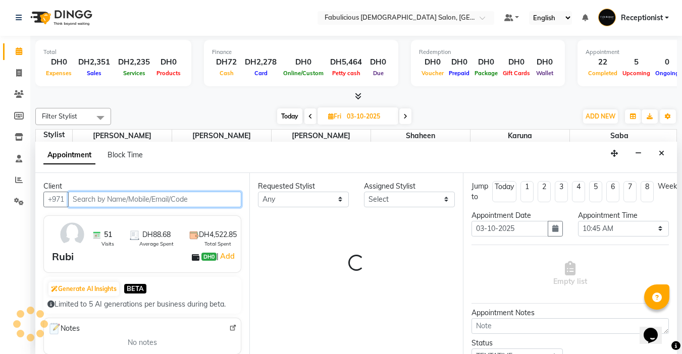
select select "33271"
select select "1134"
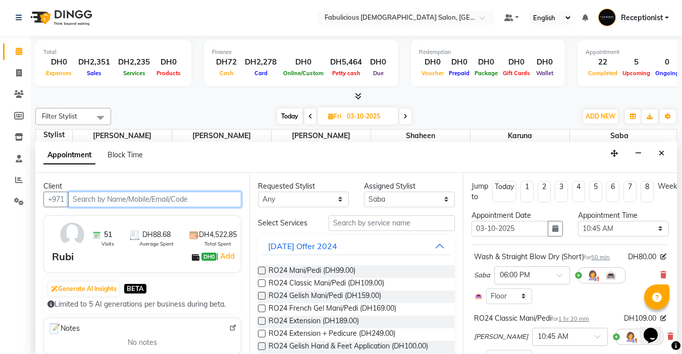
scroll to position [484, 0]
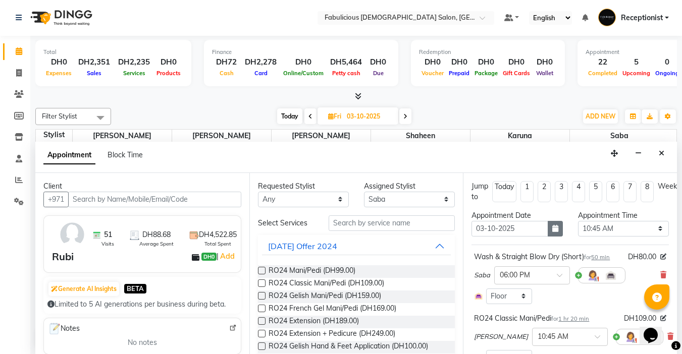
click at [552, 227] on icon "button" at bounding box center [555, 228] width 6 height 7
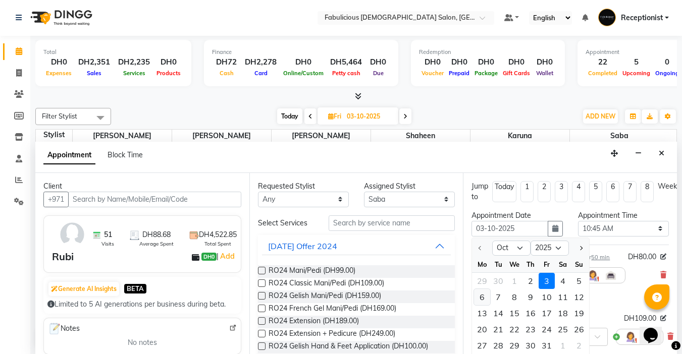
click at [486, 298] on div "6" at bounding box center [482, 297] width 16 height 16
type input "[DATE]"
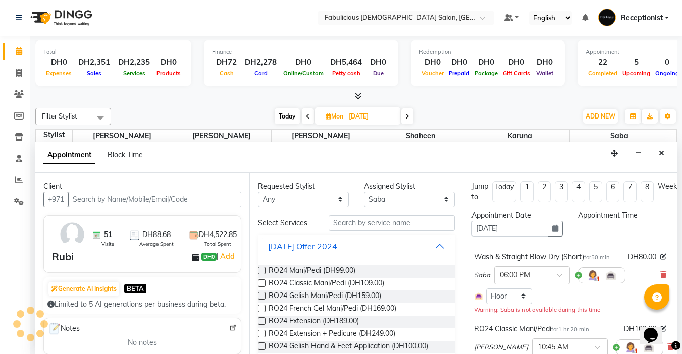
scroll to position [0, 0]
select select "645"
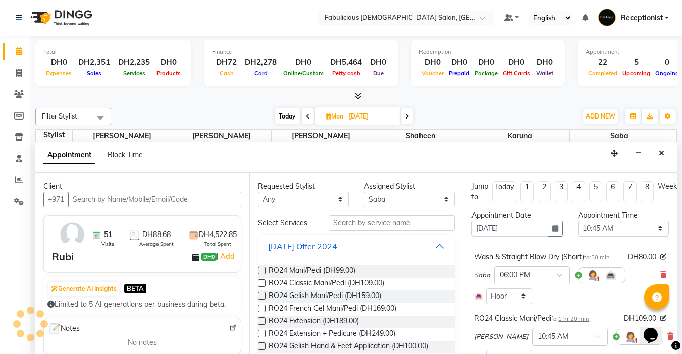
scroll to position [150, 0]
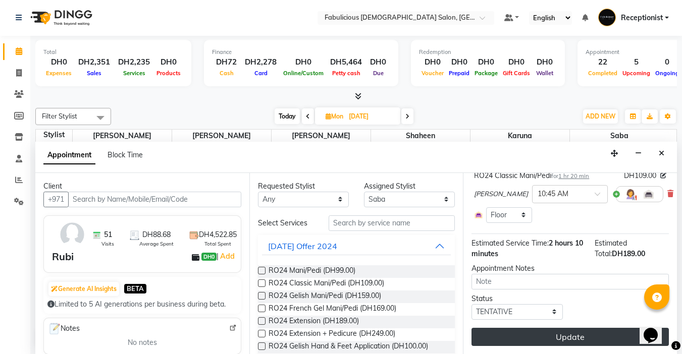
click at [588, 328] on button "Update" at bounding box center [569, 337] width 197 height 18
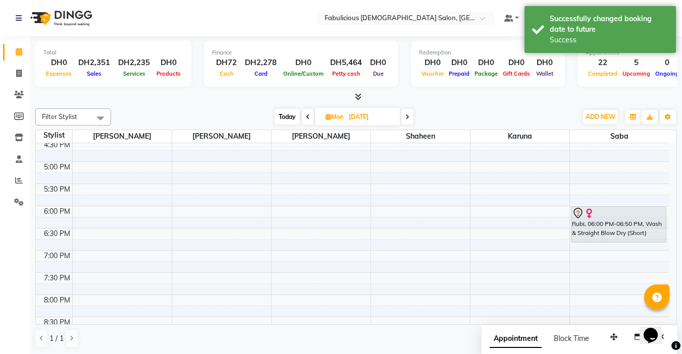
scroll to position [333, 0]
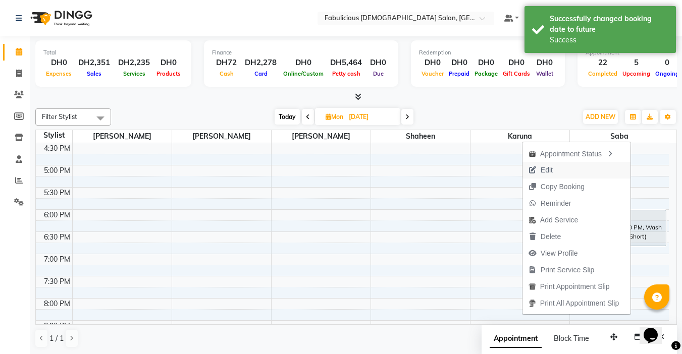
click at [541, 169] on span "Edit" at bounding box center [546, 170] width 12 height 11
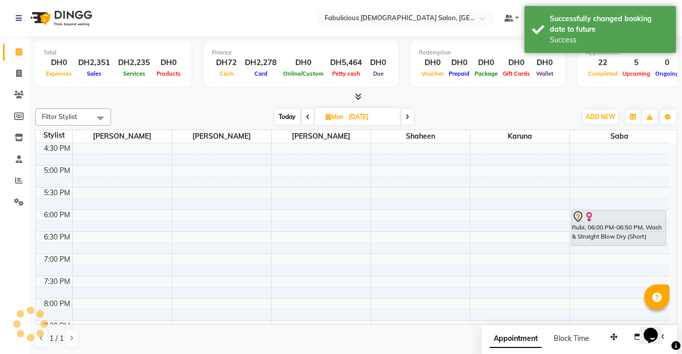
select select "tentative"
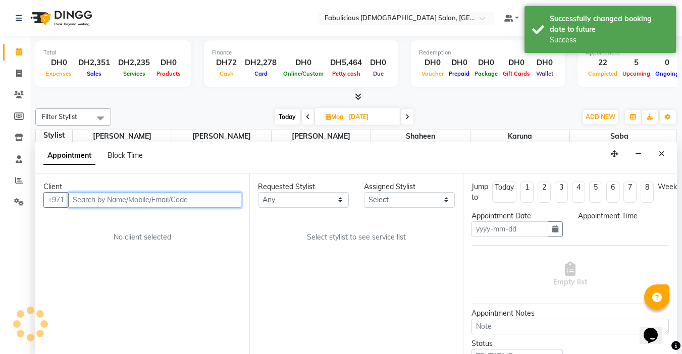
type input "[DATE]"
select select "645"
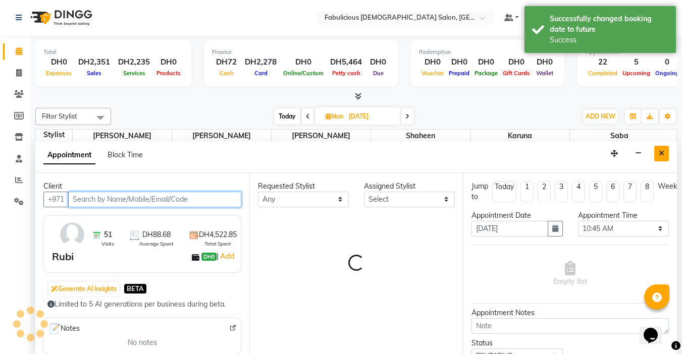
scroll to position [484, 0]
select select "33271"
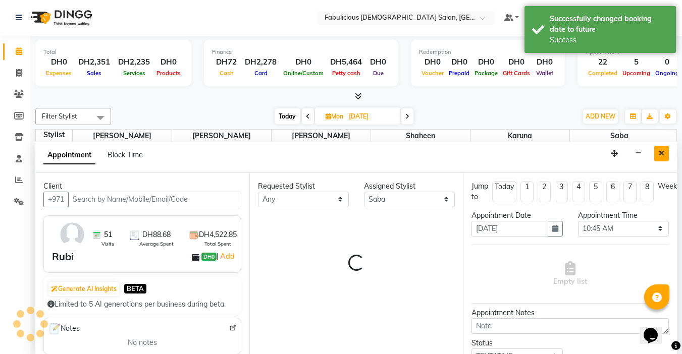
click at [658, 154] on icon "Close" at bounding box center [661, 153] width 6 height 7
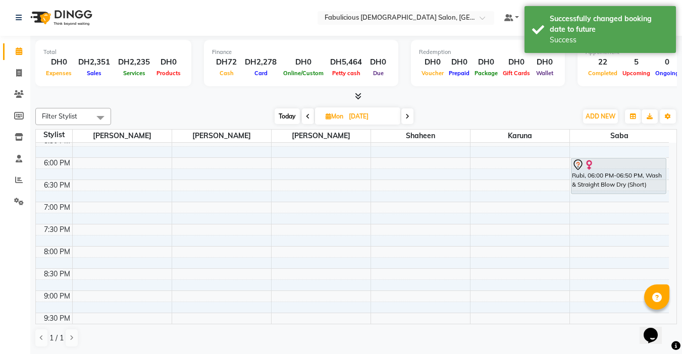
scroll to position [383, 0]
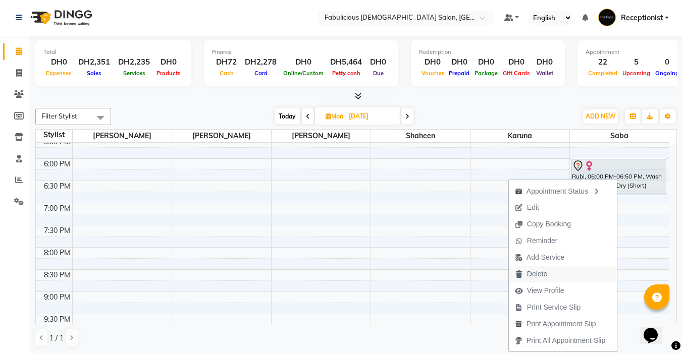
click at [540, 269] on span "Delete" at bounding box center [537, 274] width 20 height 11
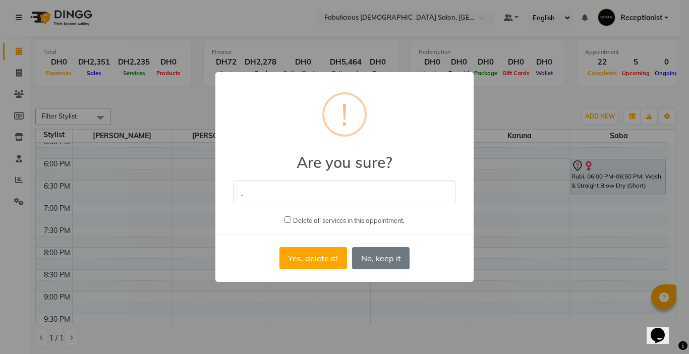
type input "."
click at [285, 220] on input "checkbox" at bounding box center [288, 219] width 7 height 7
click at [286, 220] on input "checkbox" at bounding box center [288, 219] width 7 height 7
checkbox input "false"
drag, startPoint x: 289, startPoint y: 262, endPoint x: 294, endPoint y: 250, distance: 13.8
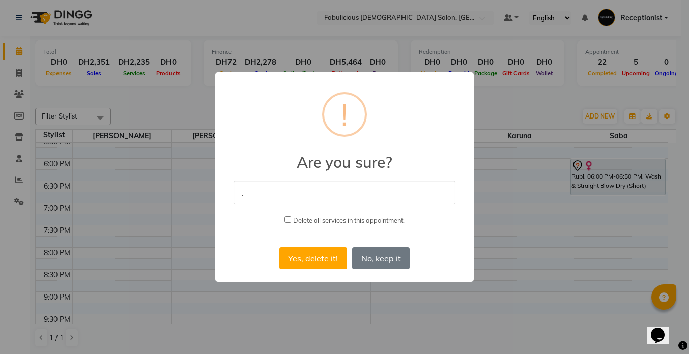
click at [290, 261] on button "Yes, delete it!" at bounding box center [313, 258] width 68 height 22
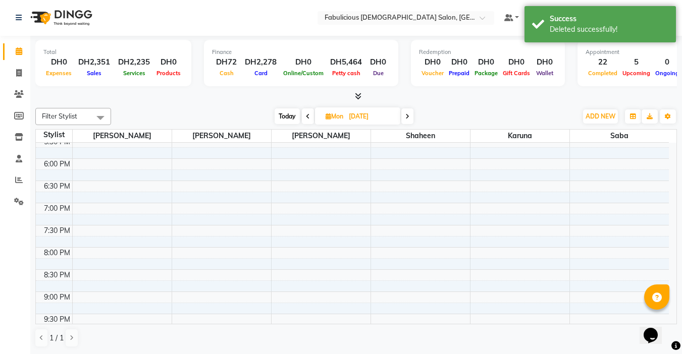
click at [306, 117] on icon at bounding box center [308, 117] width 4 height 6
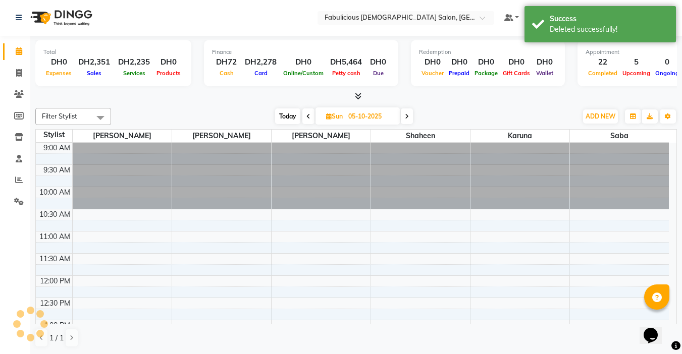
scroll to position [484, 0]
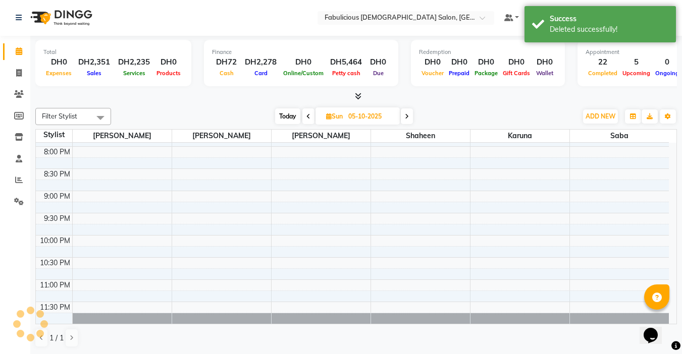
click at [305, 117] on span at bounding box center [308, 116] width 12 height 16
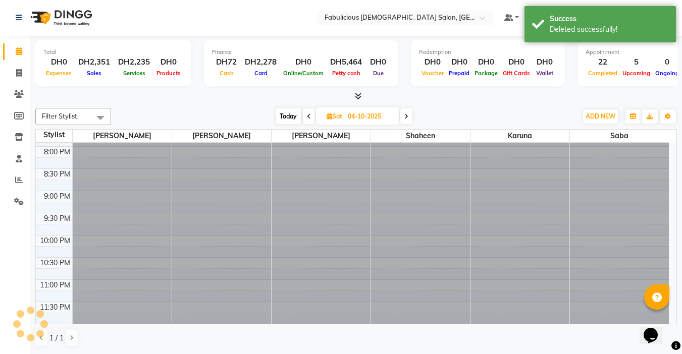
scroll to position [0, 0]
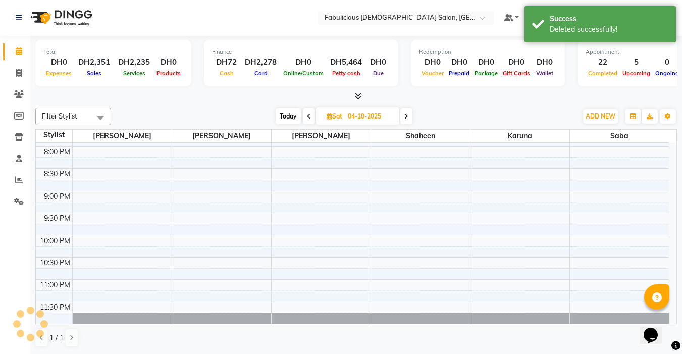
click at [305, 117] on span at bounding box center [309, 116] width 12 height 16
type input "03-10-2025"
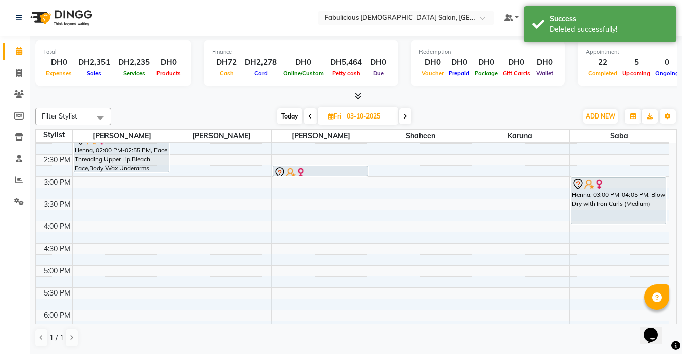
scroll to position [182, 0]
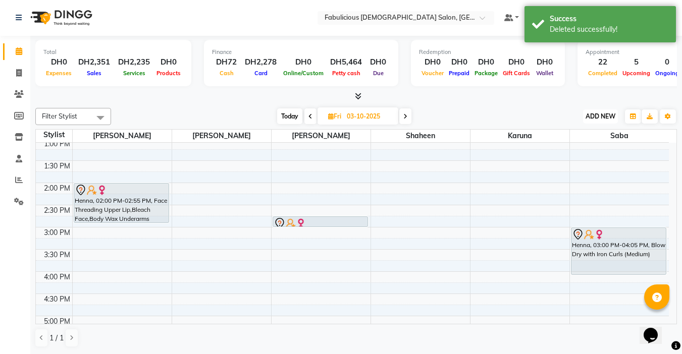
click at [591, 118] on span "ADD NEW" at bounding box center [600, 116] width 30 height 8
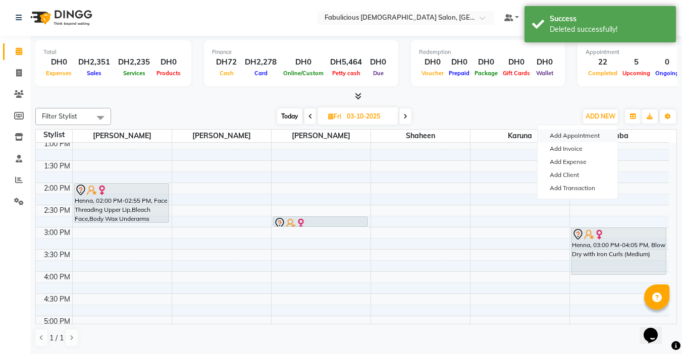
click at [575, 131] on button "Add Appointment" at bounding box center [577, 135] width 80 height 13
select select "tentative"
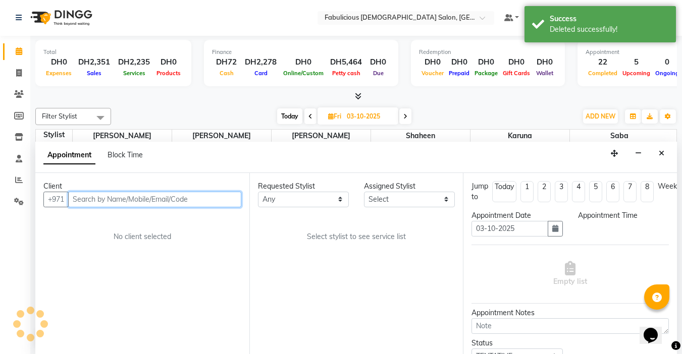
select select "600"
click at [232, 201] on input "text" at bounding box center [154, 200] width 173 height 16
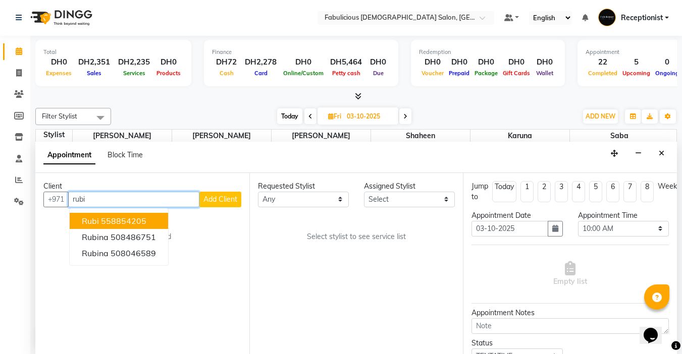
click at [96, 219] on span "Rubi" at bounding box center [90, 221] width 17 height 10
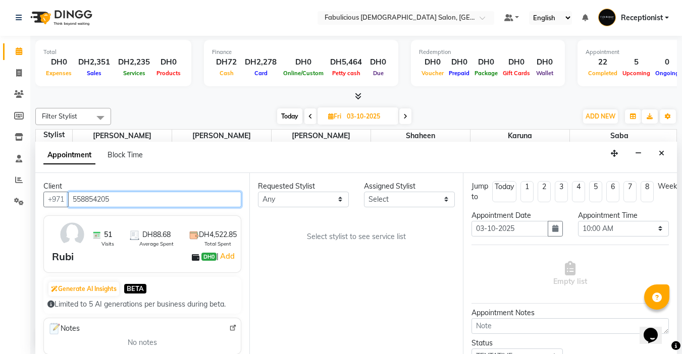
type input "558854205"
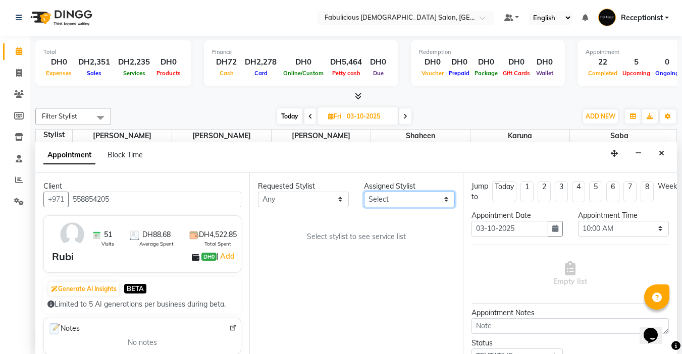
click at [409, 205] on select "Select [PERSON_NAME] [PERSON_NAME] [PERSON_NAME] [PERSON_NAME]" at bounding box center [409, 200] width 91 height 16
select select "33271"
click at [364, 192] on select "Select [PERSON_NAME] [PERSON_NAME] [PERSON_NAME] [PERSON_NAME]" at bounding box center [409, 200] width 91 height 16
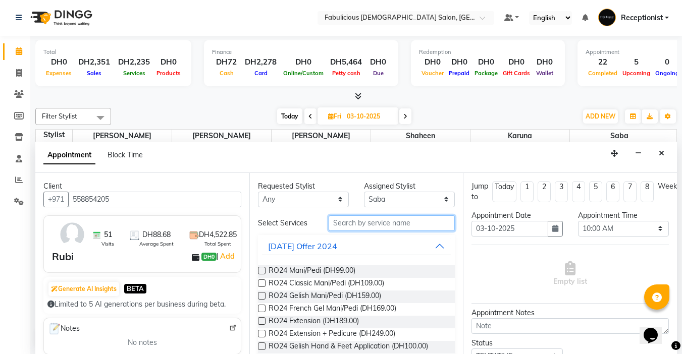
click at [382, 226] on input "text" at bounding box center [391, 223] width 126 height 16
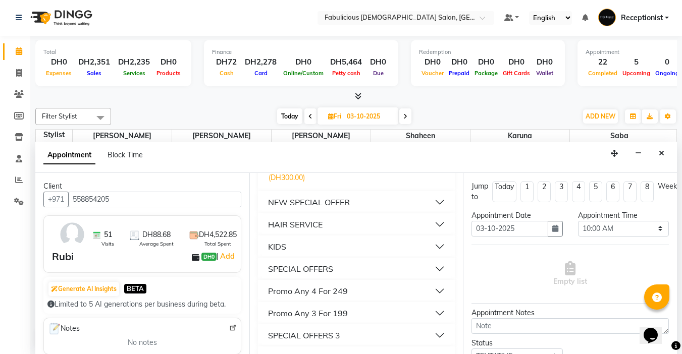
scroll to position [202, 0]
type input "blo"
click at [294, 228] on div "HAIR SERVICE" at bounding box center [295, 223] width 54 height 12
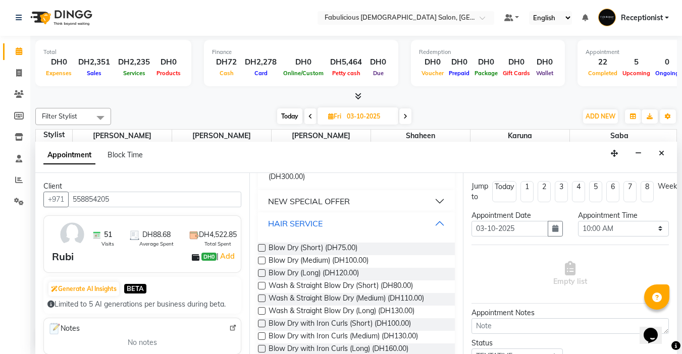
scroll to position [252, 0]
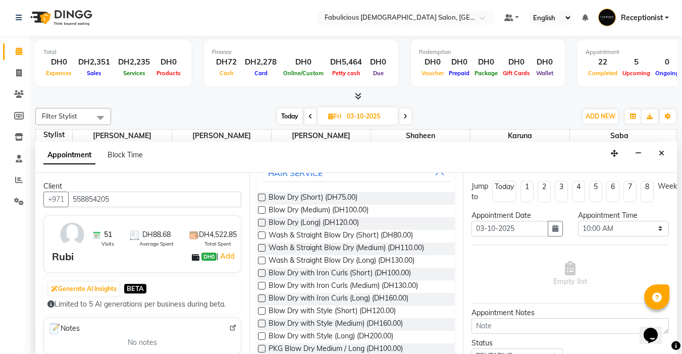
click at [258, 235] on label at bounding box center [262, 236] width 8 height 8
click at [258, 235] on input "checkbox" at bounding box center [261, 236] width 7 height 7
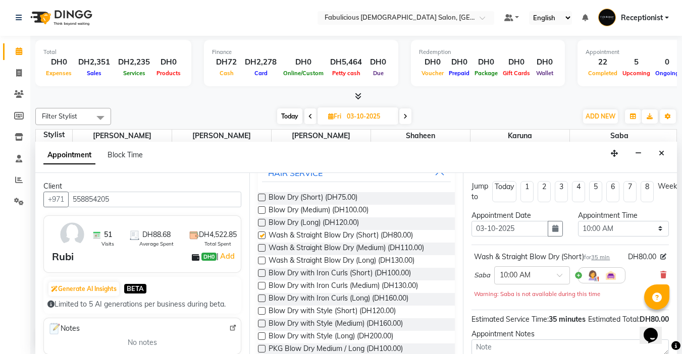
checkbox input "false"
click at [658, 229] on select "Select 10:00 AM 10:15 AM 10:30 AM 10:45 AM 11:00 AM 11:15 AM 11:30 AM 11:45 AM …" at bounding box center [623, 229] width 91 height 16
select select "1080"
click at [578, 221] on select "Select 10:00 AM 10:15 AM 10:30 AM 10:45 AM 11:00 AM 11:15 AM 11:30 AM 11:45 AM …" at bounding box center [623, 229] width 91 height 16
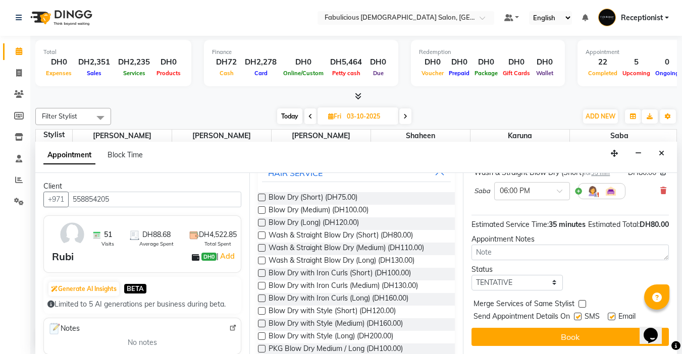
scroll to position [102, 0]
click at [582, 300] on label at bounding box center [582, 304] width 8 height 8
click at [582, 302] on input "checkbox" at bounding box center [581, 305] width 7 height 7
checkbox input "true"
drag, startPoint x: 583, startPoint y: 326, endPoint x: 586, endPoint y: 316, distance: 11.0
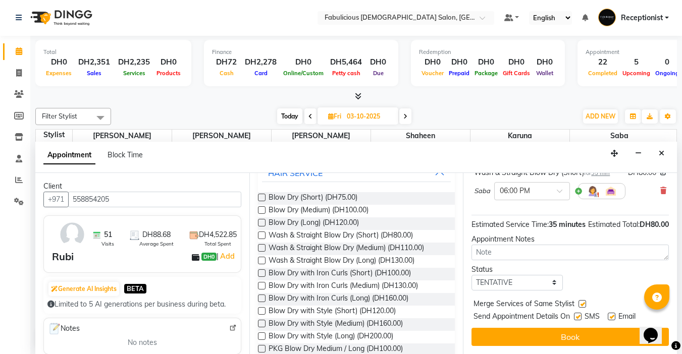
click at [584, 329] on button "Book" at bounding box center [569, 337] width 197 height 18
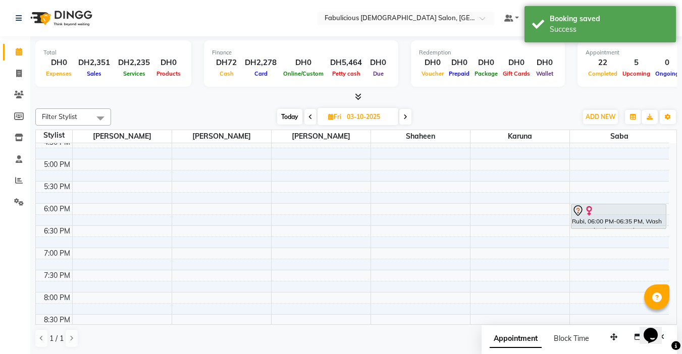
scroll to position [232, 0]
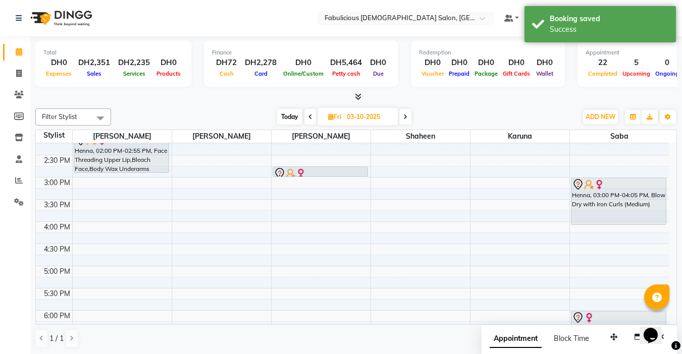
click at [310, 115] on icon at bounding box center [310, 117] width 4 height 6
type input "02-10-2025"
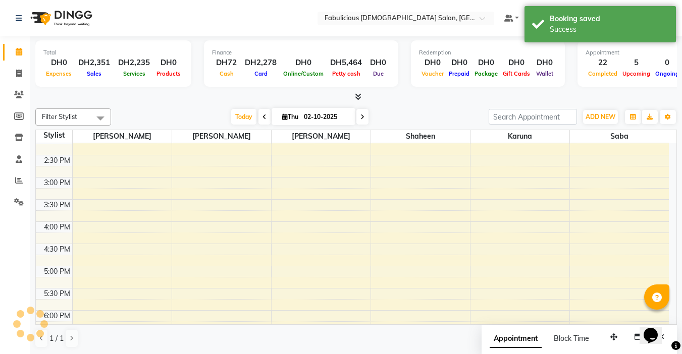
scroll to position [484, 0]
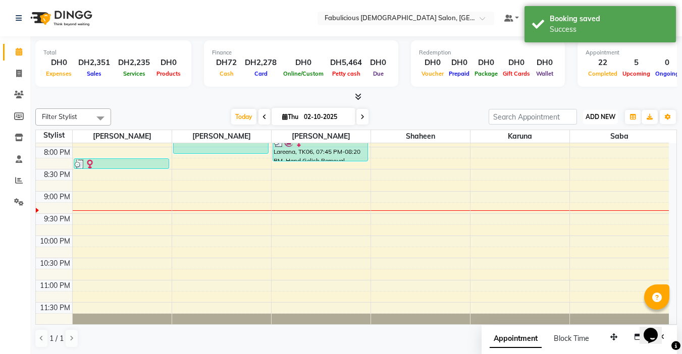
click at [585, 121] on button "ADD NEW Toggle Dropdown" at bounding box center [600, 117] width 35 height 14
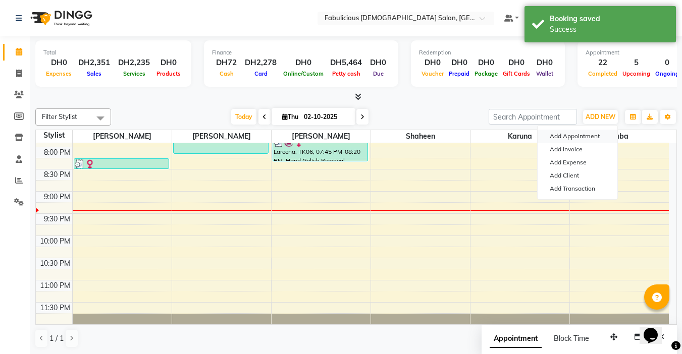
click at [585, 135] on button "Add Appointment" at bounding box center [577, 136] width 80 height 13
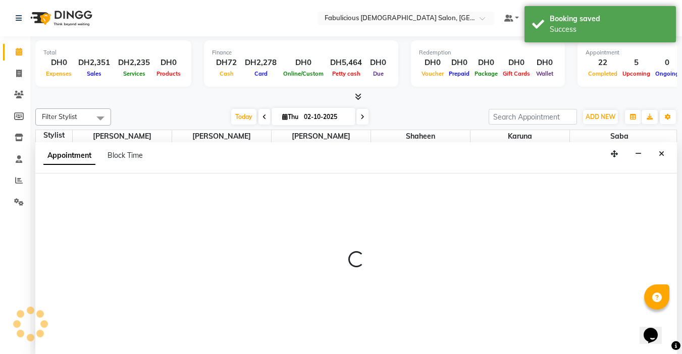
select select "600"
select select "tentative"
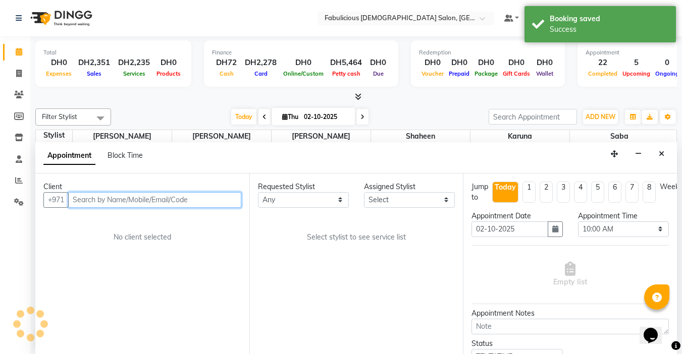
click at [141, 199] on input "text" at bounding box center [154, 200] width 173 height 16
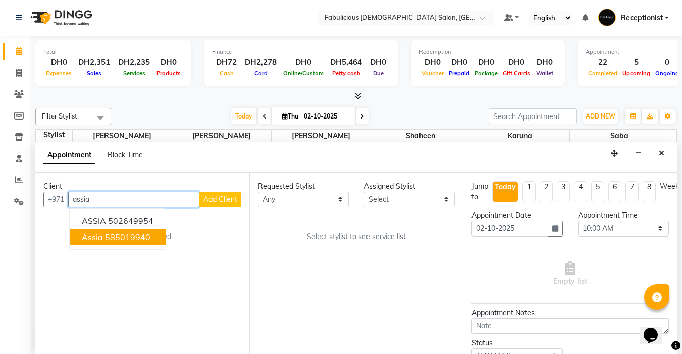
drag, startPoint x: 133, startPoint y: 240, endPoint x: 318, endPoint y: 216, distance: 186.1
click at [134, 240] on ngb-highlight "585019940" at bounding box center [127, 237] width 45 height 10
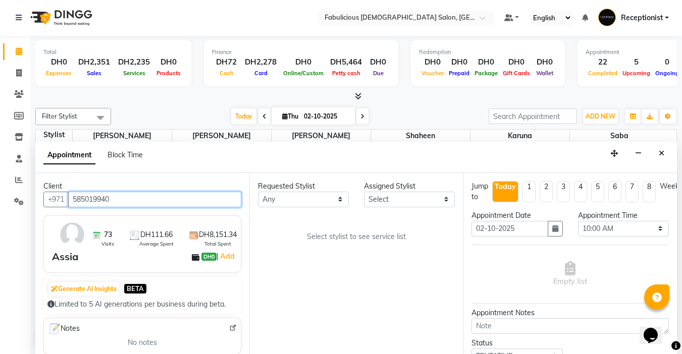
type input "585019940"
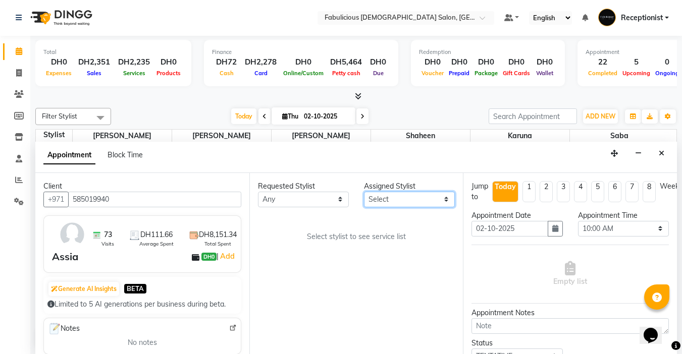
drag, startPoint x: 395, startPoint y: 192, endPoint x: 399, endPoint y: 205, distance: 13.2
click at [395, 192] on select "Select [PERSON_NAME] [PERSON_NAME] [PERSON_NAME] [PERSON_NAME]" at bounding box center [409, 200] width 91 height 16
select select "11627"
click at [364, 192] on select "Select [PERSON_NAME] [PERSON_NAME] [PERSON_NAME] [PERSON_NAME]" at bounding box center [409, 200] width 91 height 16
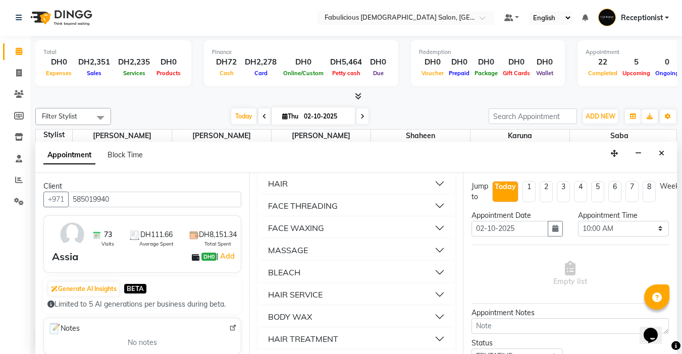
scroll to position [706, 0]
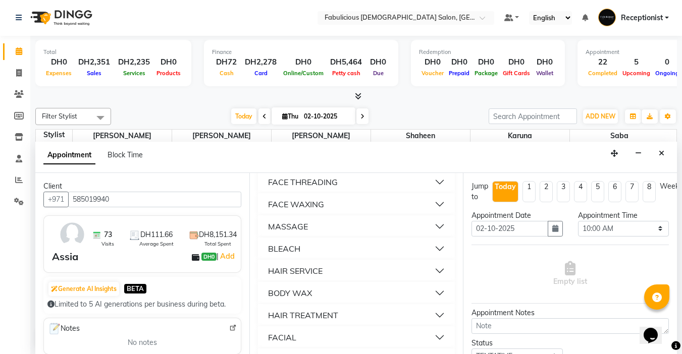
click at [271, 233] on div "MASSAGE" at bounding box center [288, 226] width 40 height 12
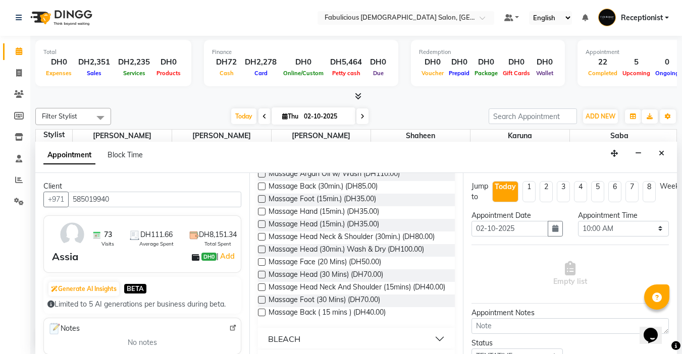
scroll to position [807, 0]
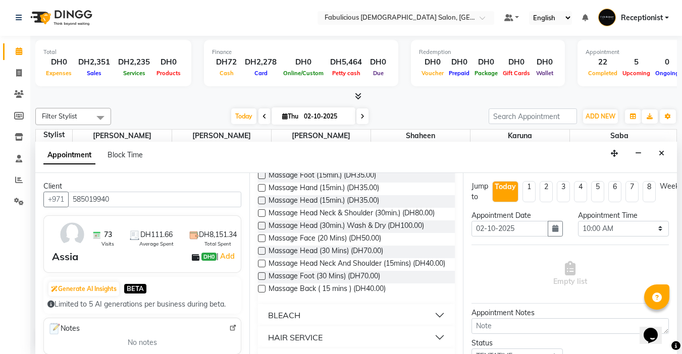
click at [263, 166] on label at bounding box center [262, 163] width 8 height 8
click at [263, 167] on input "checkbox" at bounding box center [261, 163] width 7 height 7
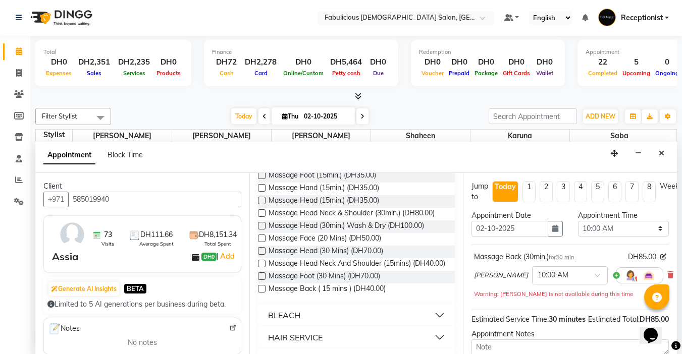
checkbox input "false"
click at [654, 225] on select "Select 10:00 AM 10:15 AM 10:30 AM 10:45 AM 11:00 AM 11:15 AM 11:30 AM 11:45 AM …" at bounding box center [623, 229] width 91 height 16
select select "1260"
click at [578, 221] on select "Select 10:00 AM 10:15 AM 10:30 AM 10:45 AM 11:00 AM 11:15 AM 11:30 AM 11:45 AM …" at bounding box center [623, 229] width 91 height 16
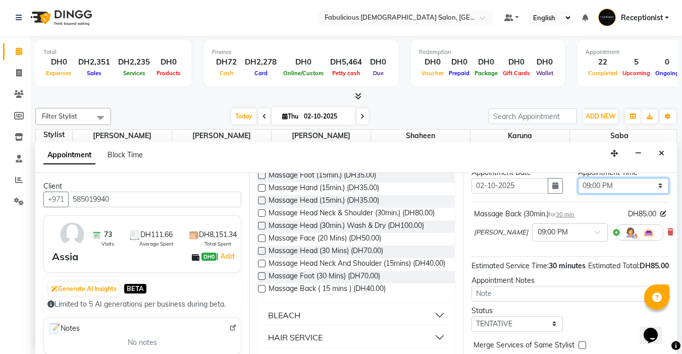
scroll to position [102, 0]
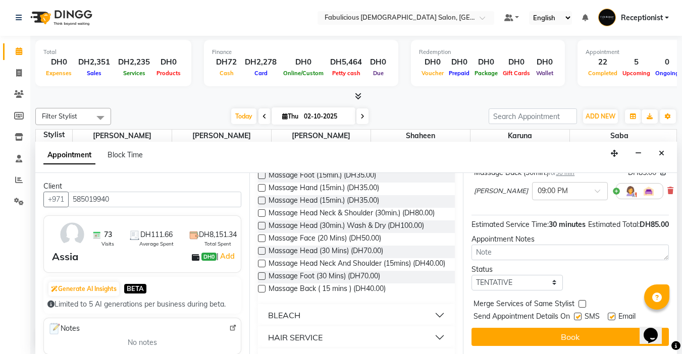
click at [581, 300] on label at bounding box center [582, 304] width 8 height 8
click at [581, 302] on input "checkbox" at bounding box center [581, 305] width 7 height 7
checkbox input "true"
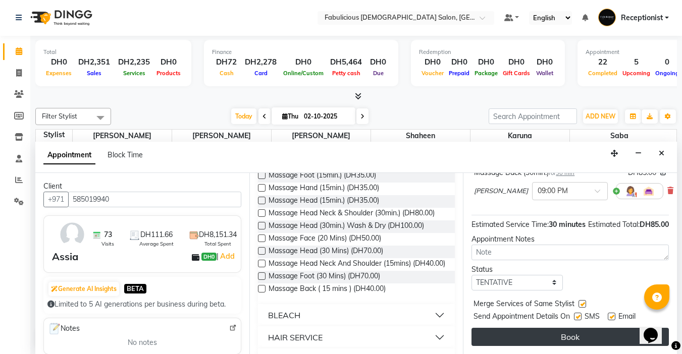
click at [572, 332] on button "Book" at bounding box center [569, 337] width 197 height 18
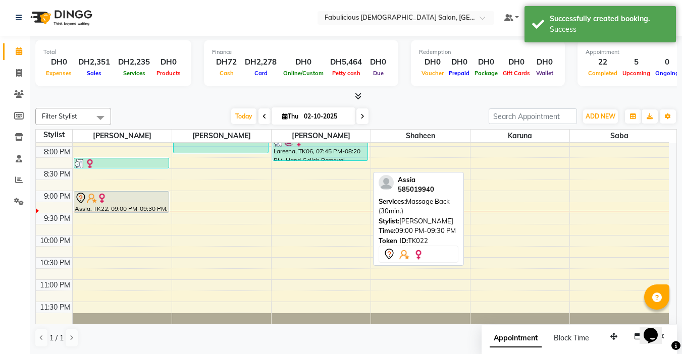
click at [127, 197] on div at bounding box center [121, 198] width 93 height 12
select select "7"
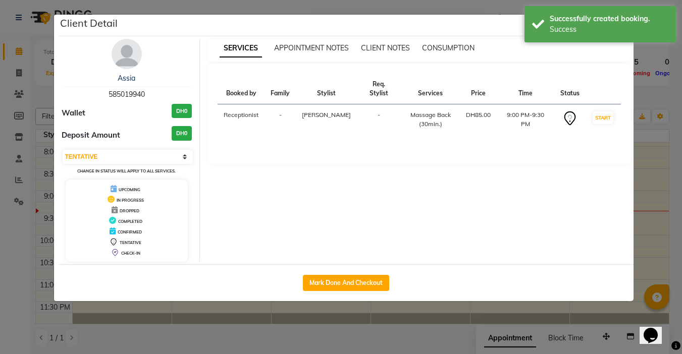
scroll to position [0, 0]
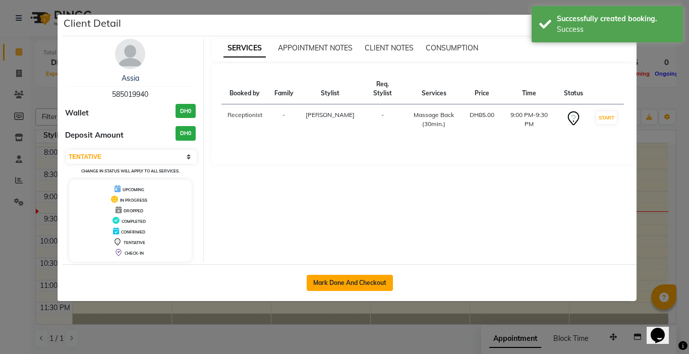
click at [348, 289] on button "Mark Done And Checkout" at bounding box center [350, 283] width 86 height 16
select select "service"
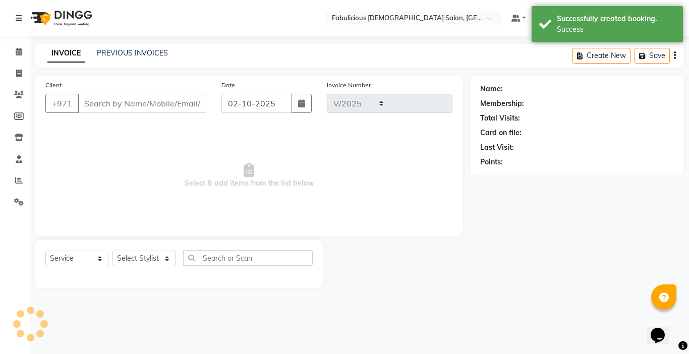
select select "738"
type input "2441"
type input "585019940"
select select "11627"
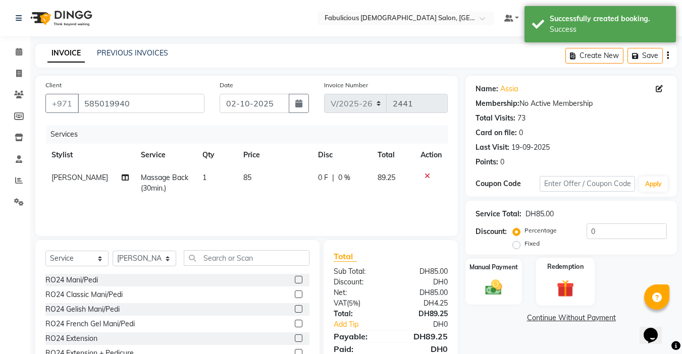
click at [490, 288] on img at bounding box center [493, 287] width 27 height 19
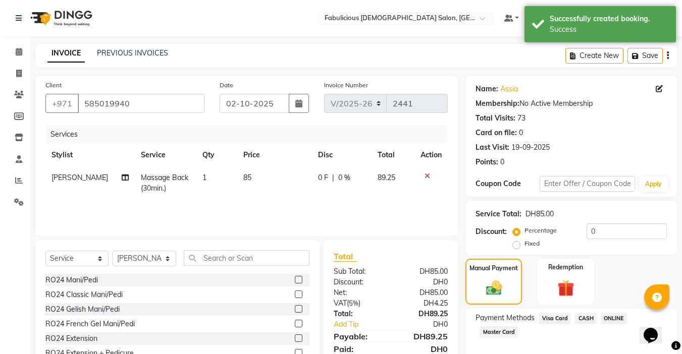
click at [548, 316] on span "Visa Card" at bounding box center [554, 319] width 32 height 12
click at [564, 310] on div "Payment Methods Visa Card CASH ONLINE Master Card Amount: 89.25 Note: Add Payme…" at bounding box center [570, 353] width 211 height 89
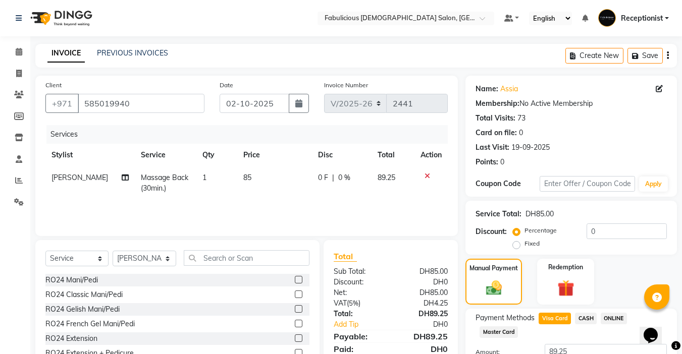
scroll to position [79, 0]
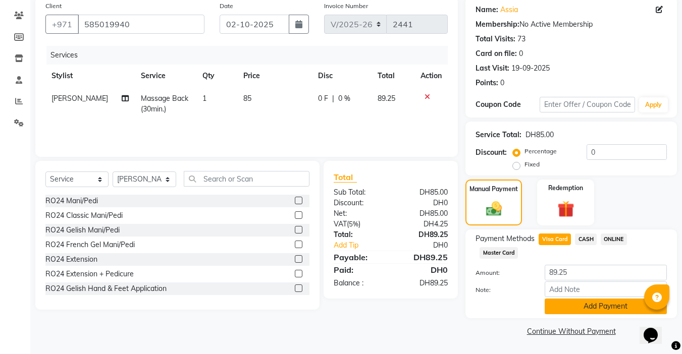
click at [564, 310] on button "Add Payment" at bounding box center [605, 307] width 122 height 16
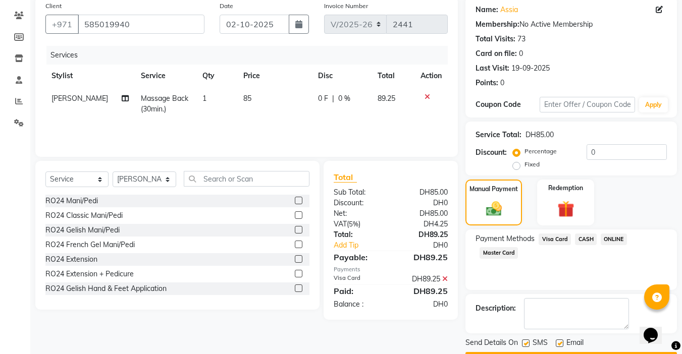
click at [573, 331] on div "Description:" at bounding box center [570, 313] width 211 height 39
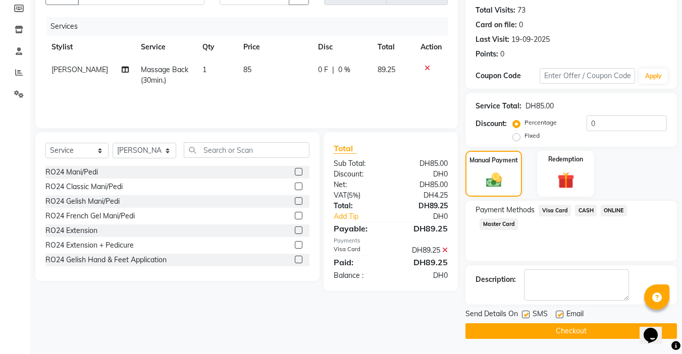
click at [557, 332] on button "Checkout" at bounding box center [570, 331] width 211 height 16
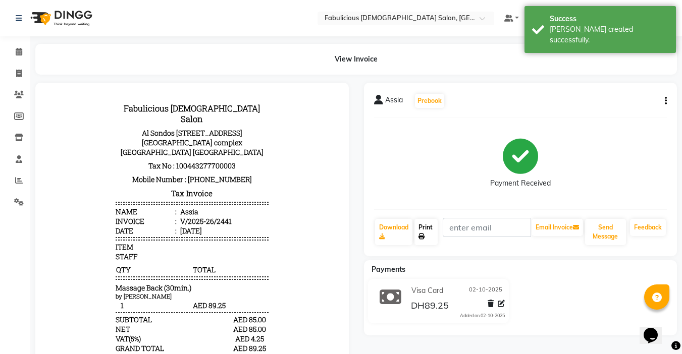
click at [423, 233] on link "Print" at bounding box center [425, 232] width 23 height 26
click at [16, 52] on icon at bounding box center [19, 52] width 7 height 8
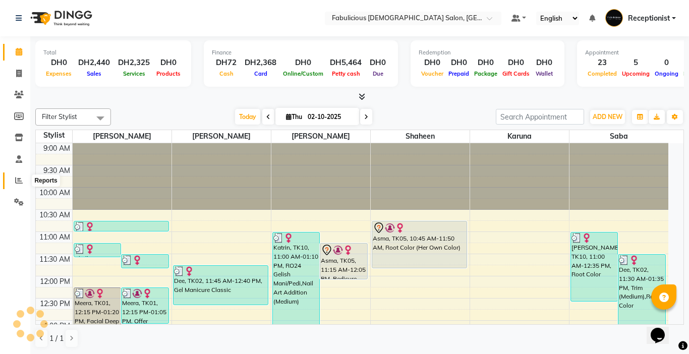
click at [16, 179] on icon at bounding box center [19, 181] width 8 height 8
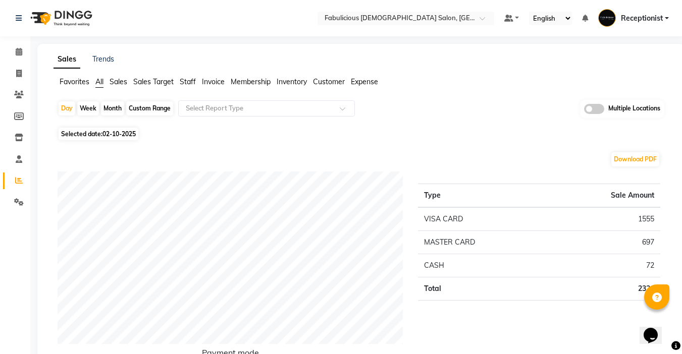
click at [104, 111] on div "Month" at bounding box center [112, 108] width 23 height 14
select select "10"
select select "2025"
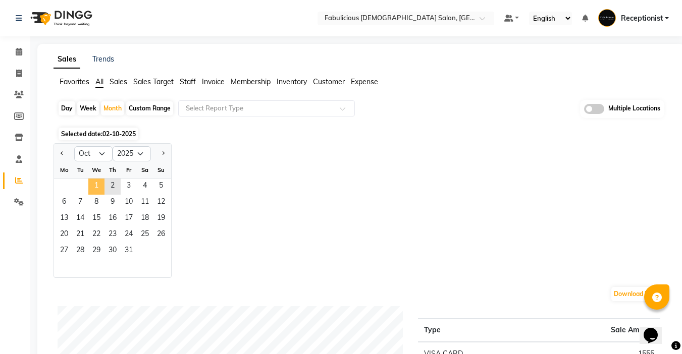
click at [99, 183] on span "1" at bounding box center [96, 187] width 16 height 16
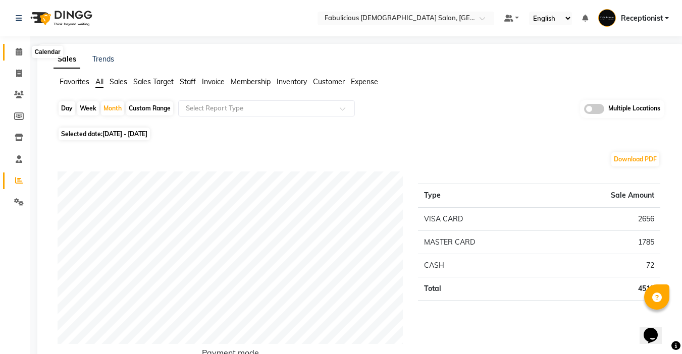
click at [21, 54] on icon at bounding box center [19, 52] width 7 height 8
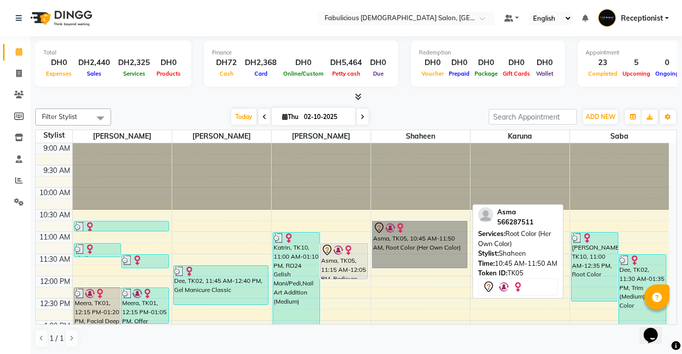
drag, startPoint x: 442, startPoint y: 237, endPoint x: 436, endPoint y: 240, distance: 6.3
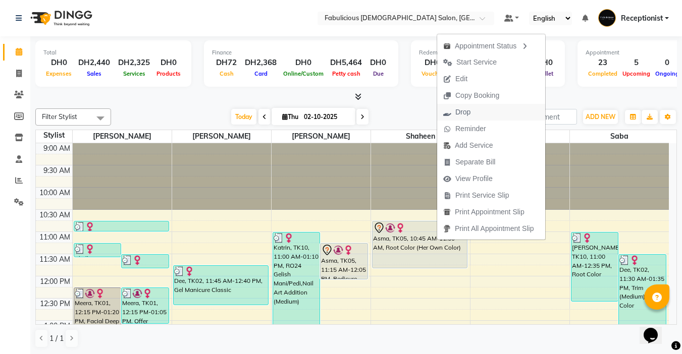
click at [471, 108] on span "Drop" at bounding box center [456, 112] width 39 height 17
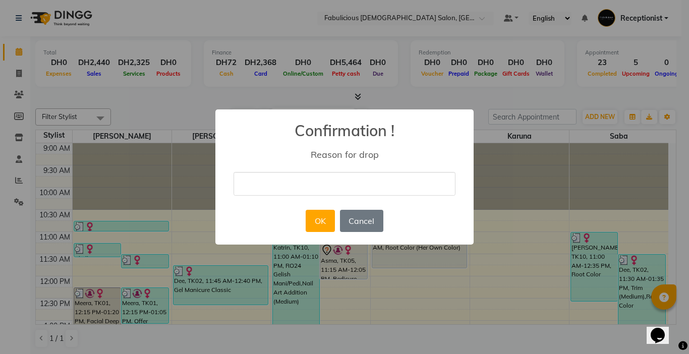
click at [274, 184] on input "text" at bounding box center [345, 184] width 222 height 24
type input "Canceled"
click at [315, 223] on button "OK" at bounding box center [320, 221] width 29 height 22
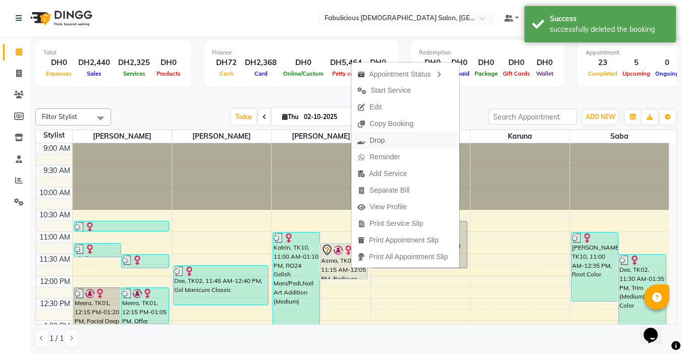
click at [372, 139] on span "Drop" at bounding box center [376, 140] width 15 height 11
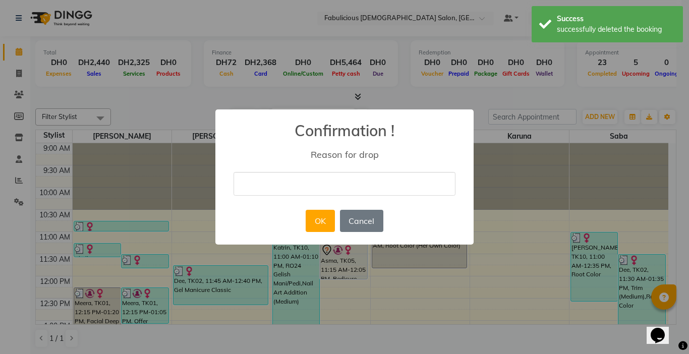
click at [316, 187] on input "text" at bounding box center [345, 184] width 222 height 24
type input "Canceled"
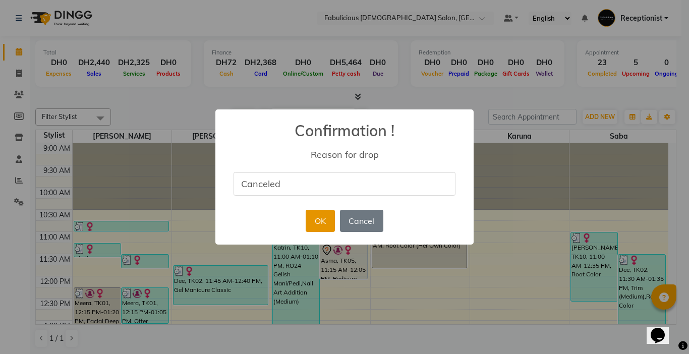
click at [315, 220] on button "OK" at bounding box center [320, 221] width 29 height 22
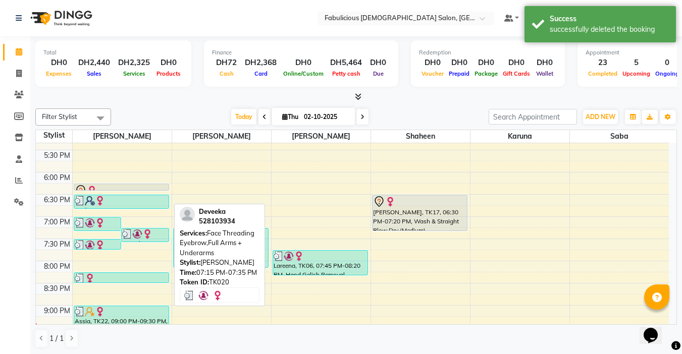
scroll to position [353, 0]
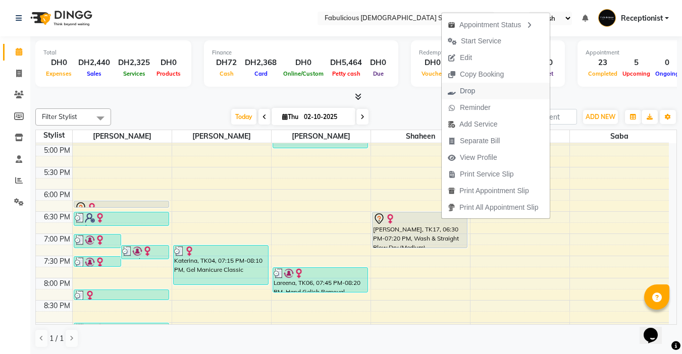
click at [474, 90] on span "Drop" at bounding box center [467, 91] width 15 height 11
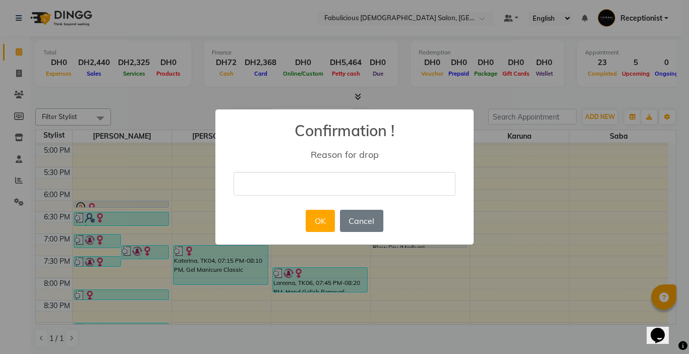
click at [331, 178] on input "text" at bounding box center [345, 184] width 222 height 24
type input "Canceled"
click at [316, 217] on button "OK" at bounding box center [320, 221] width 29 height 22
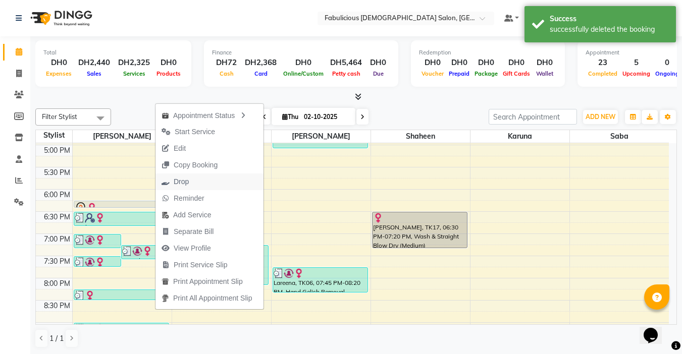
click at [185, 178] on span "Drop" at bounding box center [181, 182] width 15 height 11
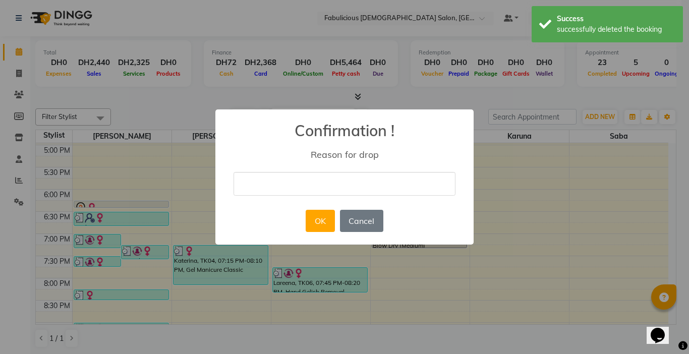
drag, startPoint x: 337, startPoint y: 184, endPoint x: 344, endPoint y: 177, distance: 9.3
click at [338, 183] on input "text" at bounding box center [345, 184] width 222 height 24
type input "Canceled"
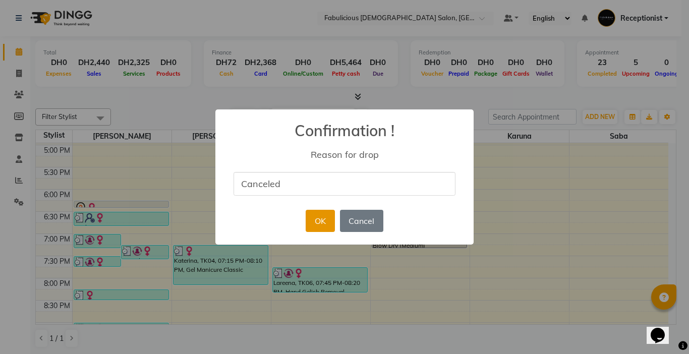
click at [308, 219] on button "OK" at bounding box center [320, 221] width 29 height 22
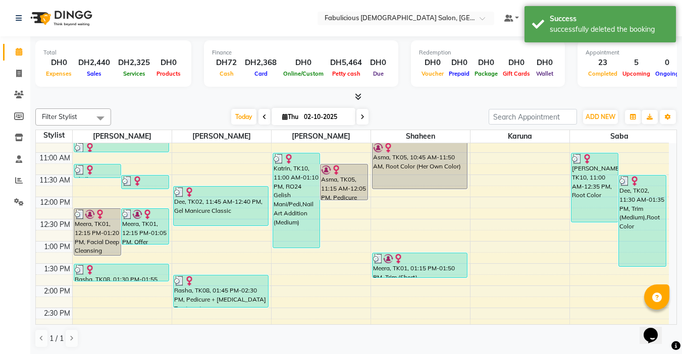
scroll to position [81, 0]
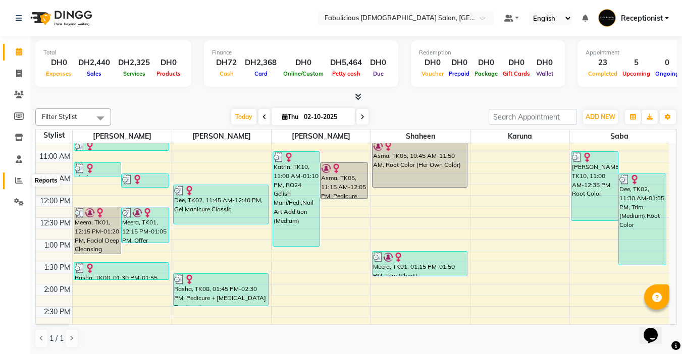
click at [21, 179] on icon at bounding box center [19, 181] width 8 height 8
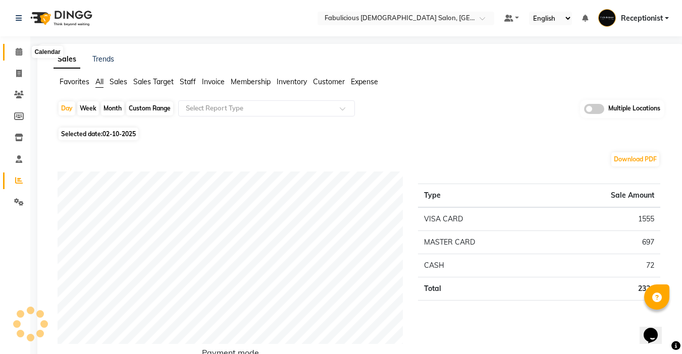
drag, startPoint x: 16, startPoint y: 48, endPoint x: 332, endPoint y: 32, distance: 316.2
click at [17, 48] on icon at bounding box center [19, 52] width 7 height 8
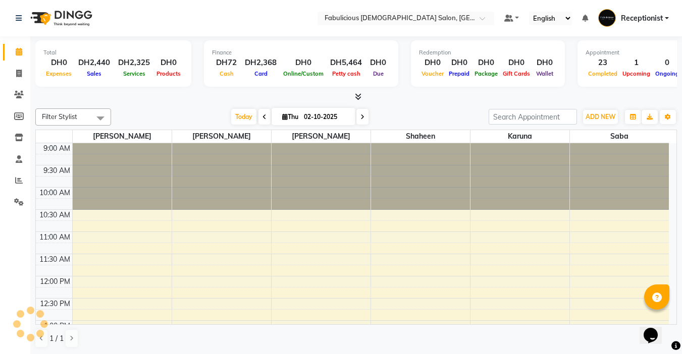
click at [360, 114] on icon at bounding box center [362, 117] width 4 height 6
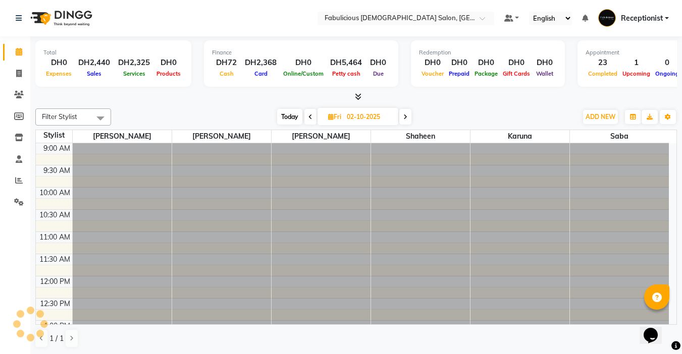
type input "03-10-2025"
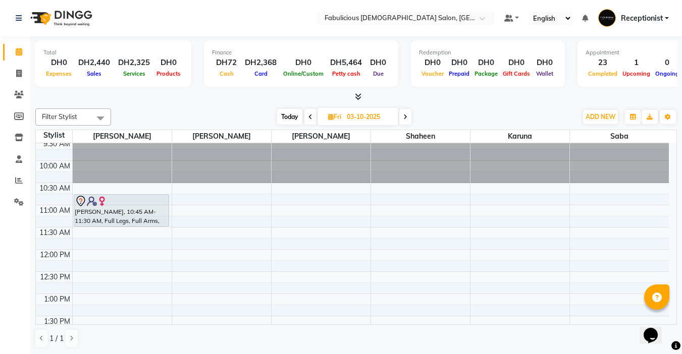
scroll to position [50, 0]
